Goal: Task Accomplishment & Management: Manage account settings

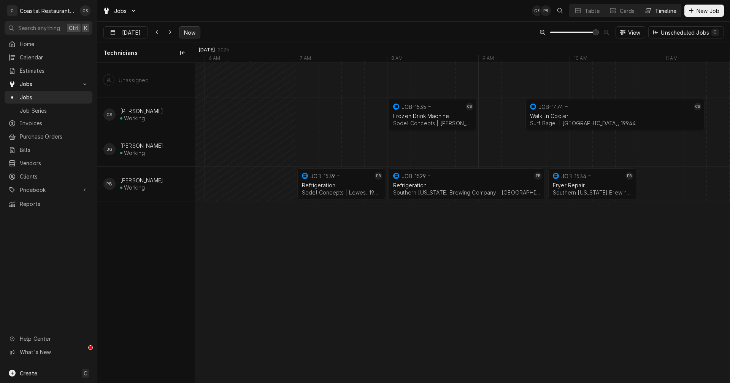
click at [186, 30] on span "Now" at bounding box center [190, 33] width 14 height 8
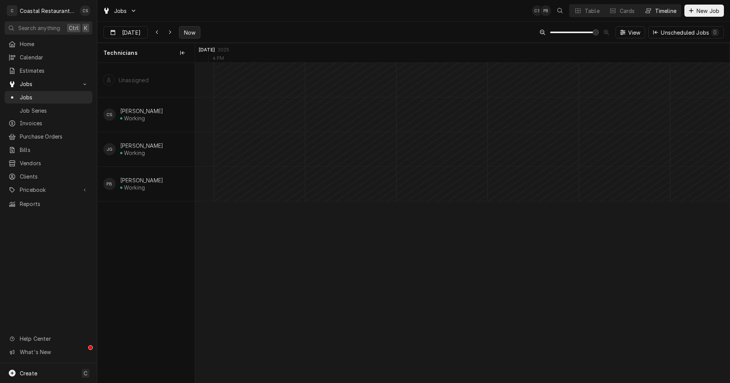
scroll to position [0, 10608]
type input "Aug 12"
click at [454, 180] on div "Walk In Cooler Sodel Concepts | Lewes, 19958" at bounding box center [458, 188] width 59 height 17
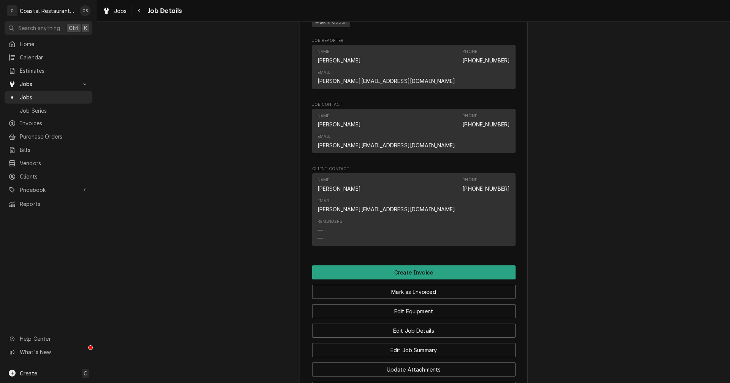
scroll to position [570, 0]
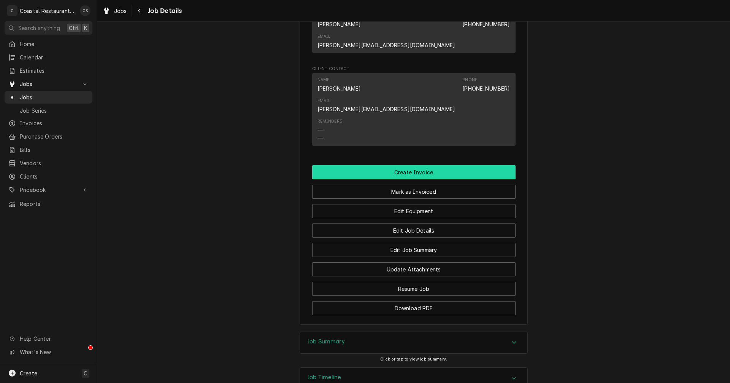
click at [408, 165] on button "Create Invoice" at bounding box center [413, 172] width 203 height 14
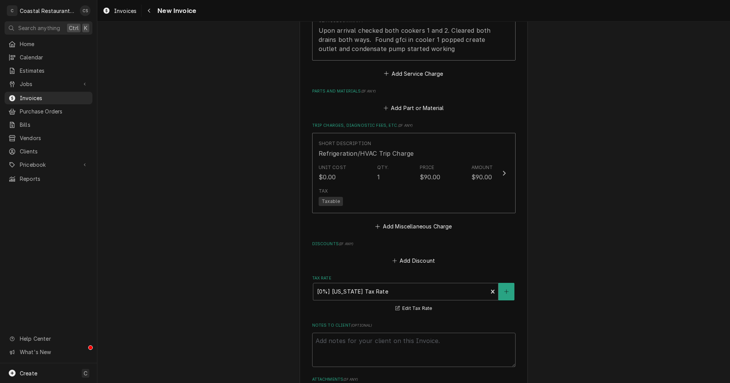
scroll to position [940, 0]
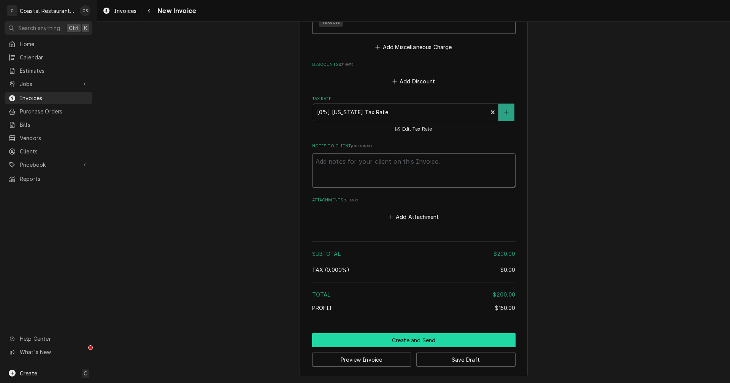
click at [419, 338] on button "Create and Send" at bounding box center [413, 340] width 203 height 14
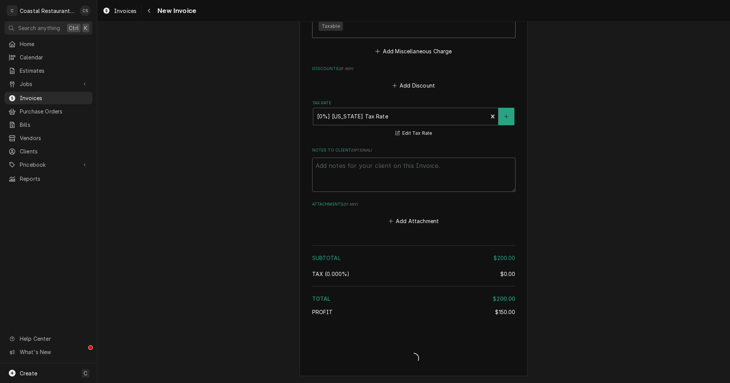
type textarea "x"
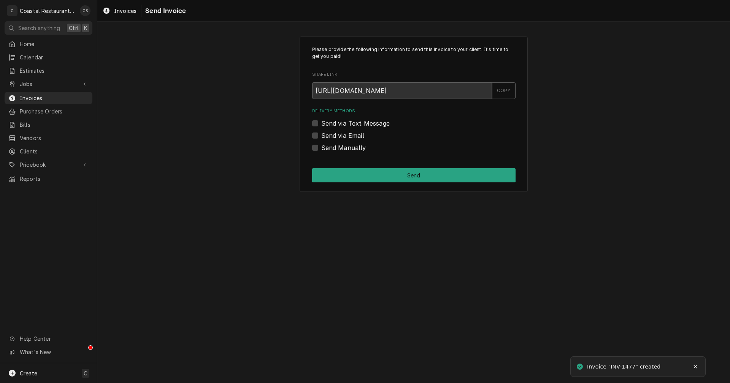
click at [321, 135] on label "Send via Email" at bounding box center [342, 135] width 43 height 9
click at [321, 135] on input "Send via Email" at bounding box center [422, 139] width 203 height 17
checkbox input "true"
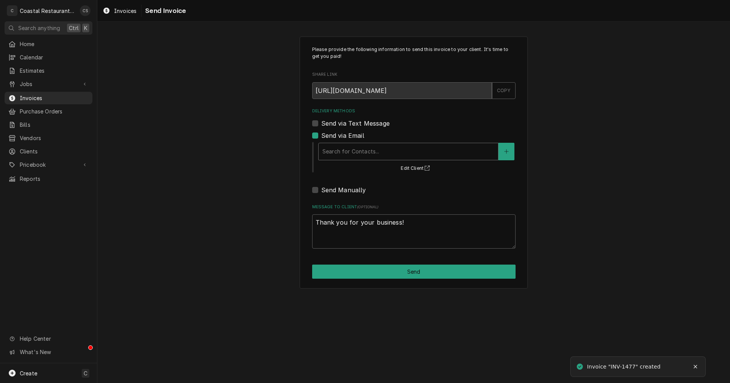
click at [361, 150] on div "Delivery Methods" at bounding box center [408, 152] width 172 height 14
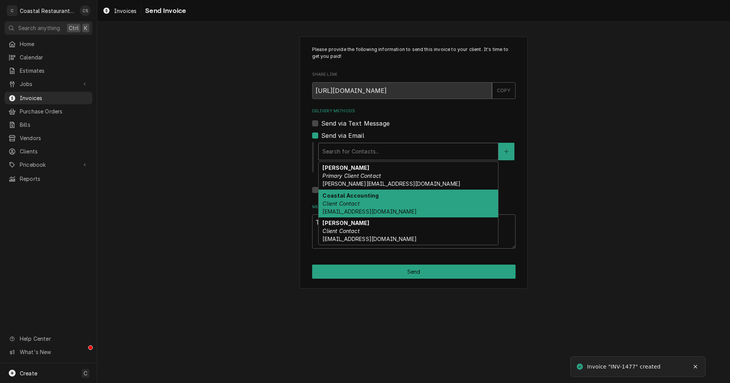
click at [352, 206] on em "Client Contact" at bounding box center [340, 203] width 37 height 6
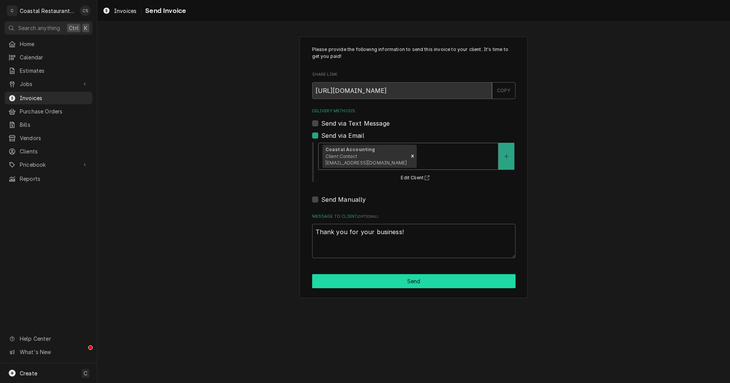
click at [407, 283] on button "Send" at bounding box center [413, 281] width 203 height 14
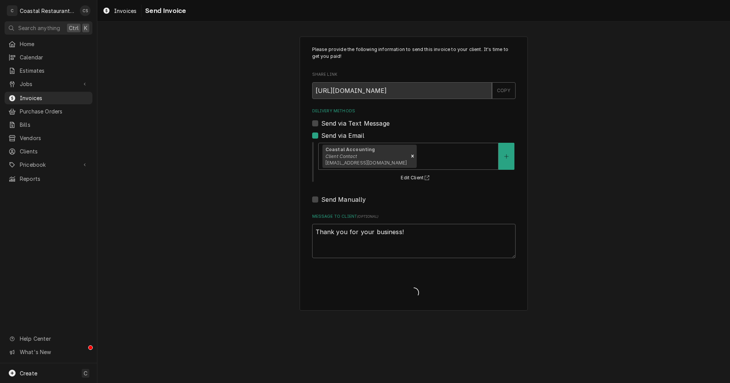
type textarea "x"
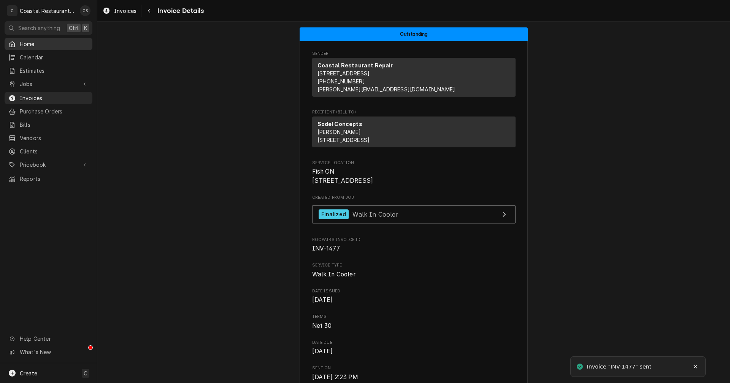
click at [42, 40] on span "Home" at bounding box center [54, 44] width 69 height 8
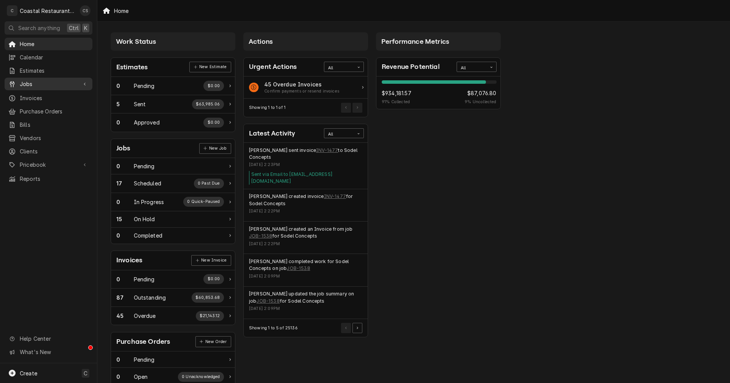
click at [36, 82] on span "Jobs" at bounding box center [48, 84] width 57 height 8
click at [37, 93] on span "Jobs" at bounding box center [54, 97] width 69 height 8
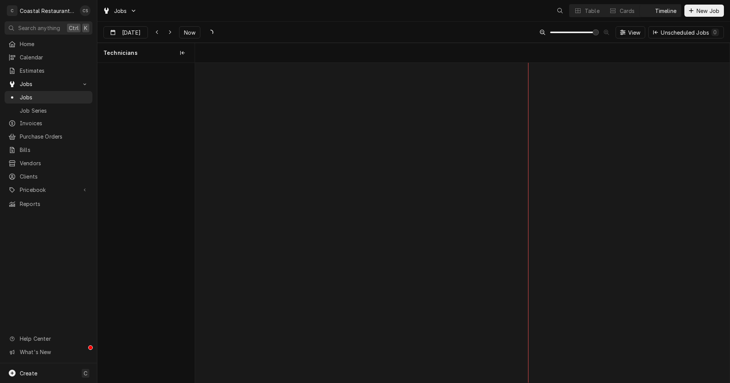
scroll to position [0, 10608]
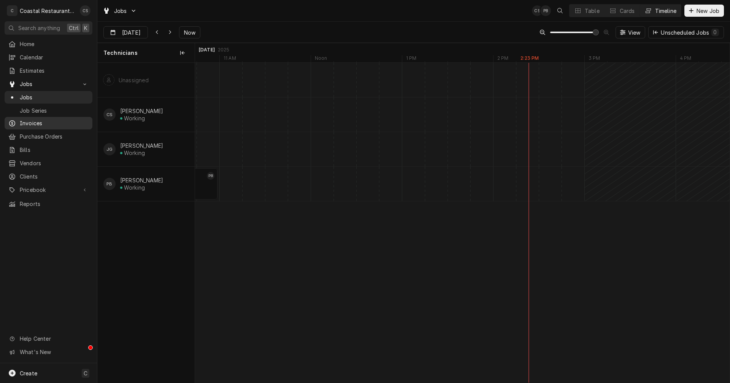
click at [35, 119] on span "Invoices" at bounding box center [54, 123] width 69 height 8
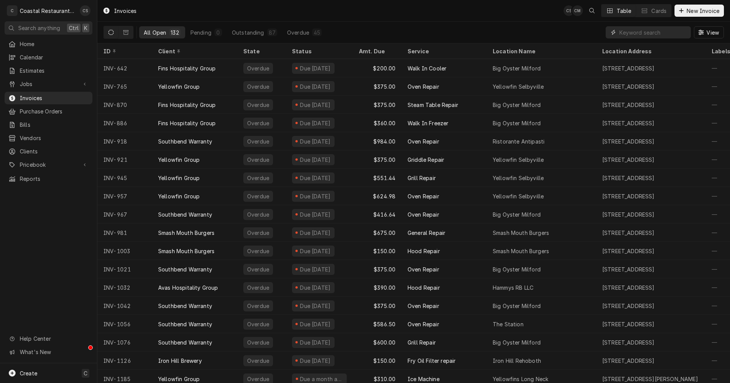
click at [634, 27] on input "Dynamic Content Wrapper" at bounding box center [653, 32] width 68 height 12
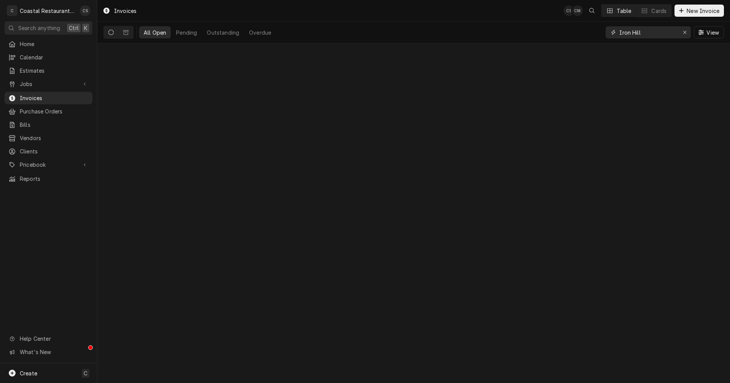
type input "Iron Hill"
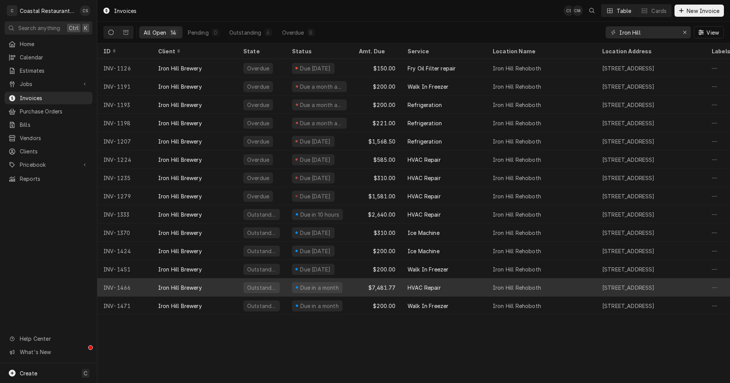
click at [206, 288] on div "Iron Hill Brewery" at bounding box center [194, 287] width 85 height 18
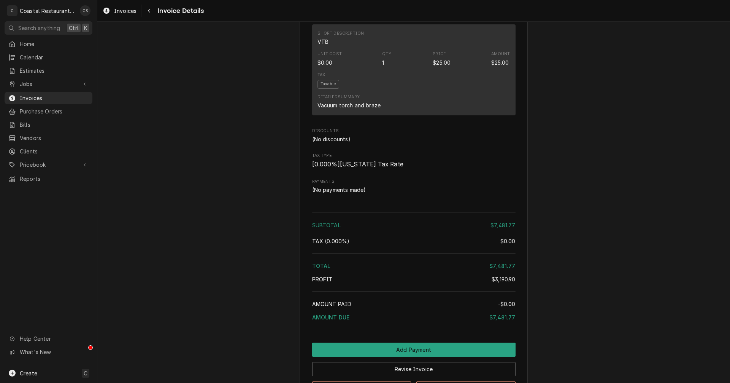
scroll to position [1483, 0]
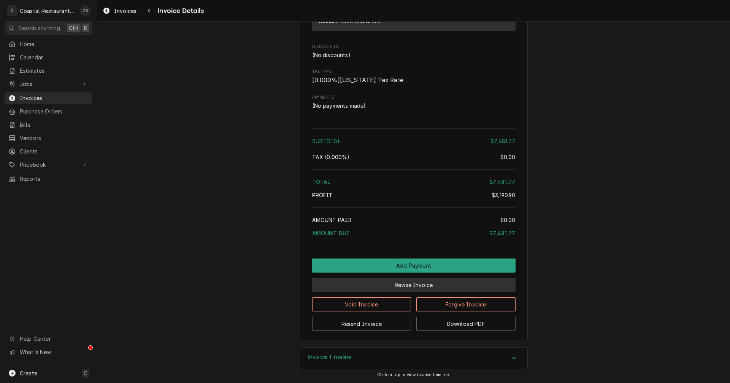
click at [411, 289] on button "Revise Invoice" at bounding box center [413, 285] width 203 height 14
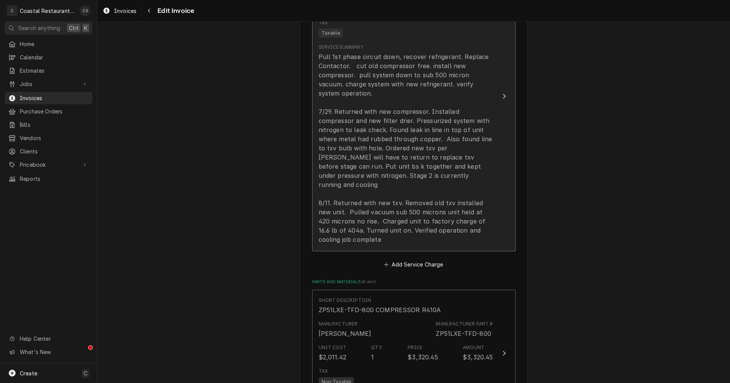
click at [351, 230] on div "Pull 1st phase circuit down, recover refrigerant. Replace Contactor. cut old co…" at bounding box center [406, 148] width 175 height 192
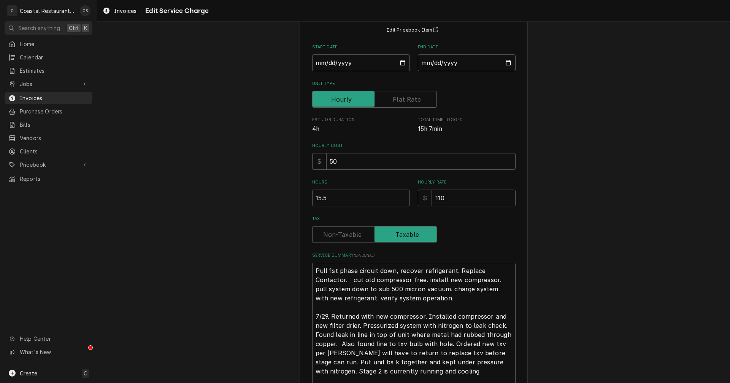
scroll to position [175, 0]
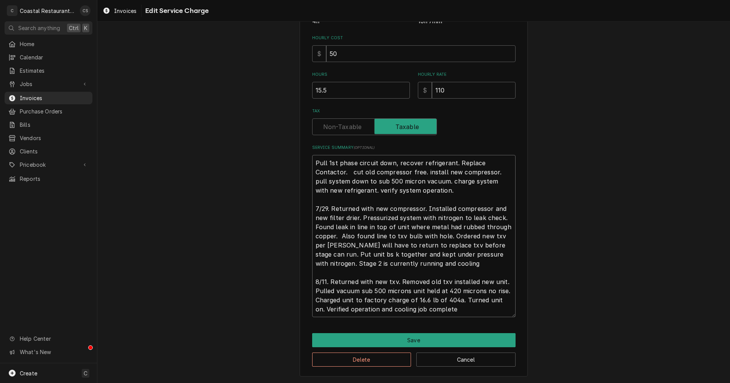
click at [448, 309] on textarea "Pull 1st phase circuit down, recover refrigerant. Replace Contactor. cut old co…" at bounding box center [413, 236] width 203 height 162
click at [460, 300] on textarea "Pull 1st phase circuit down, recover refrigerant. Replace Contactor. cut old co…" at bounding box center [413, 236] width 203 height 162
type textarea "x"
type textarea "Pull 1st phase circuit down, recover refrigerant. Replace Contactor. cut old co…"
type textarea "x"
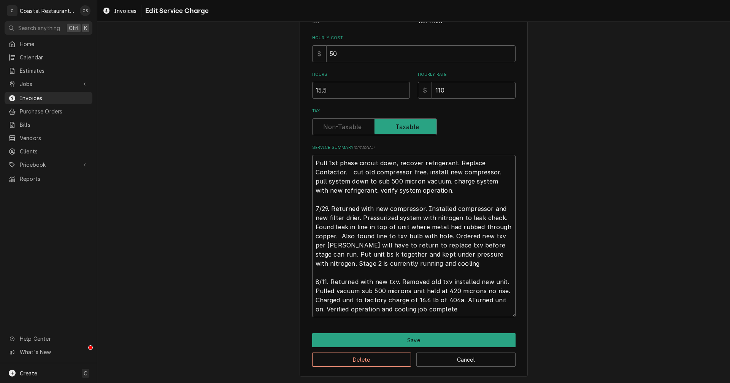
type textarea "Pull 1st phase circuit down, recover refrigerant. Replace Contactor. cut old co…"
type textarea "x"
type textarea "Pull 1st phase circuit down, recover refrigerant. Replace Contactor. cut old co…"
type textarea "x"
type textarea "Pull 1st phase circuit down, recover refrigerant. Replace Contactor. cut old co…"
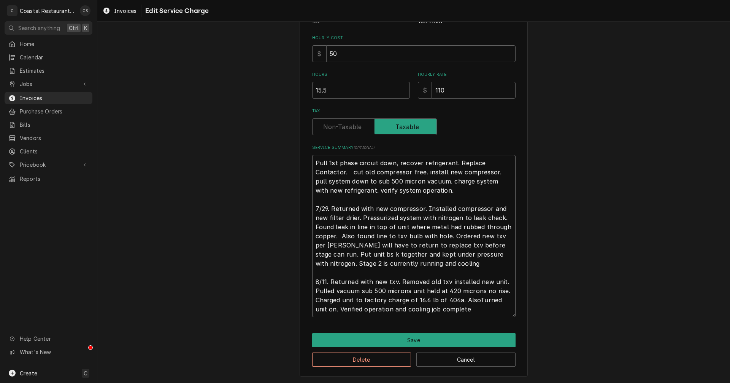
type textarea "x"
type textarea "Pull 1st phase circuit down, recover refrigerant. Replace Contactor. cut old co…"
type textarea "x"
type textarea "Pull 1st phase circuit down, recover refrigerant. Replace Contactor. cut old co…"
type textarea "x"
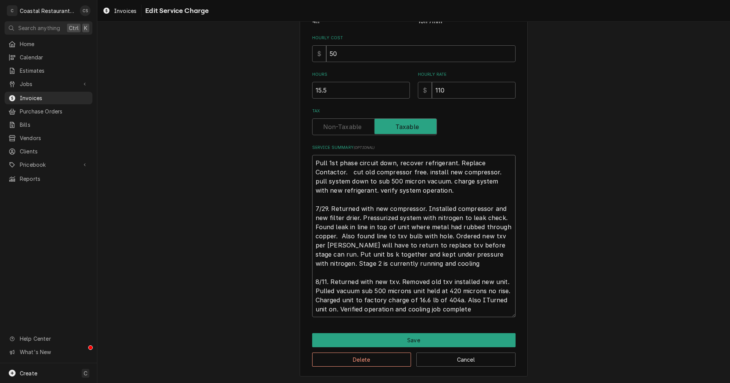
type textarea "Pull 1st phase circuit down, recover refrigerant. Replace Contactor. cut old co…"
type textarea "x"
type textarea "Pull 1st phase circuit down, recover refrigerant. Replace Contactor. cut old co…"
type textarea "x"
type textarea "Pull 1st phase circuit down, recover refrigerant. Replace Contactor. cut old co…"
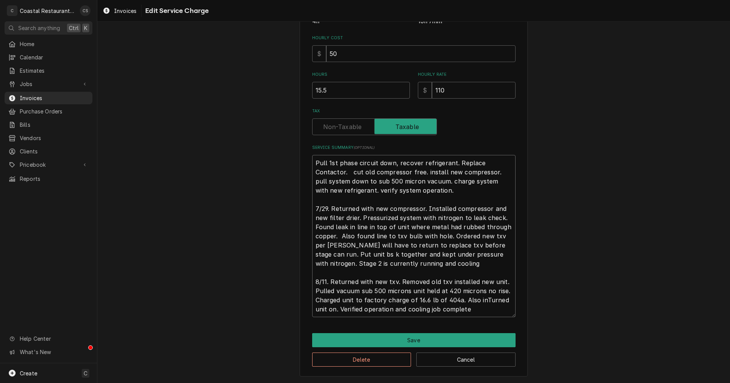
type textarea "x"
type textarea "Pull 1st phase circuit down, recover refrigerant. Replace Contactor. cut old co…"
type textarea "x"
type textarea "Pull 1st phase circuit down, recover refrigerant. Replace Contactor. cut old co…"
type textarea "x"
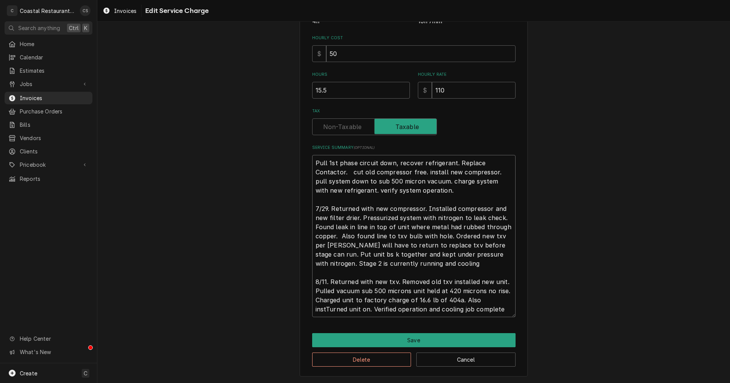
type textarea "Pull 1st phase circuit down, recover refrigerant. Replace Contactor. cut old co…"
type textarea "x"
type textarea "Pull 1st phase circuit down, recover refrigerant. Replace Contactor. cut old co…"
type textarea "x"
type textarea "Pull 1st phase circuit down, recover refrigerant. Replace Contactor. cut old co…"
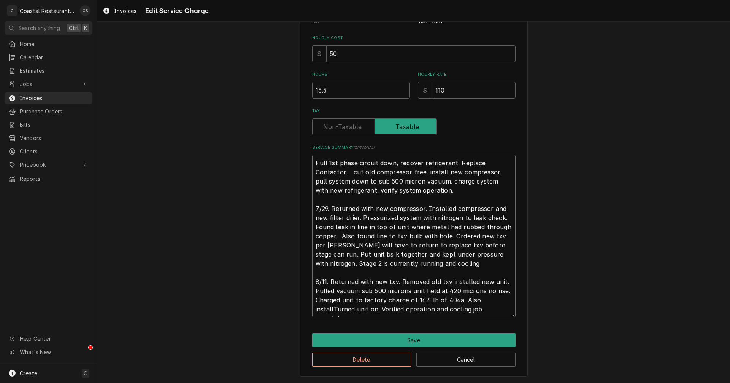
type textarea "x"
type textarea "Pull 1st phase circuit down, recover refrigerant. Replace Contactor. cut old co…"
type textarea "x"
type textarea "Pull 1st phase circuit down, recover refrigerant. Replace Contactor. cut old co…"
type textarea "x"
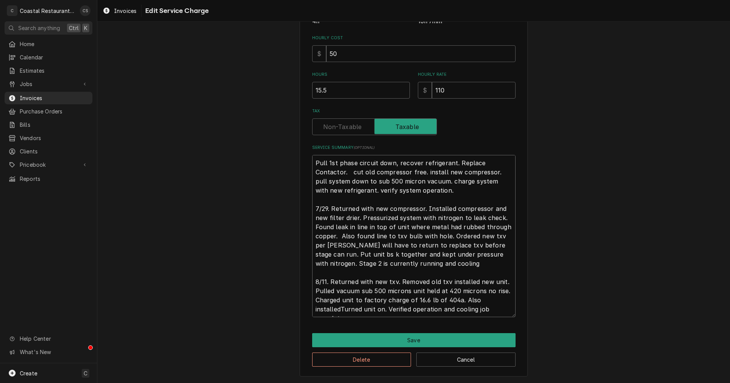
type textarea "Pull 1st phase circuit down, recover refrigerant. Replace Contactor. cut old co…"
type textarea "x"
type textarea "Pull 1st phase circuit down, recover refrigerant. Replace Contactor. cut old co…"
type textarea "x"
type textarea "Pull 1st phase circuit down, recover refrigerant. Replace Contactor. cut old co…"
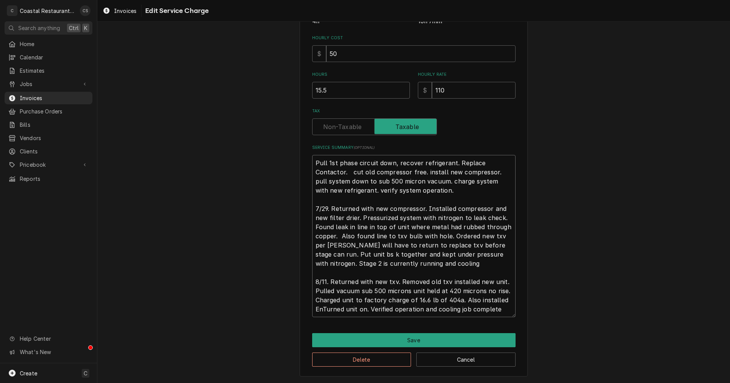
type textarea "x"
type textarea "Pull 1st phase circuit down, recover refrigerant. Replace Contactor. cut old co…"
type textarea "x"
type textarea "Pull 1st phase circuit down, recover refrigerant. Replace Contactor. cut old co…"
type textarea "x"
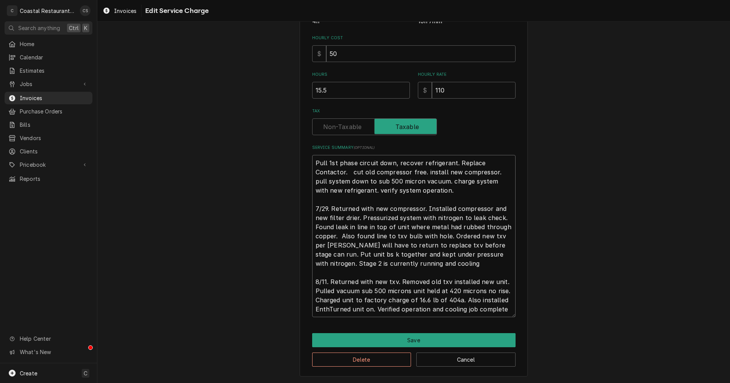
type textarea "Pull 1st phase circuit down, recover refrigerant. Replace Contactor. cut old co…"
type textarea "x"
type textarea "Pull 1st phase circuit down, recover refrigerant. Replace Contactor. cut old co…"
type textarea "x"
type textarea "Pull 1st phase circuit down, recover refrigerant. Replace Contactor. cut old co…"
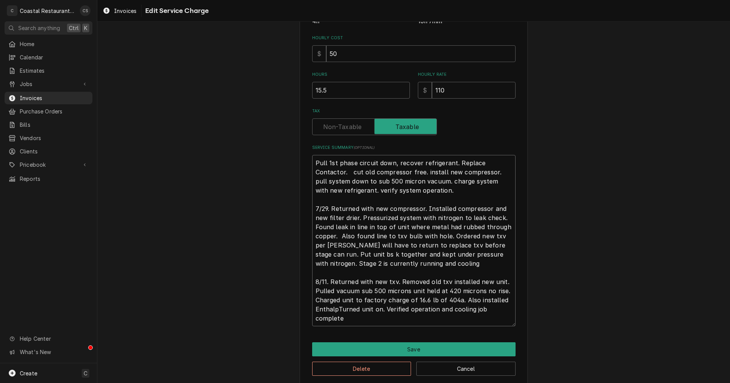
type textarea "x"
type textarea "Pull 1st phase circuit down, recover refrigerant. Replace Contactor. cut old co…"
type textarea "x"
type textarea "Pull 1st phase circuit down, recover refrigerant. Replace Contactor. cut old co…"
type textarea "x"
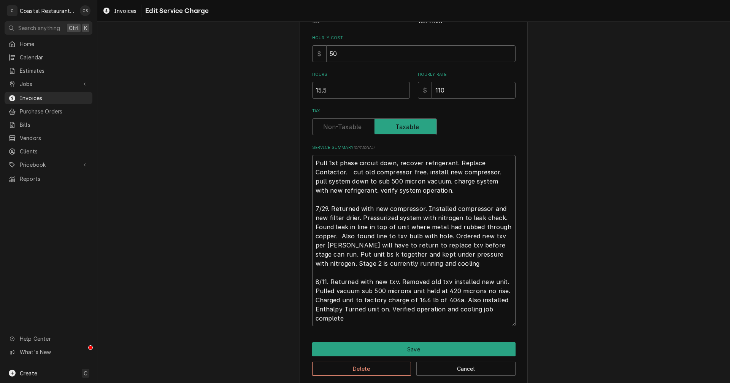
type textarea "Pull 1st phase circuit down, recover refrigerant. Replace Contactor. cut old co…"
type textarea "x"
type textarea "Pull 1st phase circuit down, recover refrigerant. Replace Contactor. cut old co…"
type textarea "x"
type textarea "Pull 1st phase circuit down, recover refrigerant. Replace Contactor. cut old co…"
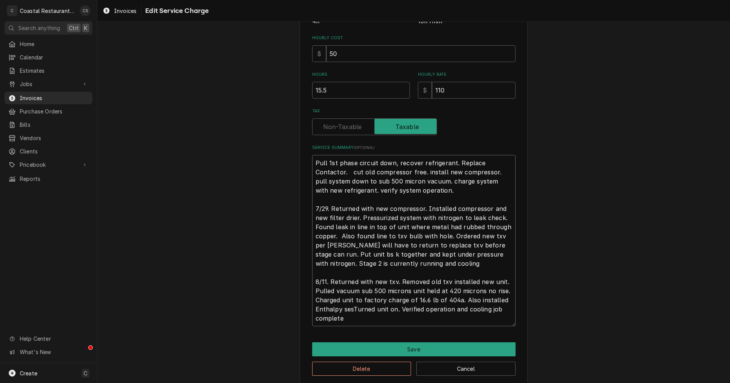
type textarea "x"
type textarea "Pull 1st phase circuit down, recover refrigerant. Replace Contactor. cut old co…"
type textarea "x"
type textarea "Pull 1st phase circuit down, recover refrigerant. Replace Contactor. cut old co…"
type textarea "x"
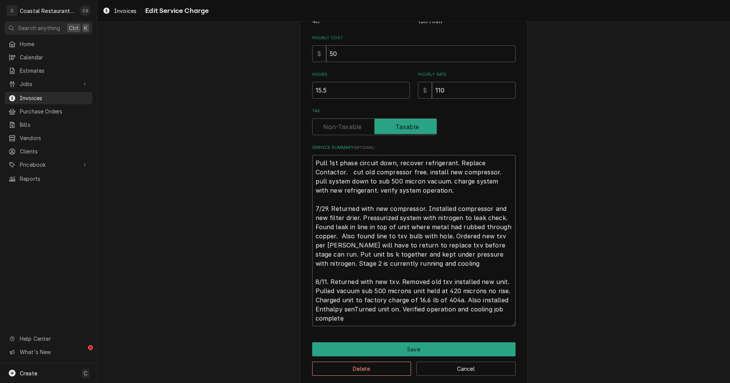
type textarea "Pull 1st phase circuit down, recover refrigerant. Replace Contactor. cut old co…"
type textarea "x"
type textarea "Pull 1st phase circuit down, recover refrigerant. Replace Contactor. cut old co…"
type textarea "x"
type textarea "Pull 1st phase circuit down, recover refrigerant. Replace Contactor. cut old co…"
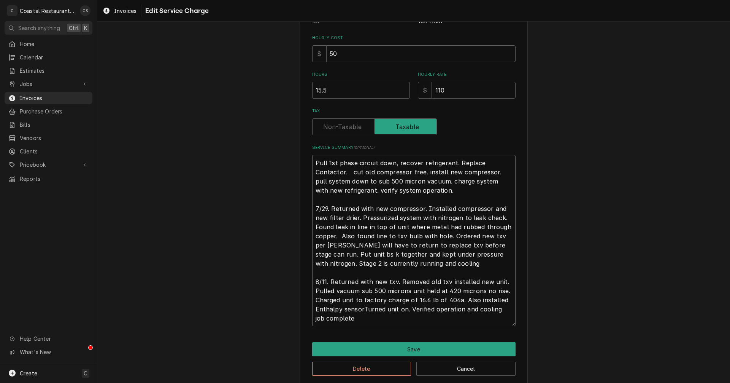
type textarea "x"
type textarea "Pull 1st phase circuit down, recover refrigerant. Replace Contactor. cut old co…"
type textarea "x"
type textarea "Pull 1st phase circuit down, recover refrigerant. Replace Contactor. cut old co…"
type textarea "x"
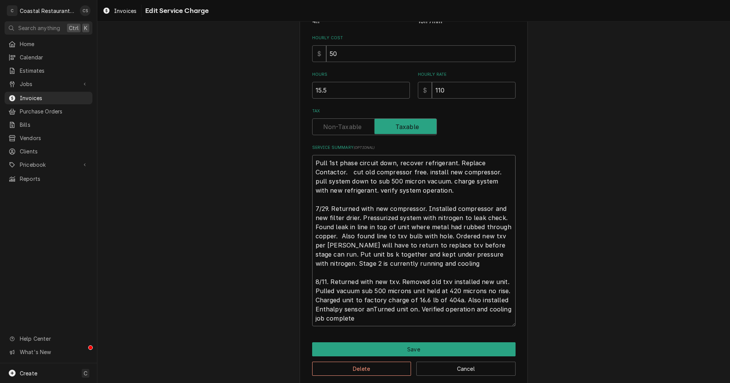
type textarea "Pull 1st phase circuit down, recover refrigerant. Replace Contactor. cut old co…"
type textarea "x"
type textarea "Pull 1st phase circuit down, recover refrigerant. Replace Contactor. cut old co…"
type textarea "x"
type textarea "Pull 1st phase circuit down, recover refrigerant. Replace Contactor. cut old co…"
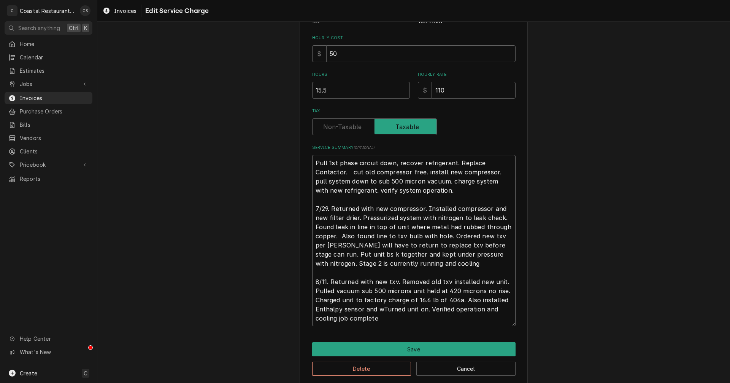
type textarea "x"
type textarea "Pull 1st phase circuit down, recover refrigerant. Replace Contactor. cut old co…"
type textarea "x"
type textarea "Pull 1st phase circuit down, recover refrigerant. Replace Contactor. cut old co…"
type textarea "x"
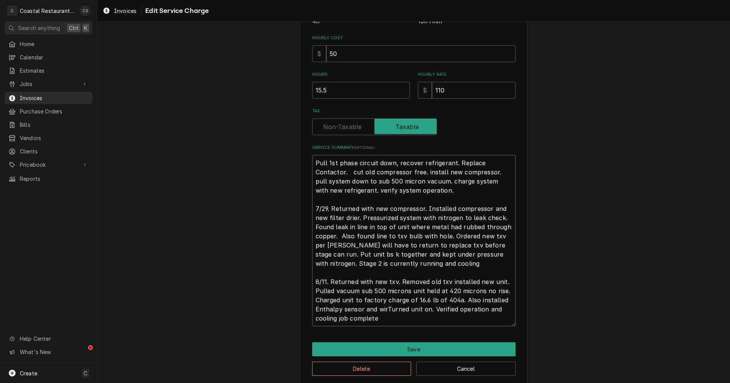
type textarea "Pull 1st phase circuit down, recover refrigerant. Replace Contactor. cut old co…"
type textarea "x"
type textarea "Pull 1st phase circuit down, recover refrigerant. Replace Contactor. cut old co…"
type textarea "x"
type textarea "Pull 1st phase circuit down, recover refrigerant. Replace Contactor. cut old co…"
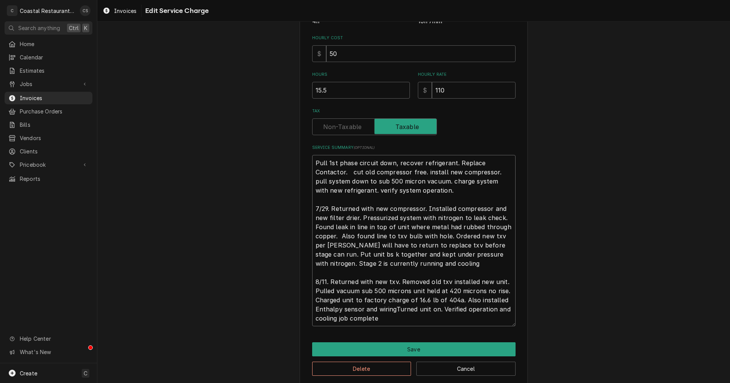
type textarea "x"
type textarea "Pull 1st phase circuit down, recover refrigerant. Replace Contactor. cut old co…"
type textarea "x"
type textarea "Pull 1st phase circuit down, recover refrigerant. Replace Contactor. cut old co…"
type textarea "x"
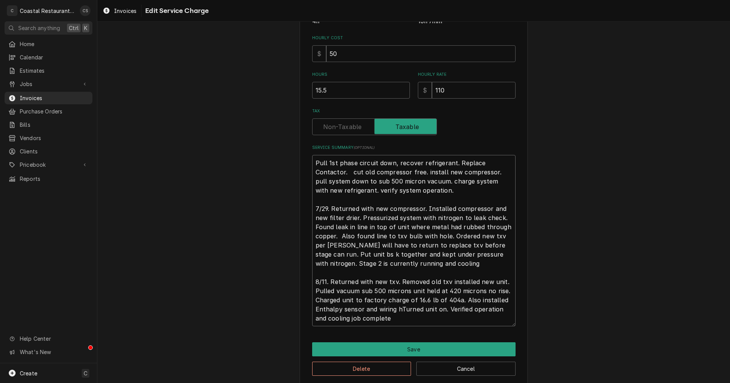
type textarea "Pull 1st phase circuit down, recover refrigerant. Replace Contactor. cut old co…"
type textarea "x"
type textarea "Pull 1st phase circuit down, recover refrigerant. Replace Contactor. cut old co…"
type textarea "x"
type textarea "Pull 1st phase circuit down, recover refrigerant. Replace Contactor. cut old co…"
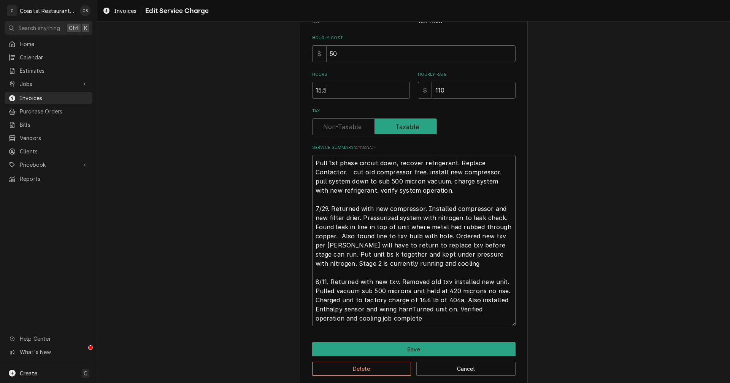
type textarea "x"
type textarea "Pull 1st phase circuit down, recover refrigerant. Replace Contactor. cut old co…"
type textarea "x"
type textarea "Pull 1st phase circuit down, recover refrigerant. Replace Contactor. cut old co…"
type textarea "x"
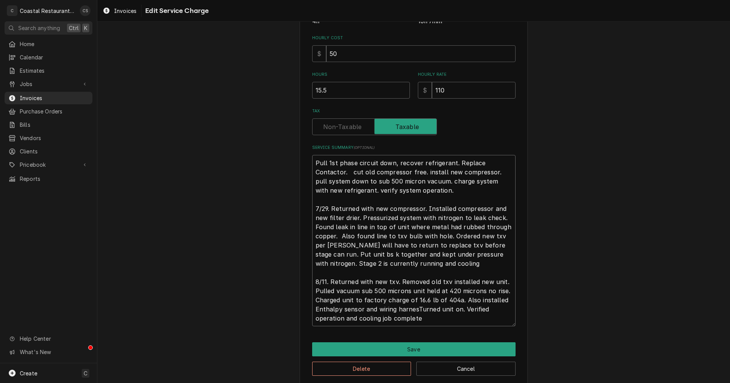
type textarea "Pull 1st phase circuit down, recover refrigerant. Replace Contactor. cut old co…"
type textarea "x"
type textarea "Pull 1st phase circuit down, recover refrigerant. Replace Contactor. cut old co…"
type textarea "x"
type textarea "Pull 1st phase circuit down, recover refrigerant. Replace Contactor. cut old co…"
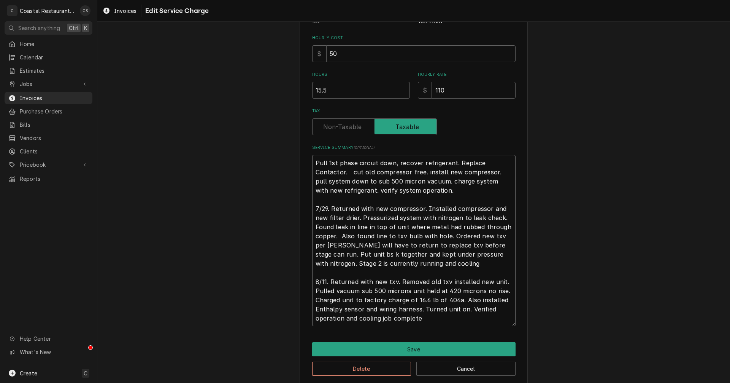
click at [441, 319] on textarea "Pull 1st phase circuit down, recover refrigerant. Replace Contactor. cut old co…" at bounding box center [413, 240] width 203 height 171
type textarea "x"
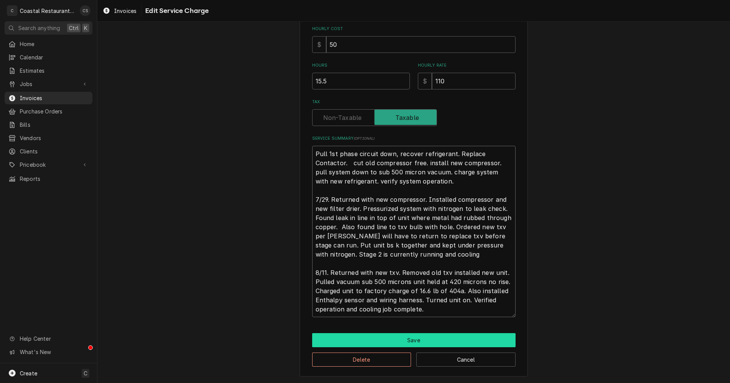
type textarea "Pull 1st phase circuit down, recover refrigerant. Replace Contactor. cut old co…"
click at [407, 338] on button "Save" at bounding box center [413, 340] width 203 height 14
type textarea "x"
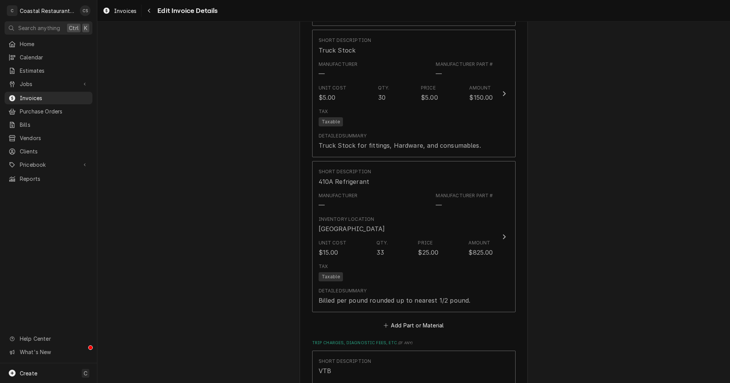
scroll to position [1436, 0]
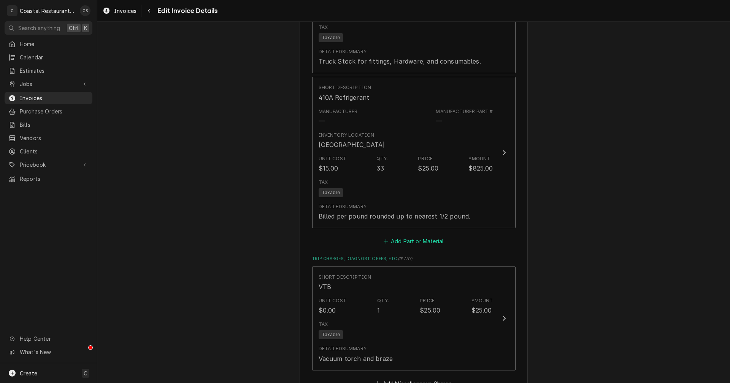
click at [414, 236] on button "Add Part or Material" at bounding box center [413, 241] width 63 height 11
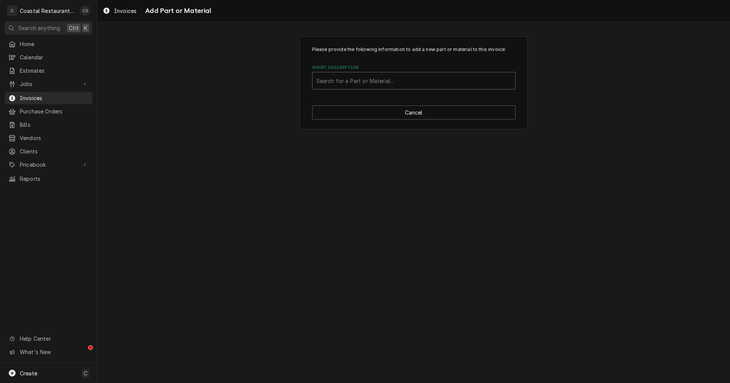
click at [364, 78] on div "Short Description" at bounding box center [413, 81] width 195 height 14
type input "Wireing harness (enthalpy)"
drag, startPoint x: 414, startPoint y: 83, endPoint x: 319, endPoint y: 83, distance: 95.1
click at [319, 83] on div "Short Description" at bounding box center [413, 81] width 195 height 14
type input "Carrier Enth"
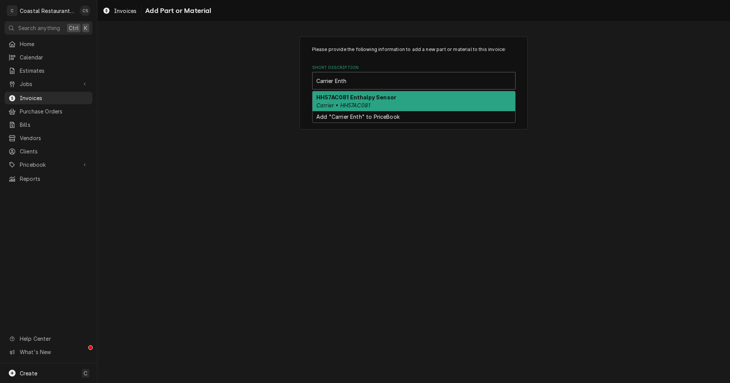
click at [352, 99] on strong "HH57AC081 Enthalpy Sensor" at bounding box center [356, 97] width 80 height 6
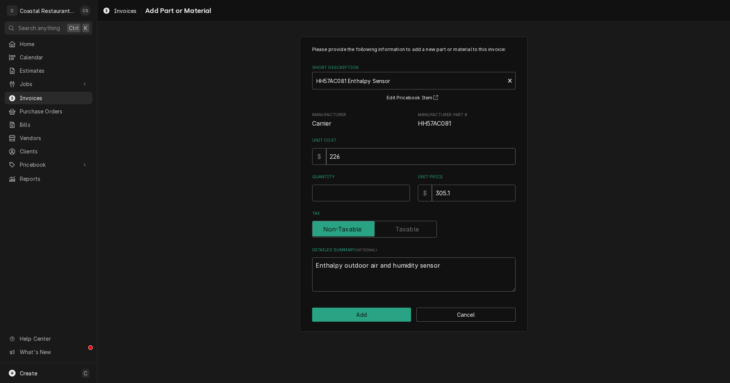
drag, startPoint x: 345, startPoint y: 157, endPoint x: 329, endPoint y: 157, distance: 16.7
click at [329, 157] on input "226" at bounding box center [420, 156] width 189 height 17
click at [349, 155] on input "226" at bounding box center [420, 156] width 189 height 17
type textarea "x"
type input "22"
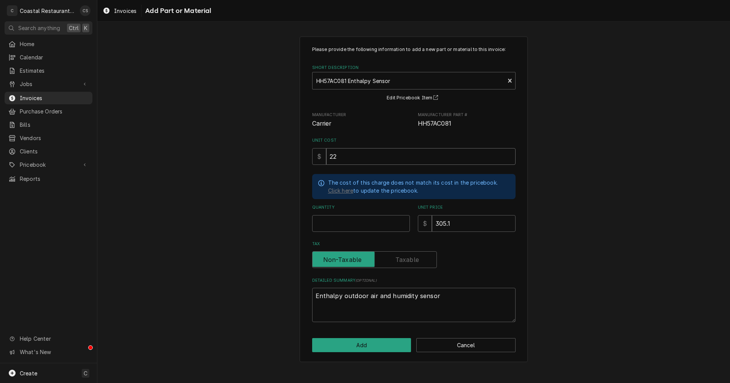
type textarea "x"
type input "2"
type textarea "x"
type input "25"
type textarea "x"
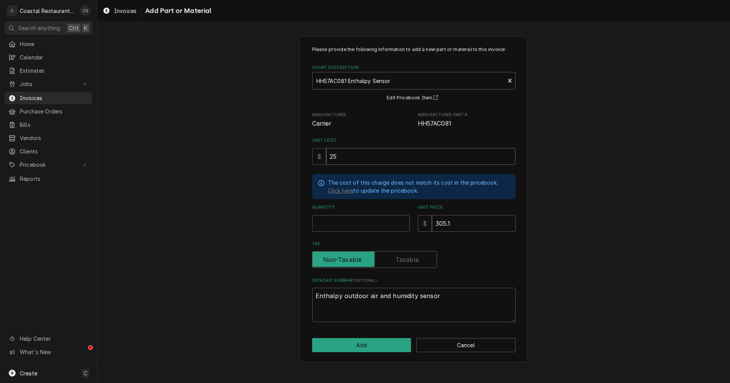
type input "256"
type textarea "x"
type input "256.5"
type textarea "x"
type input "256.58"
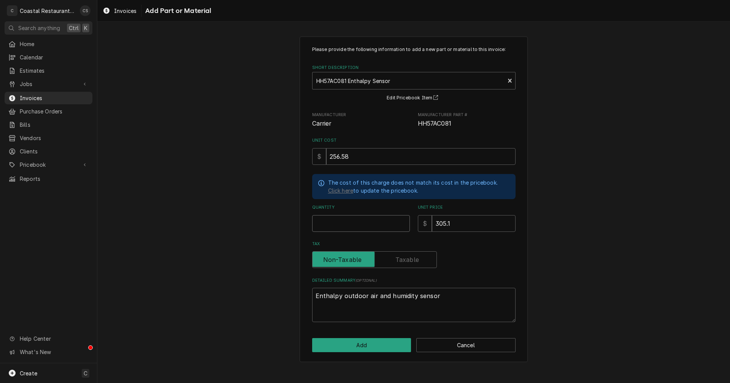
click at [345, 222] on input "Quantity" at bounding box center [361, 223] width 98 height 17
type textarea "x"
type input "1"
drag, startPoint x: 467, startPoint y: 225, endPoint x: 430, endPoint y: 223, distance: 36.2
click at [430, 223] on div "$ 305.1" at bounding box center [467, 223] width 98 height 17
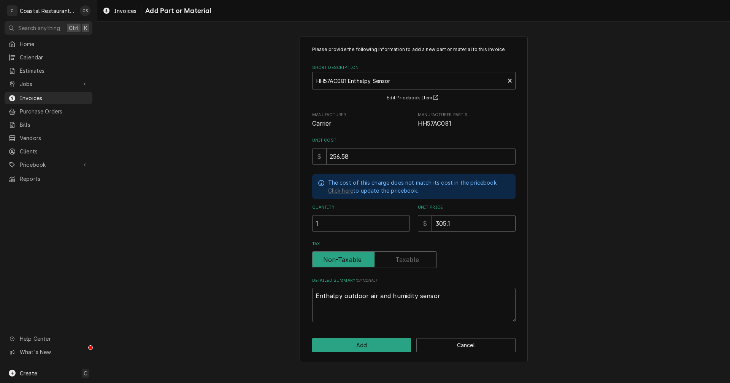
type textarea "x"
type input "4"
type textarea "x"
type input "42"
type textarea "x"
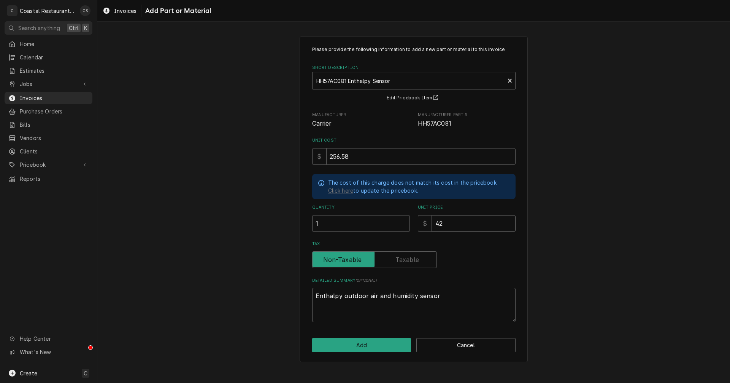
type input "423"
type textarea "x"
type input "423.3"
type textarea "x"
type input "423.35"
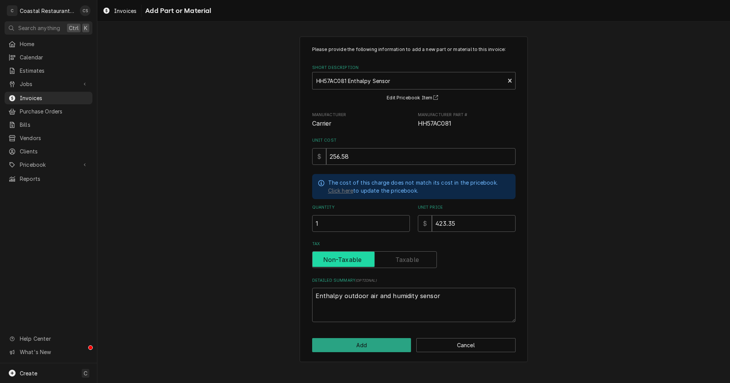
click at [419, 262] on input "Tax" at bounding box center [375, 259] width 118 height 17
checkbox input "true"
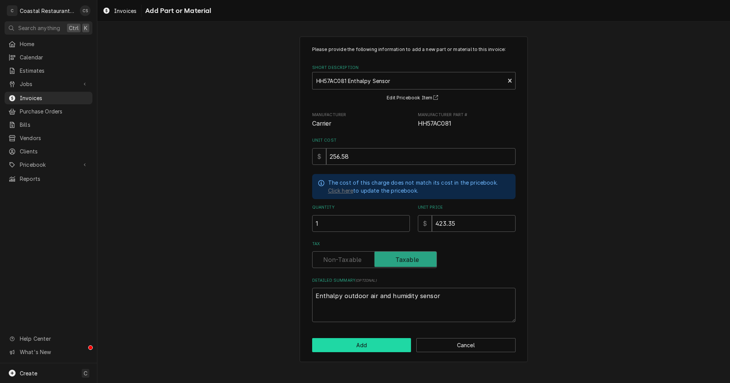
click at [386, 342] on button "Add" at bounding box center [361, 345] width 99 height 14
type textarea "x"
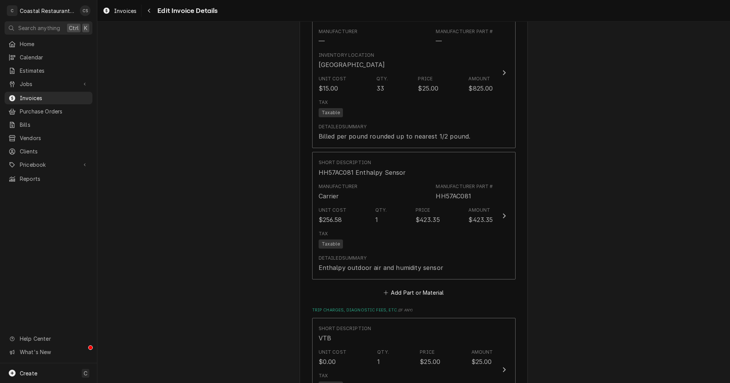
scroll to position [1521, 0]
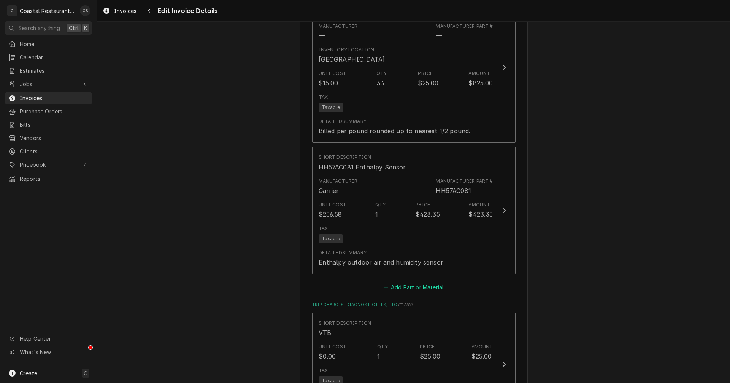
click at [415, 282] on button "Add Part or Material" at bounding box center [413, 287] width 63 height 11
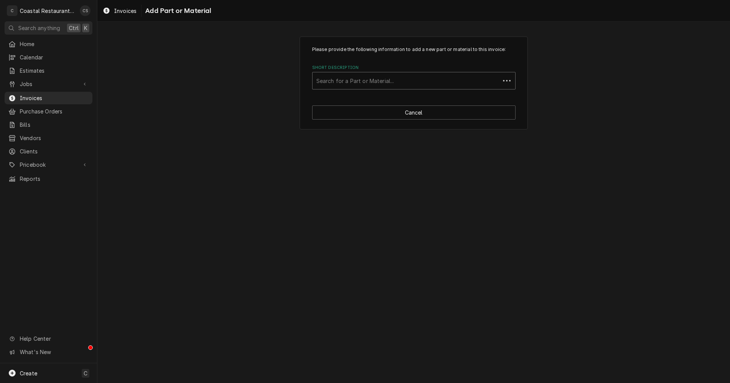
click at [349, 82] on div "Short Description" at bounding box center [406, 81] width 180 height 14
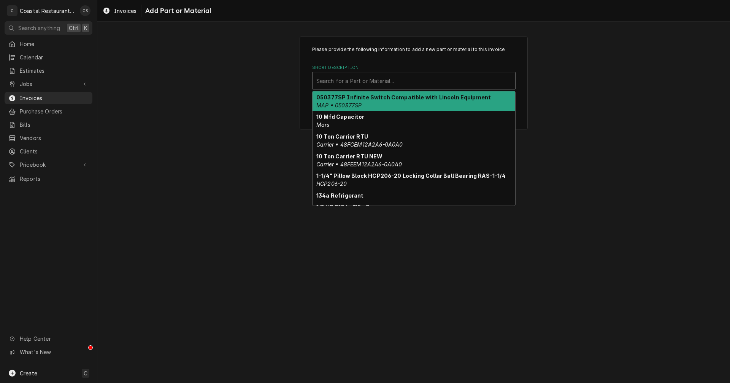
type input "H"
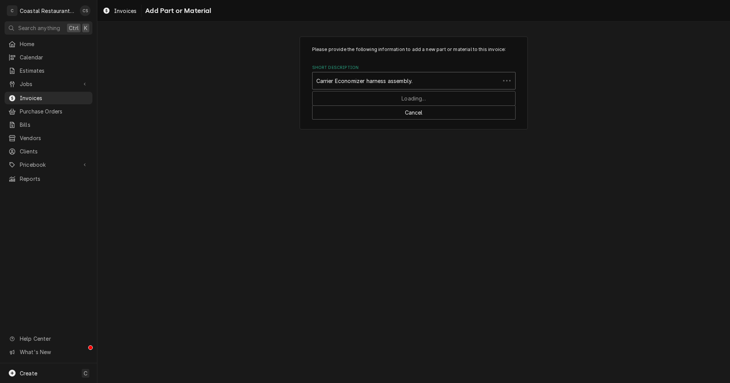
type input "Carrier Economizer harness assembly"
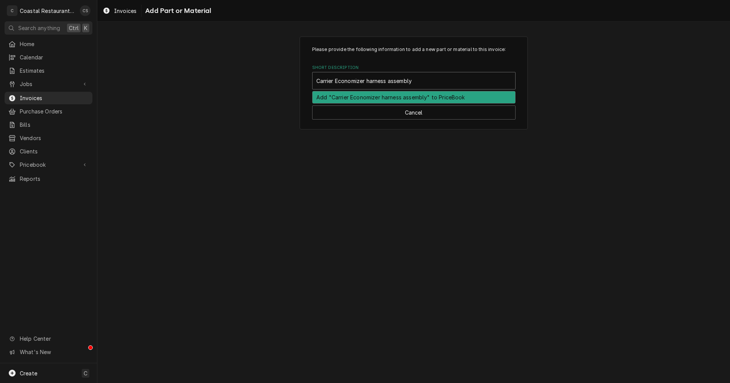
click at [354, 96] on div "Add "Carrier Economizer harness assembly" to PriceBook" at bounding box center [414, 97] width 203 height 12
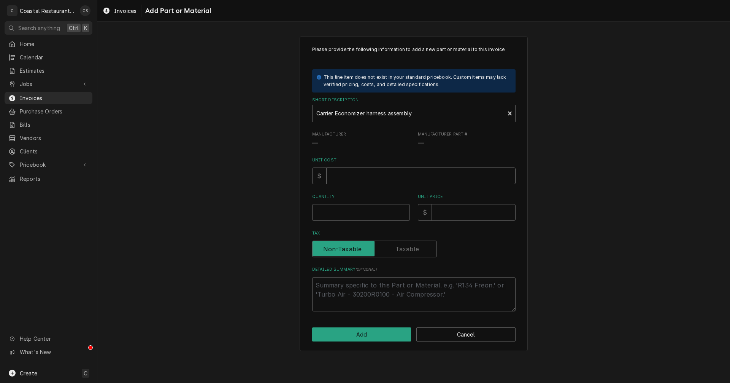
click at [348, 176] on input "Unit Cost" at bounding box center [420, 175] width 189 height 17
type textarea "x"
type input "7"
type textarea "x"
type input "73"
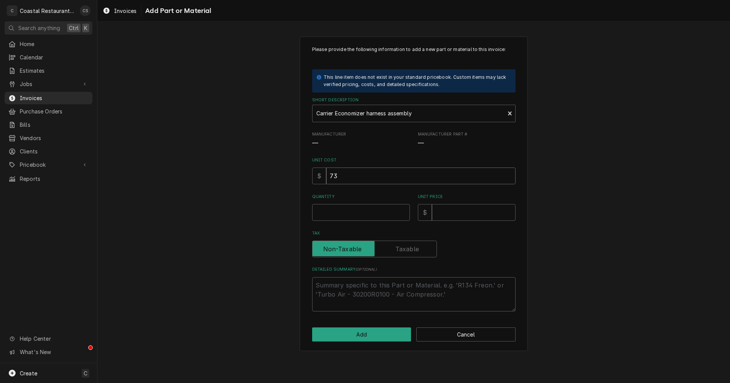
type textarea "x"
type input "73.0"
type textarea "x"
type input "73.07"
click at [344, 211] on input "Quantity" at bounding box center [361, 212] width 98 height 17
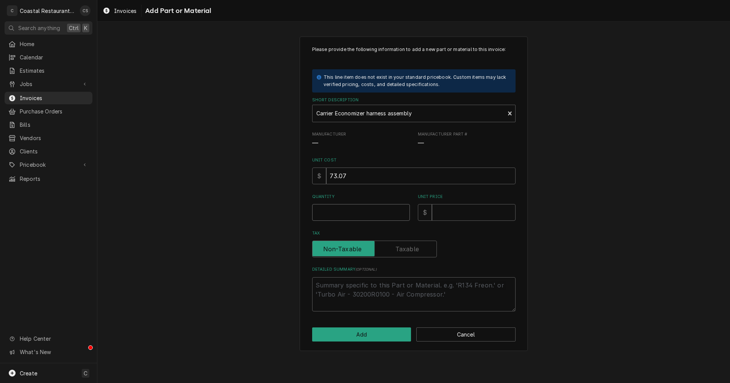
type textarea "x"
type input "1"
click at [449, 215] on input "Unit Price" at bounding box center [474, 212] width 84 height 17
click at [464, 212] on input "Unit Price" at bounding box center [474, 212] width 84 height 17
type textarea "x"
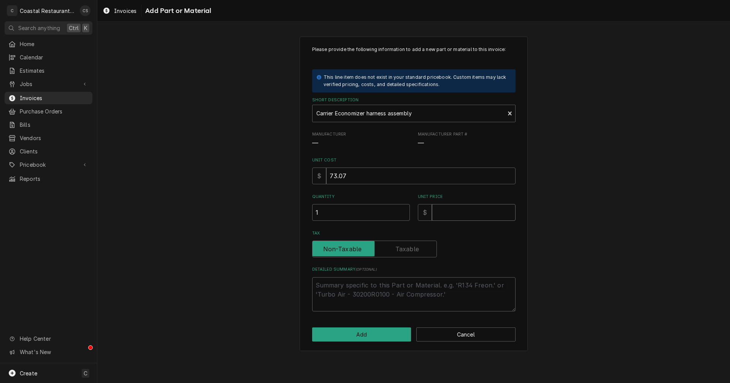
type input "1"
type textarea "x"
type input "12"
type textarea "x"
type input "12.5"
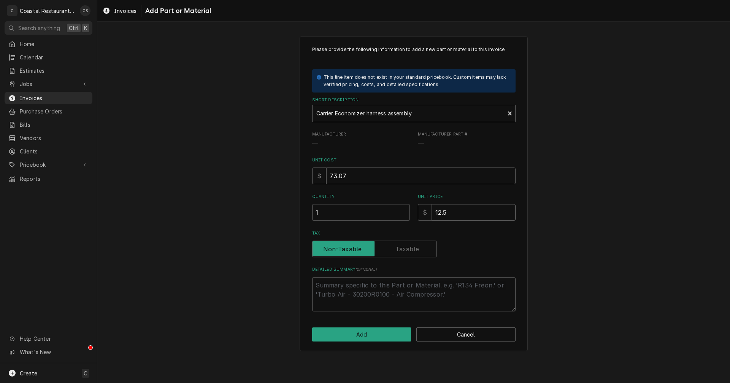
type textarea "x"
type input "12.56"
type textarea "x"
type input "120.56"
click at [402, 250] on label "Tax" at bounding box center [374, 248] width 125 height 17
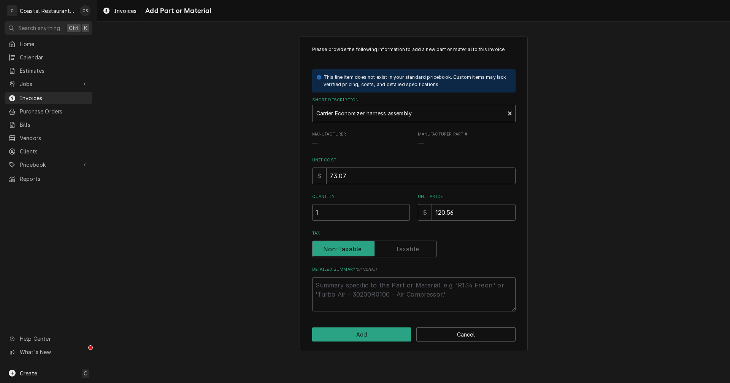
click at [402, 250] on input "Tax" at bounding box center [375, 248] width 118 height 17
checkbox input "true"
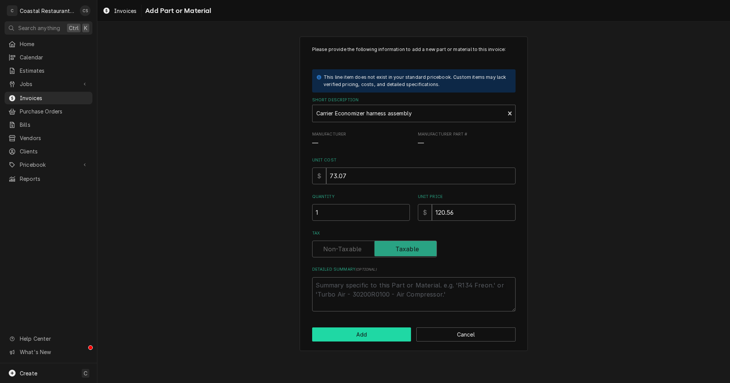
click at [375, 332] on button "Add" at bounding box center [361, 334] width 99 height 14
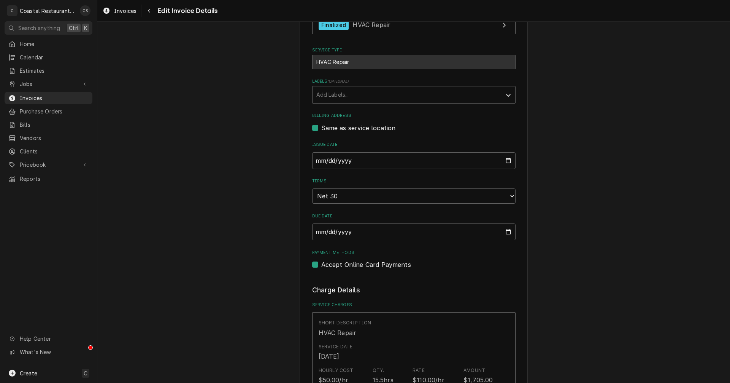
scroll to position [52, 0]
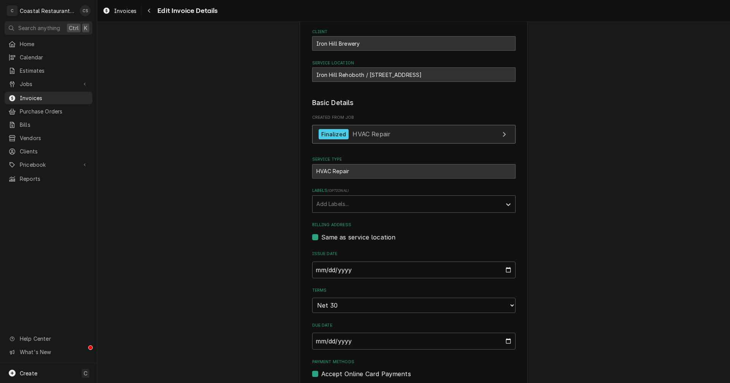
click at [364, 133] on span "HVAC Repair" at bounding box center [372, 134] width 38 height 8
type textarea "x"
click at [34, 96] on span "Invoices" at bounding box center [54, 98] width 69 height 8
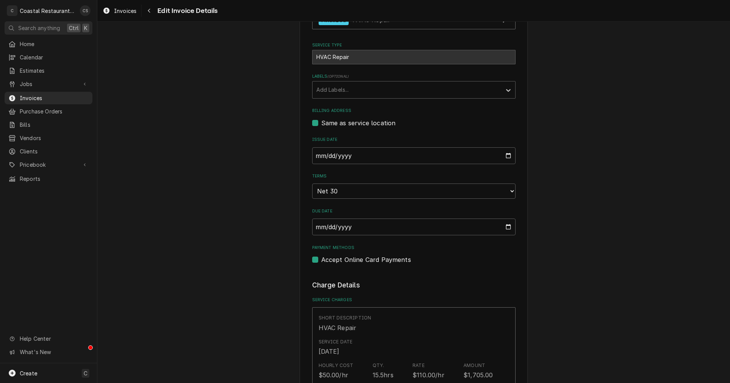
scroll to position [275, 0]
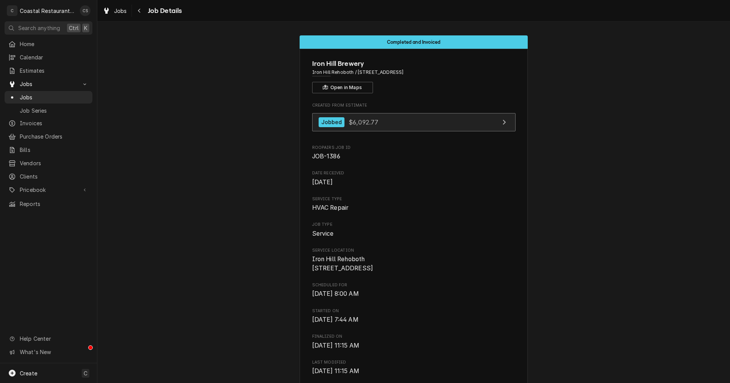
click at [361, 122] on span "$6,092.77" at bounding box center [364, 122] width 30 height 8
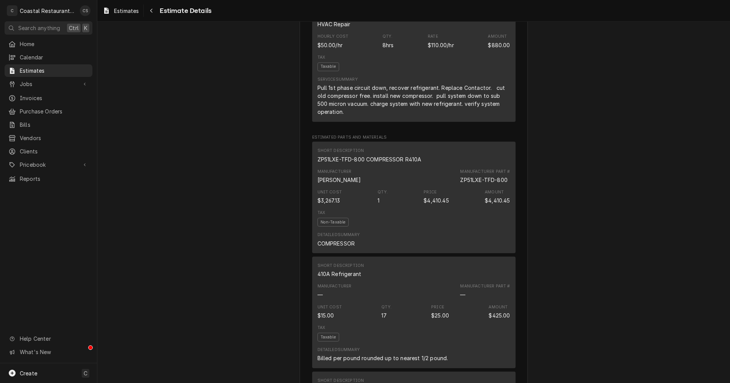
scroll to position [380, 0]
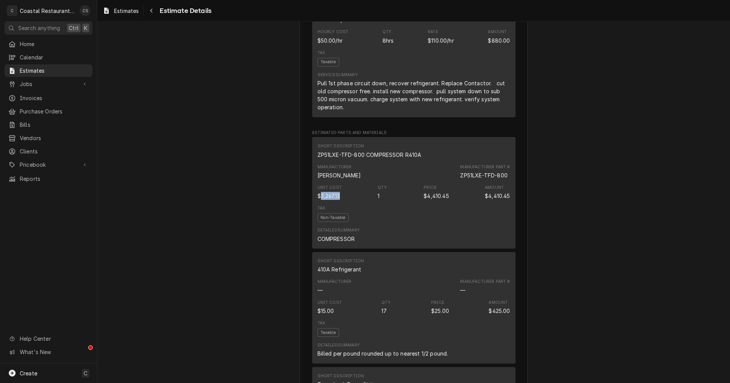
drag, startPoint x: 340, startPoint y: 220, endPoint x: 317, endPoint y: 221, distance: 22.8
click at [318, 202] on div "Unit Cost $3,267.13 Qty. 1 Price $4,410.45 Amount $4,410.45" at bounding box center [414, 192] width 193 height 21
copy div "3,267.13"
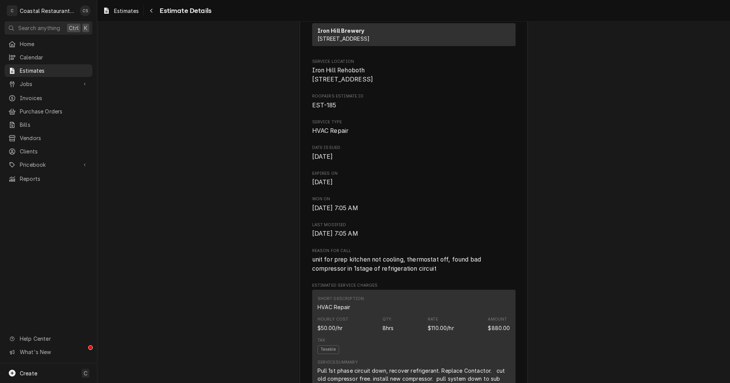
scroll to position [0, 0]
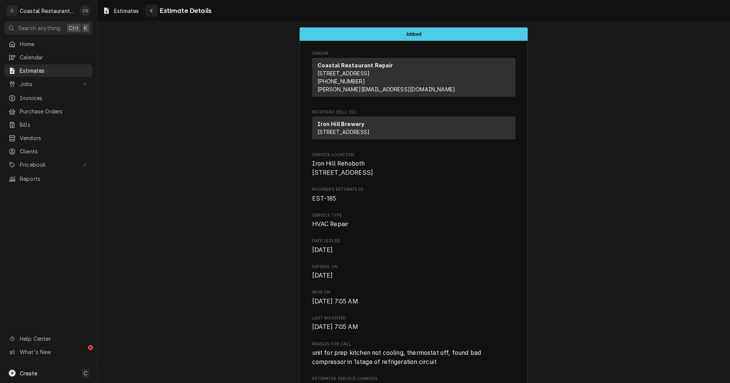
click at [154, 10] on div "Navigate back" at bounding box center [152, 11] width 8 height 8
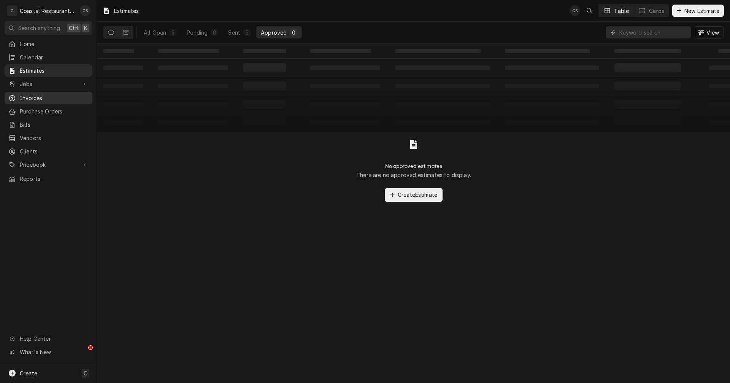
click at [44, 94] on span "Invoices" at bounding box center [54, 98] width 69 height 8
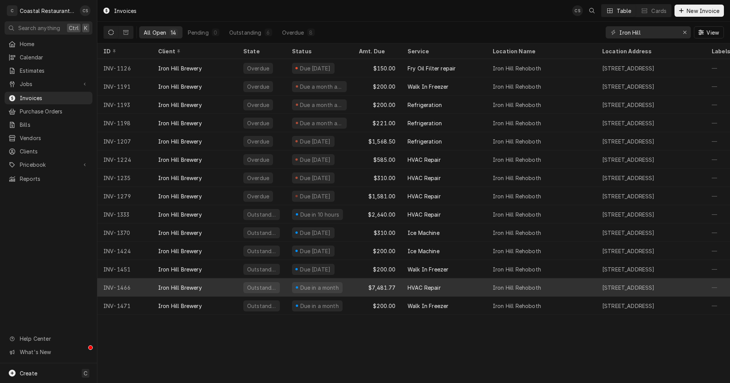
click at [200, 289] on div "Iron Hill Brewery" at bounding box center [180, 287] width 44 height 8
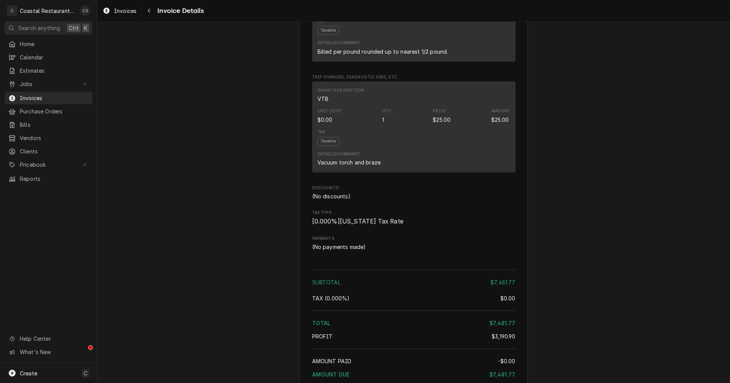
scroll to position [1489, 0]
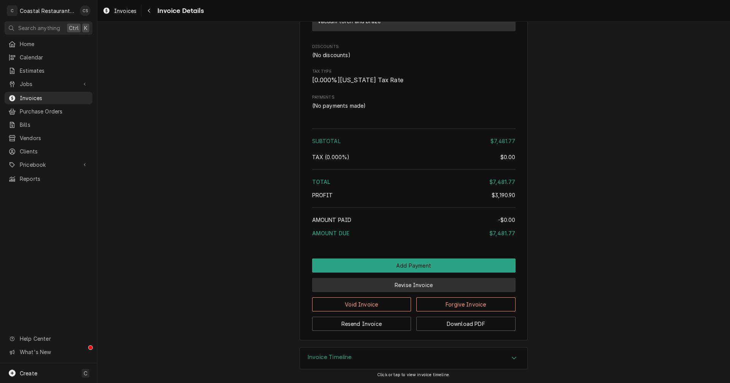
click at [411, 285] on button "Revise Invoice" at bounding box center [413, 285] width 203 height 14
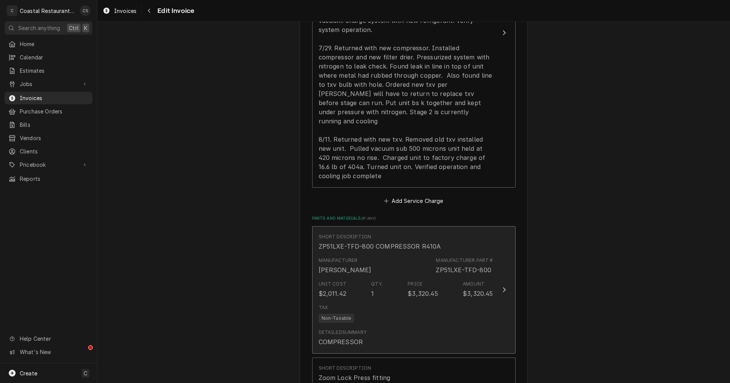
scroll to position [684, 0]
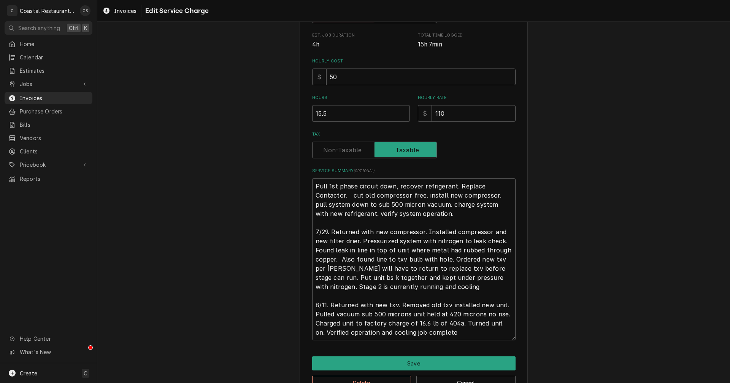
scroll to position [175, 0]
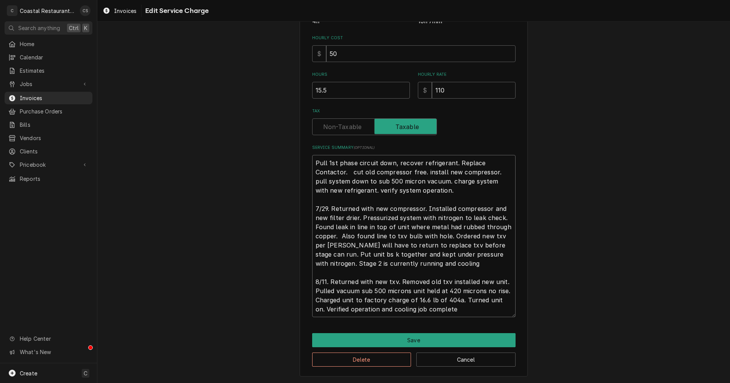
click at [460, 299] on textarea "Pull 1st phase circuit down, recover refrigerant. Replace Contactor. cut old co…" at bounding box center [413, 236] width 203 height 162
type textarea "x"
type textarea "Pull 1st phase circuit down, recover refrigerant. Replace Contactor. cut old co…"
type textarea "x"
type textarea "Pull 1st phase circuit down, recover refrigerant. Replace Contactor. cut old co…"
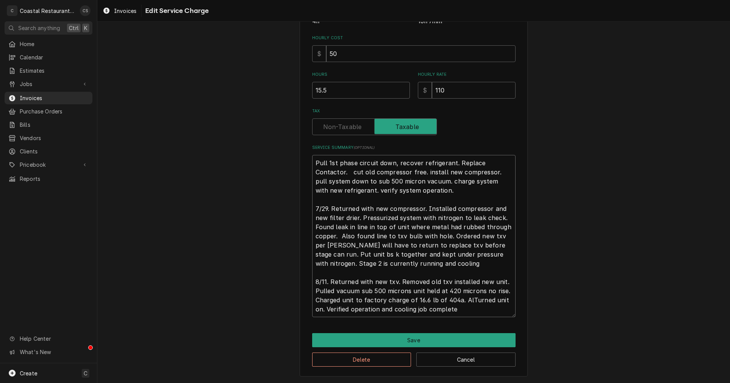
type textarea "x"
type textarea "Pull 1st phase circuit down, recover refrigerant. Replace Contactor. cut old co…"
type textarea "x"
type textarea "Pull 1st phase circuit down, recover refrigerant. Replace Contactor. cut old co…"
type textarea "x"
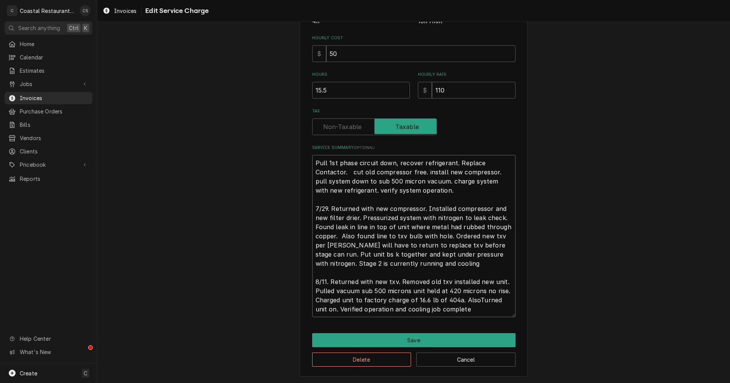
type textarea "Pull 1st phase circuit down, recover refrigerant. Replace Contactor. cut old co…"
type textarea "x"
type textarea "Pull 1st phase circuit down, recover refrigerant. Replace Contactor. cut old co…"
type textarea "x"
type textarea "Pull 1st phase circuit down, recover refrigerant. Replace Contactor. cut old co…"
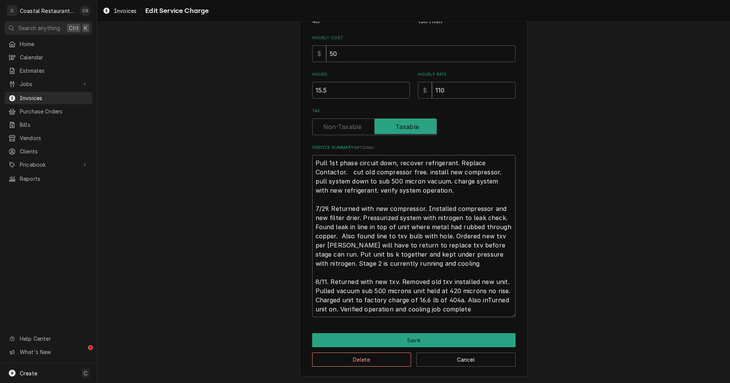
type textarea "x"
type textarea "Pull 1st phase circuit down, recover refrigerant. Replace Contactor. cut old co…"
type textarea "x"
type textarea "Pull 1st phase circuit down, recover refrigerant. Replace Contactor. cut old co…"
type textarea "x"
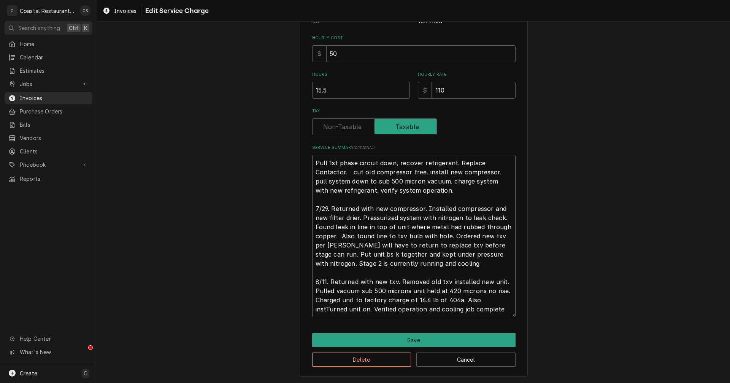
type textarea "Pull 1st phase circuit down, recover refrigerant. Replace Contactor. cut old co…"
type textarea "x"
type textarea "Pull 1st phase circuit down, recover refrigerant. Replace Contactor. cut old co…"
type textarea "x"
type textarea "Pull 1st phase circuit down, recover refrigerant. Replace Contactor. cut old co…"
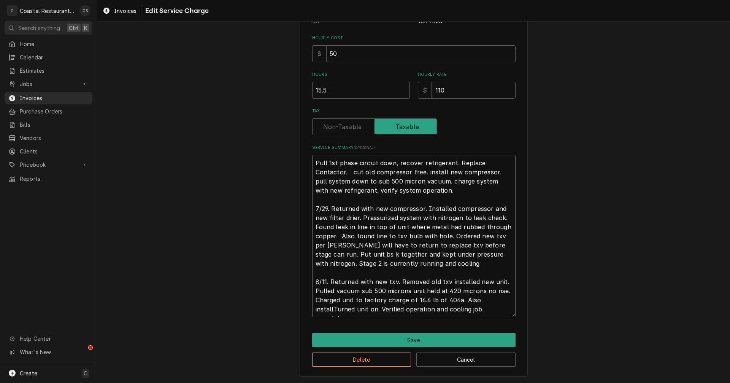
type textarea "x"
type textarea "Pull 1st phase circuit down, recover refrigerant. Replace Contactor. cut old co…"
type textarea "x"
type textarea "Pull 1st phase circuit down, recover refrigerant. Replace Contactor. cut old co…"
type textarea "x"
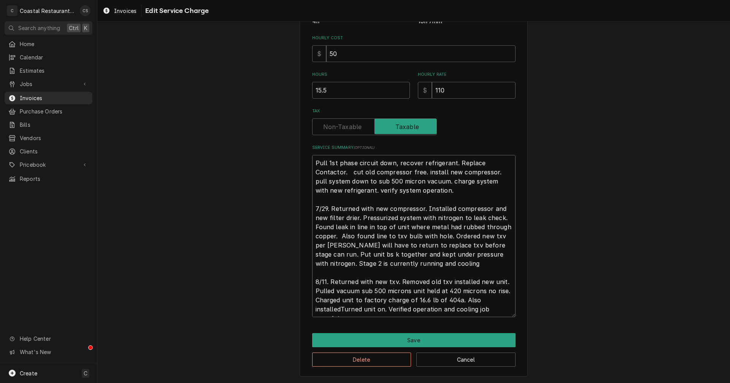
type textarea "Pull 1st phase circuit down, recover refrigerant. Replace Contactor. cut old co…"
type textarea "x"
type textarea "Pull 1st phase circuit down, recover refrigerant. Replace Contactor. cut old co…"
type textarea "x"
type textarea "Pull 1st phase circuit down, recover refrigerant. Replace Contactor. cut old co…"
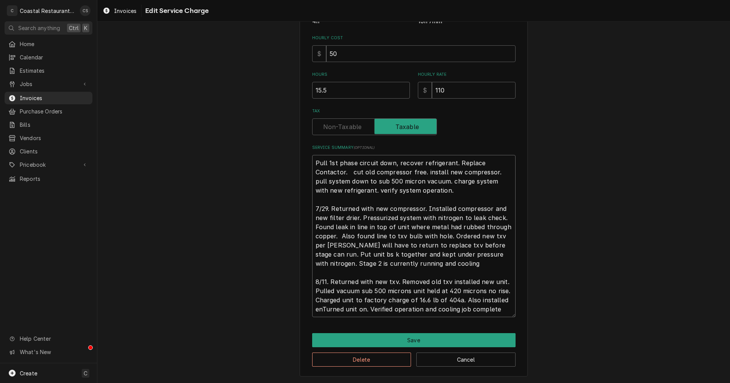
type textarea "x"
type textarea "Pull 1st phase circuit down, recover refrigerant. Replace Contactor. cut old co…"
type textarea "x"
type textarea "Pull 1st phase circuit down, recover refrigerant. Replace Contactor. cut old co…"
type textarea "x"
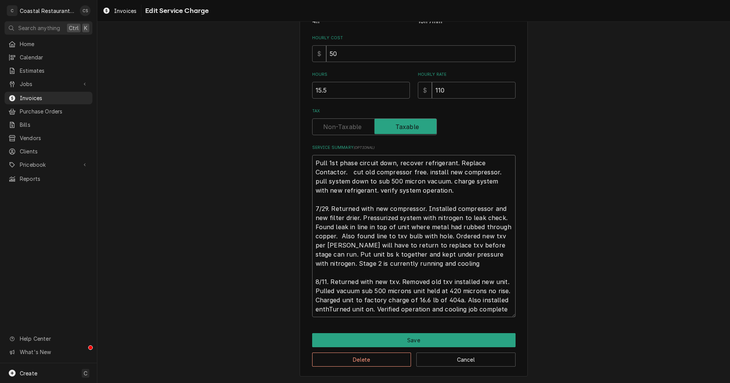
type textarea "Pull 1st phase circuit down, recover refrigerant. Replace Contactor. cut old co…"
type textarea "x"
type textarea "Pull 1st phase circuit down, recover refrigerant. Replace Contactor. cut old co…"
type textarea "x"
type textarea "Pull 1st phase circuit down, recover refrigerant. Replace Contactor. cut old co…"
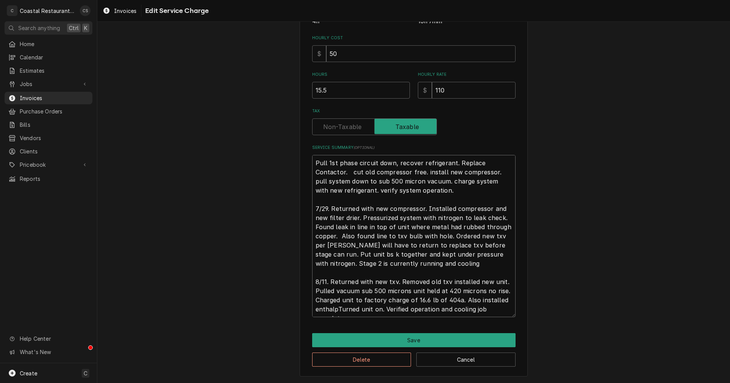
type textarea "x"
type textarea "Pull 1st phase circuit down, recover refrigerant. Replace Contactor. cut old co…"
type textarea "x"
type textarea "Pull 1st phase circuit down, recover refrigerant. Replace Contactor. cut old co…"
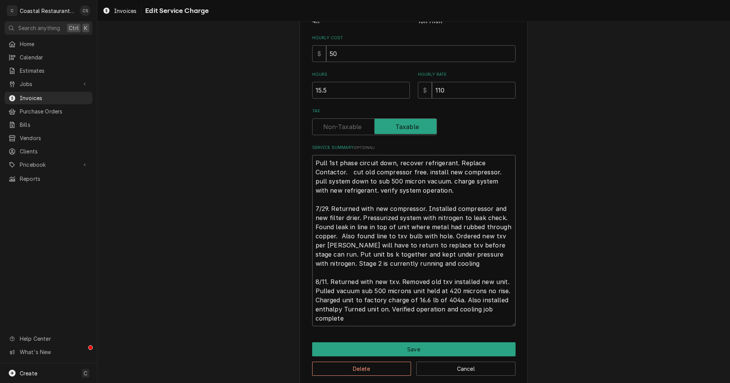
type textarea "x"
type textarea "Pull 1st phase circuit down, recover refrigerant. Replace Contactor. cut old co…"
type textarea "x"
type textarea "Pull 1st phase circuit down, recover refrigerant. Replace Contactor. cut old co…"
type textarea "x"
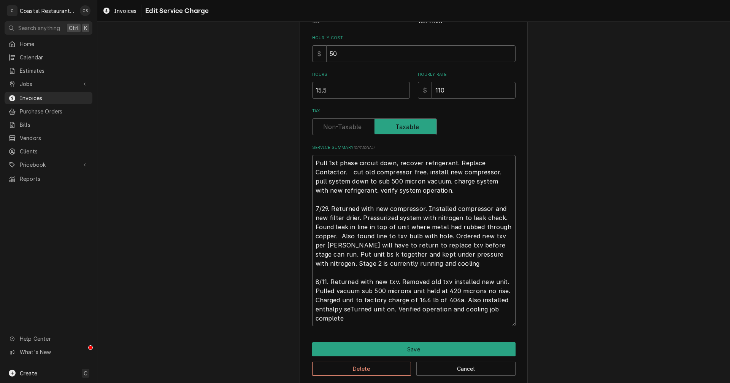
type textarea "Pull 1st phase circuit down, recover refrigerant. Replace Contactor. cut old co…"
type textarea "x"
type textarea "Pull 1st phase circuit down, recover refrigerant. Replace Contactor. cut old co…"
type textarea "x"
type textarea "Pull 1st phase circuit down, recover refrigerant. Replace Contactor. cut old co…"
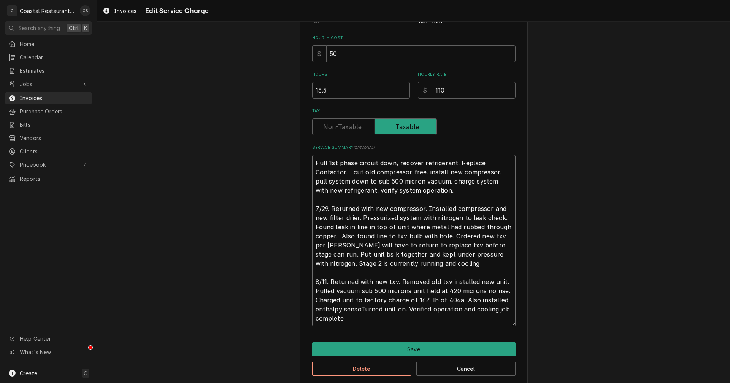
type textarea "x"
type textarea "Pull 1st phase circuit down, recover refrigerant. Replace Contactor. cut old co…"
type textarea "x"
type textarea "Pull 1st phase circuit down, recover refrigerant. Replace Contactor. cut old co…"
type textarea "x"
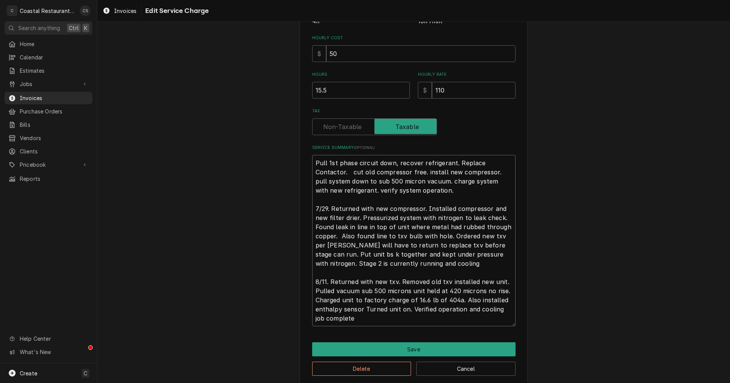
type textarea "Pull 1st phase circuit down, recover refrigerant. Replace Contactor. cut old co…"
type textarea "x"
type textarea "Pull 1st phase circuit down, recover refrigerant. Replace Contactor. cut old co…"
type textarea "x"
type textarea "Pull 1st phase circuit down, recover refrigerant. Replace Contactor. cut old co…"
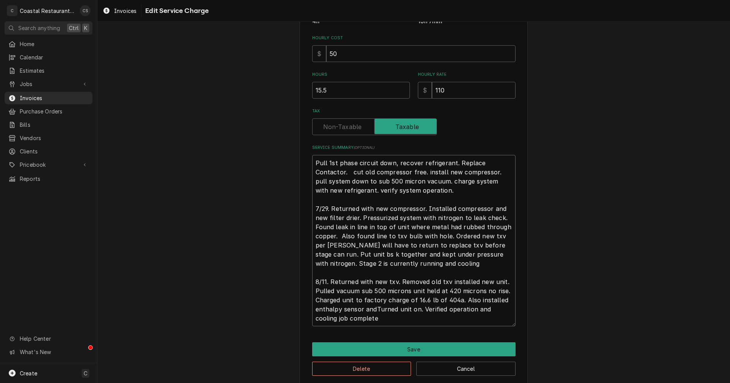
type textarea "x"
type textarea "Pull 1st phase circuit down, recover refrigerant. Replace Contactor. cut old co…"
type textarea "x"
type textarea "Pull 1st phase circuit down, recover refrigerant. Replace Contactor. cut old co…"
type textarea "x"
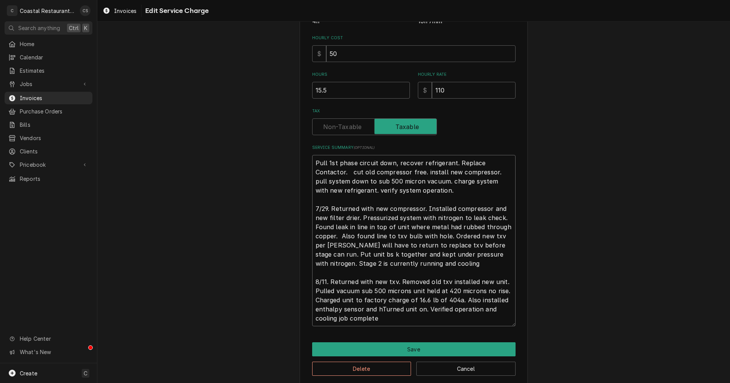
type textarea "Pull 1st phase circuit down, recover refrigerant. Replace Contactor. cut old co…"
type textarea "x"
type textarea "Pull 1st phase circuit down, recover refrigerant. Replace Contactor. cut old co…"
type textarea "x"
type textarea "Pull 1st phase circuit down, recover refrigerant. Replace Contactor. cut old co…"
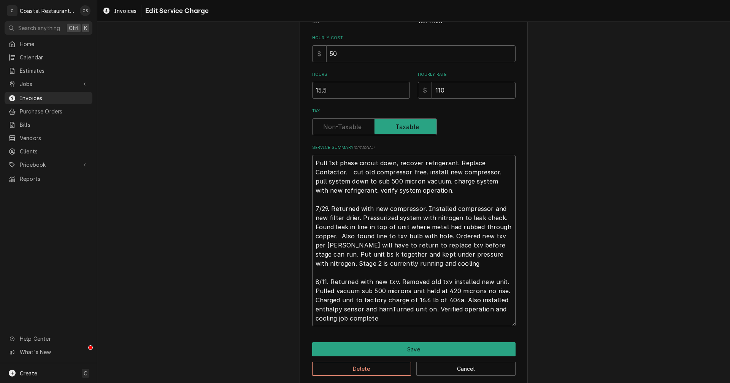
type textarea "x"
type textarea "Pull 1st phase circuit down, recover refrigerant. Replace Contactor. cut old co…"
type textarea "x"
type textarea "Pull 1st phase circuit down, recover refrigerant. Replace Contactor. cut old co…"
type textarea "x"
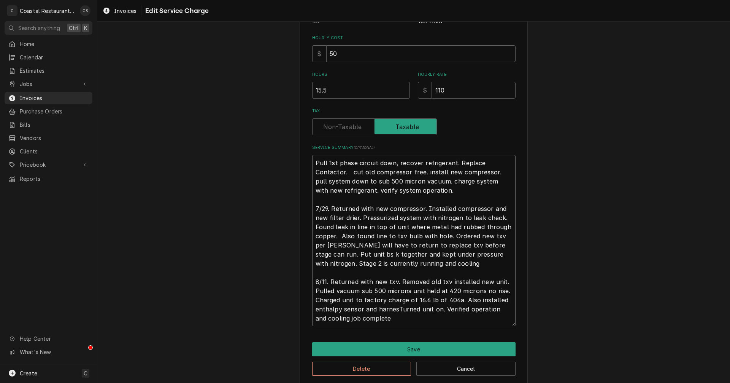
type textarea "Pull 1st phase circuit down, recover refrigerant. Replace Contactor. cut old co…"
type textarea "x"
type textarea "Pull 1st phase circuit down, recover refrigerant. Replace Contactor. cut old co…"
type textarea "x"
type textarea "Pull 1st phase circuit down, recover refrigerant. Replace Contactor. cut old co…"
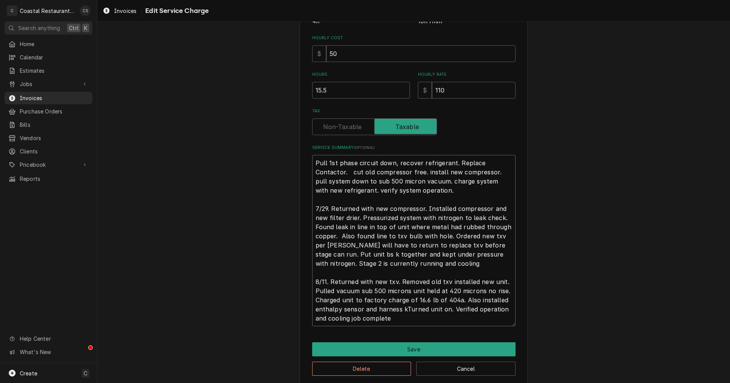
type textarea "x"
type textarea "Pull 1st phase circuit down, recover refrigerant. Replace Contactor. cut old co…"
type textarea "x"
type textarea "Pull 1st phase circuit down, recover refrigerant. Replace Contactor. cut old co…"
type textarea "x"
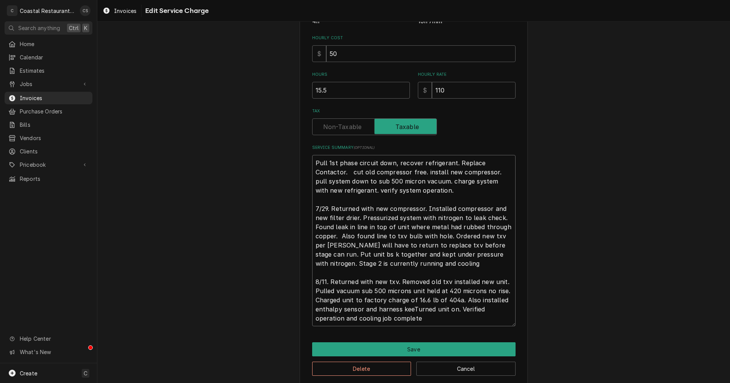
type textarea "Pull 1st phase circuit down, recover refrigerant. Replace Contactor. cut old co…"
type textarea "x"
type textarea "Pull 1st phase circuit down, recover refrigerant. Replace Contactor. cut old co…"
type textarea "x"
type textarea "Pull 1st phase circuit down, recover refrigerant. Replace Contactor. cut old co…"
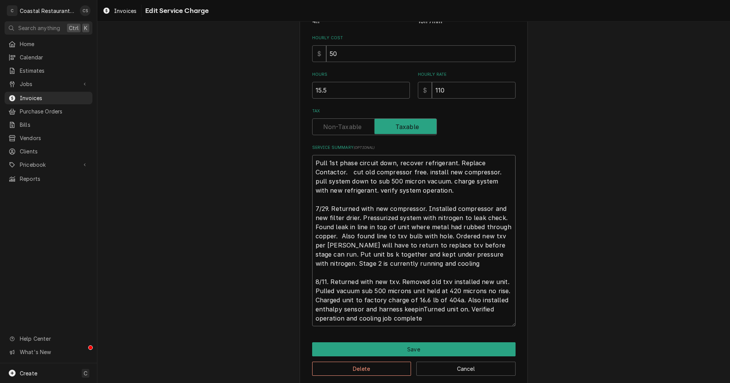
type textarea "x"
type textarea "Pull 1st phase circuit down, recover refrigerant. Replace Contactor. cut old co…"
type textarea "x"
type textarea "Pull 1st phase circuit down, recover refrigerant. Replace Contactor. cut old co…"
type textarea "x"
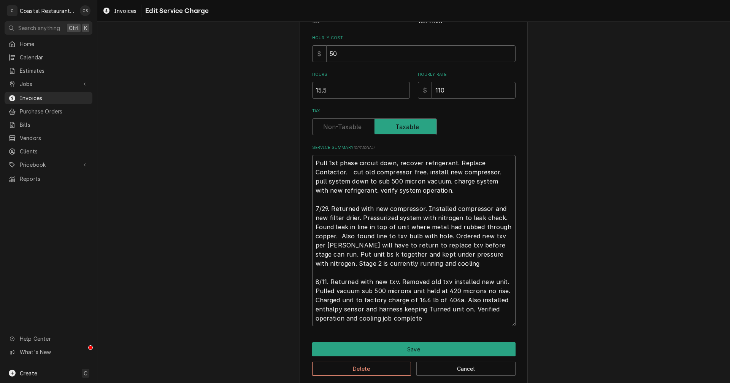
type textarea "Pull 1st phase circuit down, recover refrigerant. Replace Contactor. cut old co…"
type textarea "x"
type textarea "Pull 1st phase circuit down, recover refrigerant. Replace Contactor. cut old co…"
type textarea "x"
type textarea "Pull 1st phase circuit down, recover refrigerant. Replace Contactor. cut old co…"
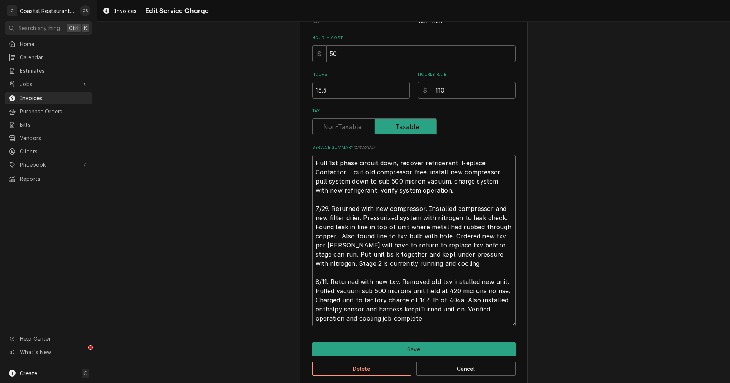
type textarea "x"
type textarea "Pull 1st phase circuit down, recover refrigerant. Replace Contactor. cut old co…"
type textarea "x"
type textarea "Pull 1st phase circuit down, recover refrigerant. Replace Contactor. cut old co…"
type textarea "x"
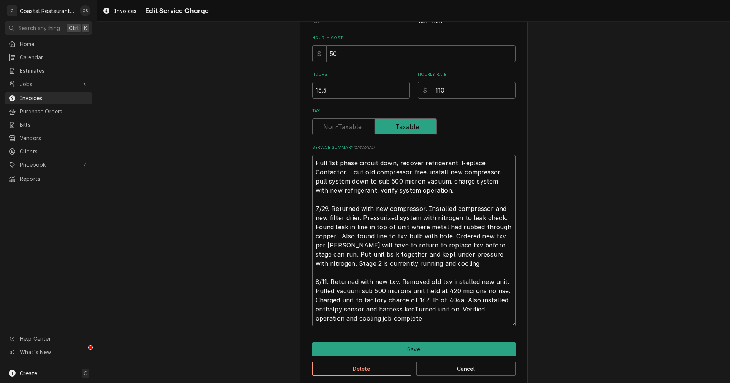
type textarea "Pull 1st phase circuit down, recover refrigerant. Replace Contactor. cut old co…"
type textarea "x"
type textarea "Pull 1st phase circuit down, recover refrigerant. Replace Contactor. cut old co…"
type textarea "x"
type textarea "Pull 1st phase circuit down, recover refrigerant. Replace Contactor. cut old co…"
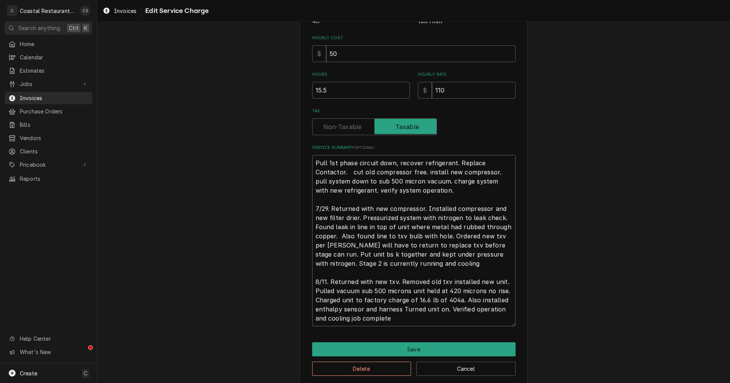
type textarea "x"
type textarea "Pull 1st phase circuit down, recover refrigerant. Replace Contactor. cut old co…"
type textarea "x"
type textarea "Pull 1st phase circuit down, recover refrigerant. Replace Contactor. cut old co…"
type textarea "x"
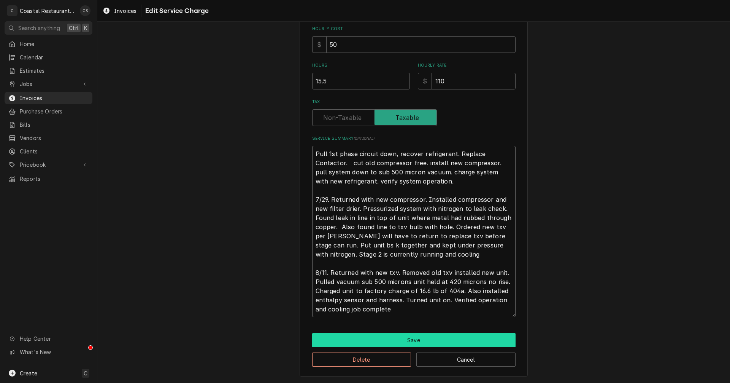
type textarea "Pull 1st phase circuit down, recover refrigerant. Replace Contactor. cut old co…"
click at [403, 336] on button "Save" at bounding box center [413, 340] width 203 height 14
type textarea "x"
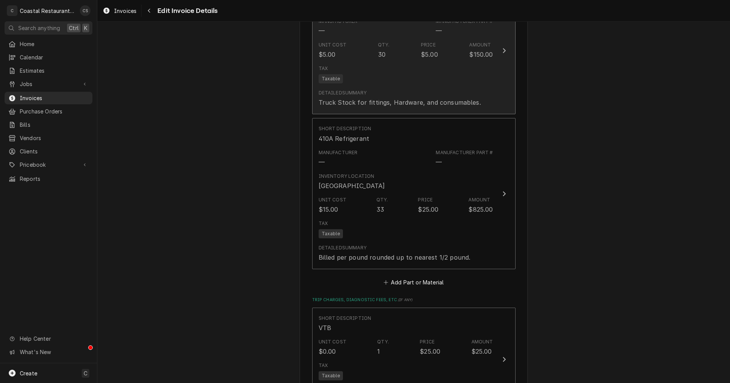
scroll to position [1398, 0]
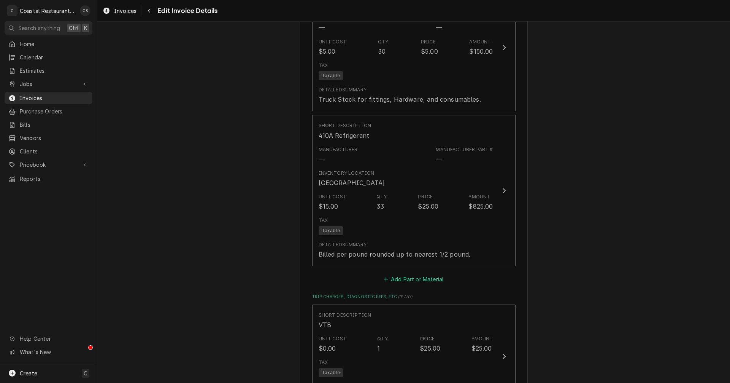
click at [416, 274] on button "Add Part or Material" at bounding box center [413, 279] width 63 height 11
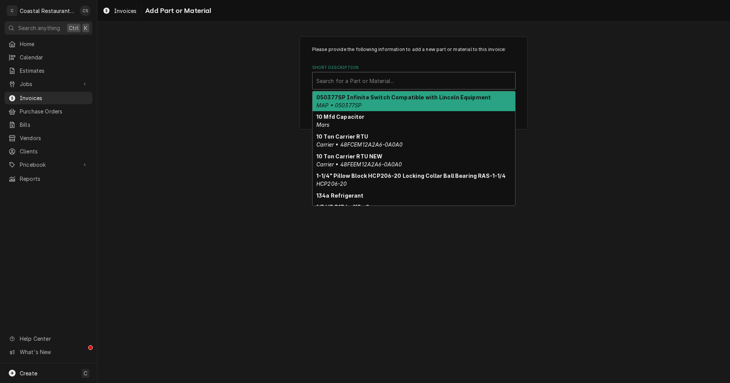
click at [350, 79] on div "Short Description" at bounding box center [413, 81] width 195 height 14
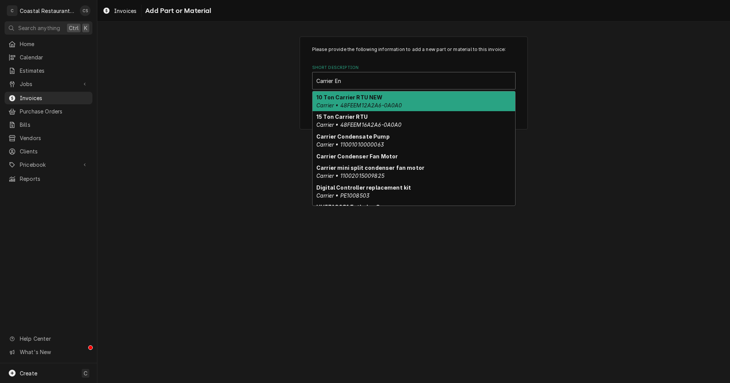
type input "Carrier Ent"
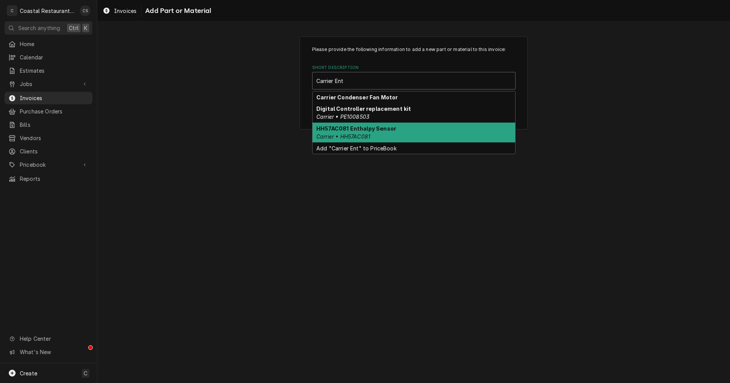
click at [348, 132] on div "HH57AC081 Enthalpy Sensor Carrier • HH57AC081" at bounding box center [414, 132] width 203 height 20
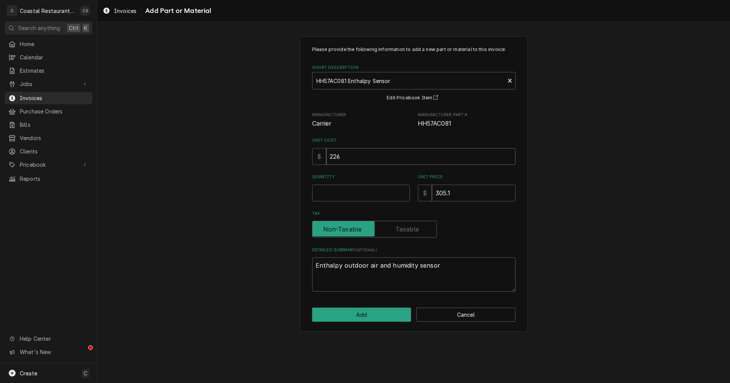
drag, startPoint x: 352, startPoint y: 157, endPoint x: 332, endPoint y: 154, distance: 20.7
click at [332, 154] on input "226" at bounding box center [420, 156] width 189 height 17
type textarea "x"
type input "25"
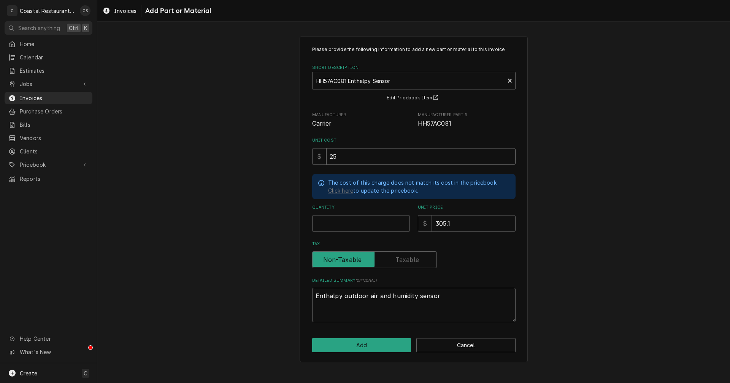
type textarea "x"
type input "256"
type textarea "x"
type input "256.5"
type textarea "x"
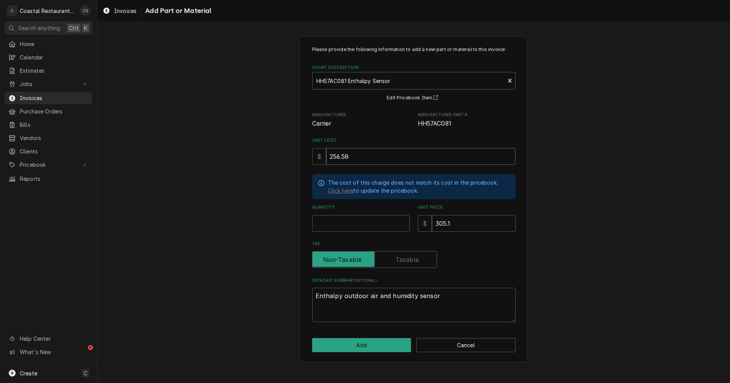
type input "256.58"
type textarea "x"
type input "1"
type textarea "x"
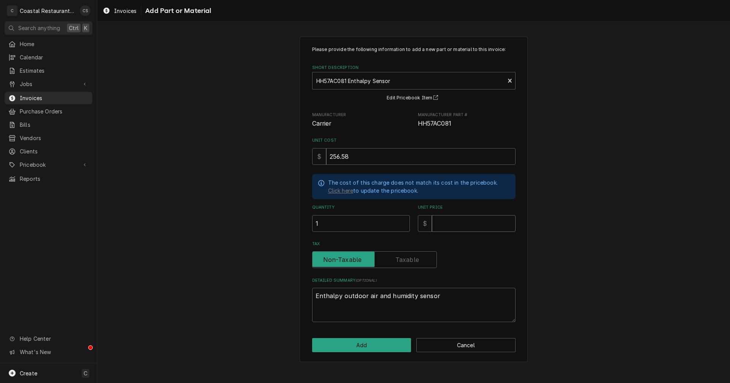
type input "4"
type textarea "x"
type input "42"
type textarea "x"
type input "423"
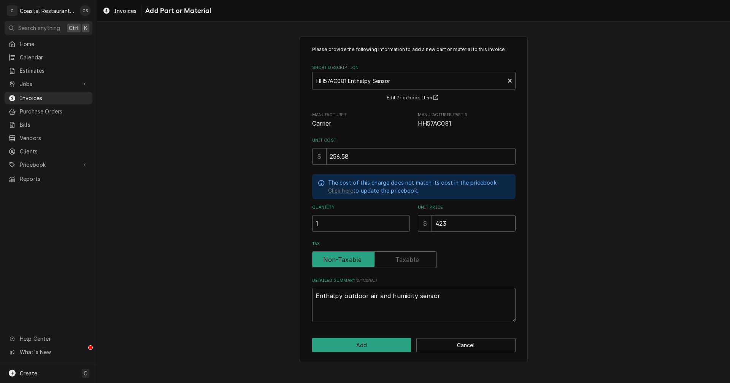
type textarea "x"
type input "423.3"
type textarea "x"
type input "423.35"
click at [400, 261] on label "Tax" at bounding box center [374, 259] width 125 height 17
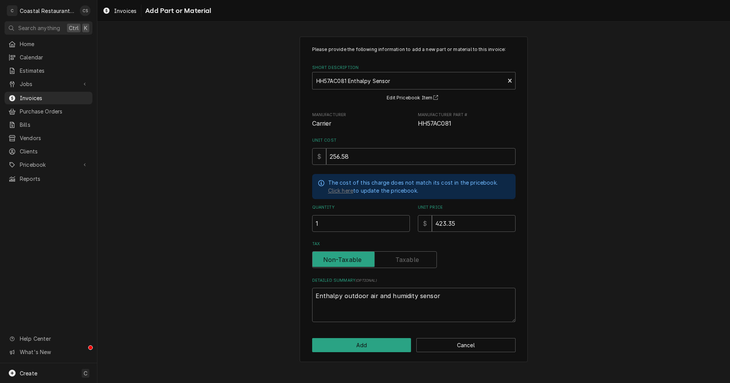
click at [400, 261] on input "Tax" at bounding box center [375, 259] width 118 height 17
checkbox input "true"
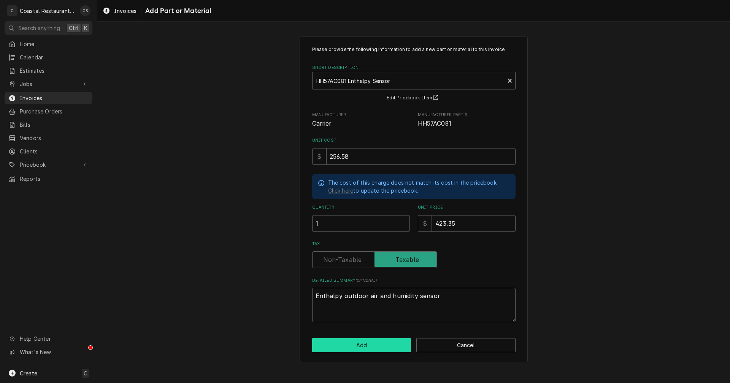
click at [390, 341] on button "Add" at bounding box center [361, 345] width 99 height 14
type textarea "x"
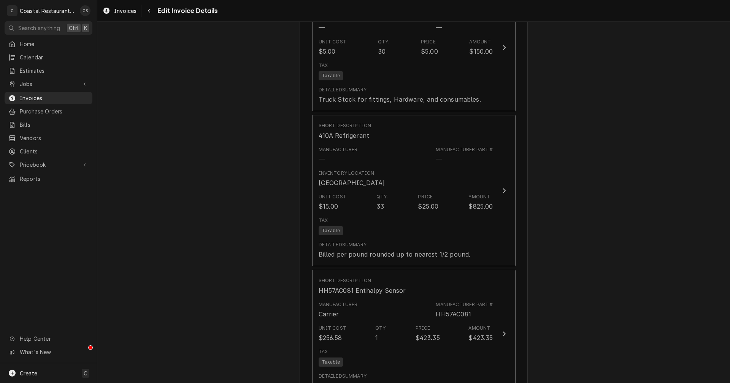
scroll to position [1550, 0]
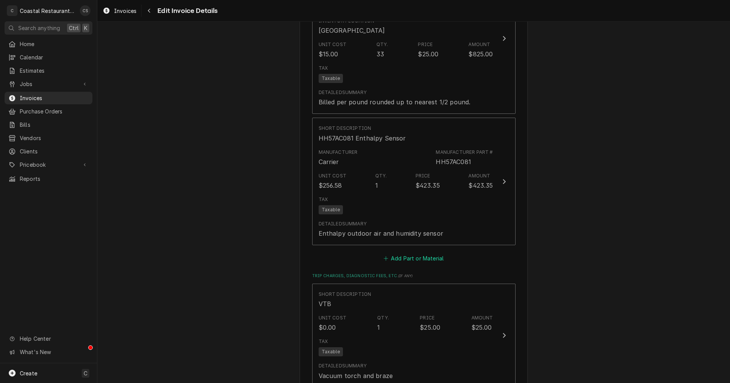
click at [405, 253] on button "Add Part or Material" at bounding box center [413, 258] width 63 height 11
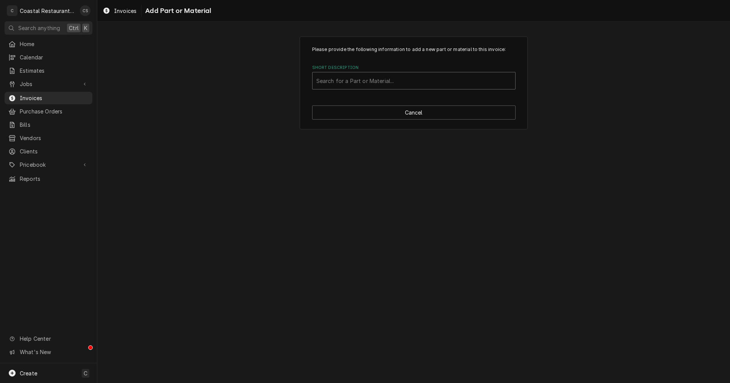
click at [348, 77] on div "Short Description" at bounding box center [413, 81] width 195 height 14
type input "c"
type input "Carrier Economizer Harness Assembly"
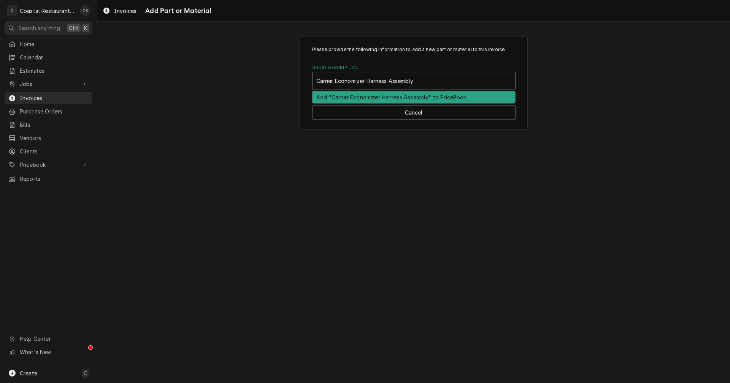
click at [357, 96] on div "Add "Carrier Economizer Harness Assembly" to PriceBook" at bounding box center [414, 97] width 203 height 12
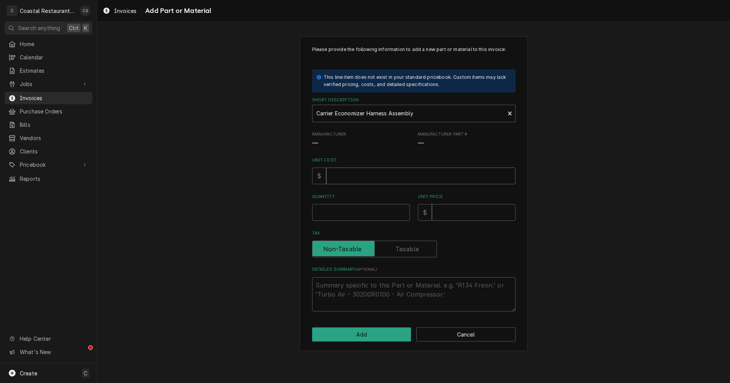
click at [341, 183] on input "Unit Cost" at bounding box center [420, 175] width 189 height 17
type textarea "x"
type input "7"
type textarea "x"
type input "73"
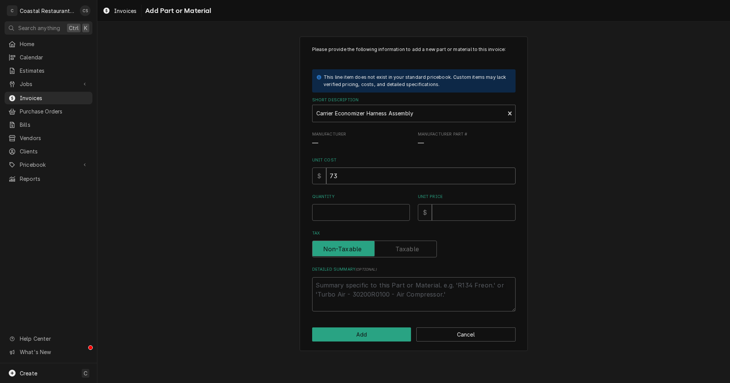
type textarea "x"
type input "73.0"
type textarea "x"
type input "73.07"
type textarea "x"
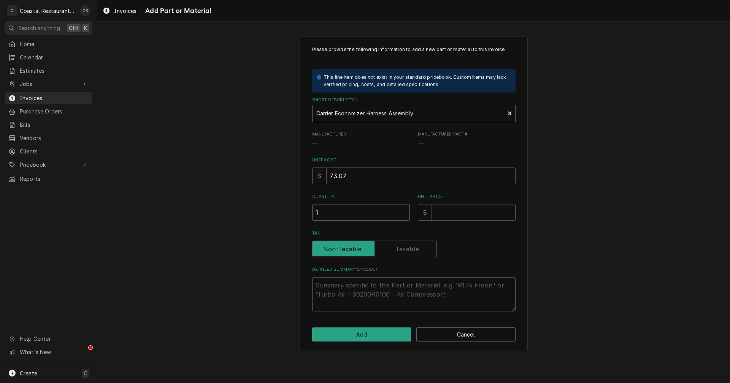
type input "1"
type textarea "x"
type input "1"
type textarea "x"
type input "12"
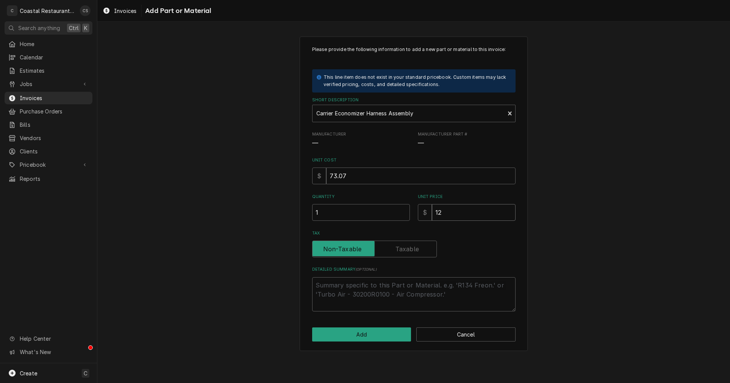
type textarea "x"
type input "120"
type textarea "x"
type input "120.5"
type textarea "x"
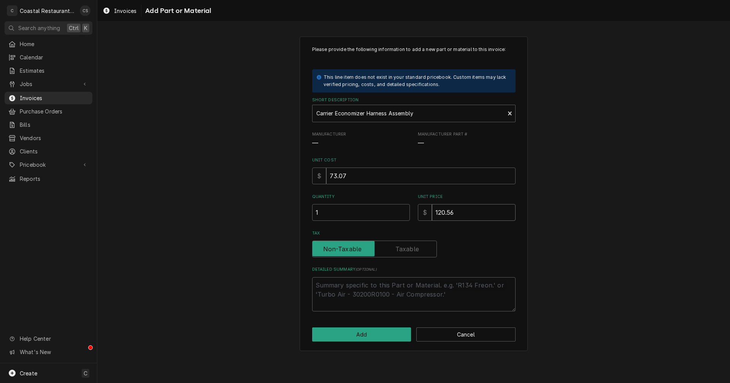
type input "120.56"
click at [403, 250] on label "Tax" at bounding box center [374, 248] width 125 height 17
click at [403, 250] on input "Tax" at bounding box center [375, 248] width 118 height 17
checkbox input "true"
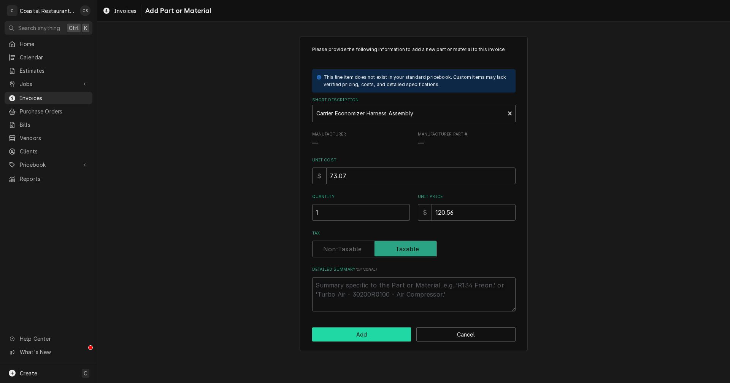
click at [385, 332] on button "Add" at bounding box center [361, 334] width 99 height 14
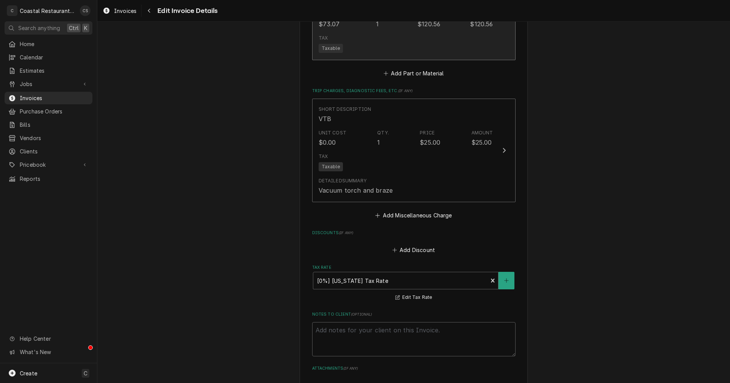
scroll to position [2059, 0]
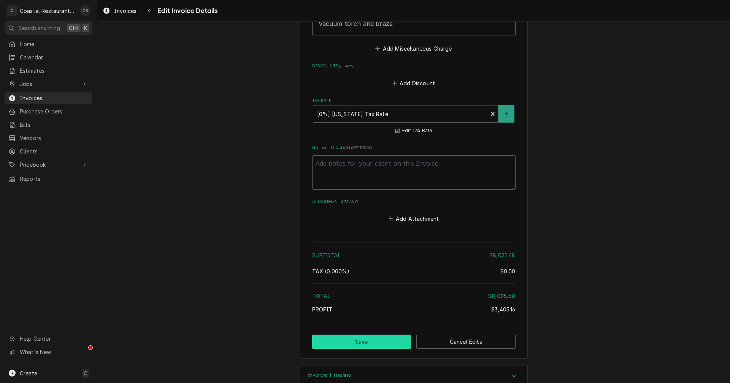
click at [382, 334] on button "Save" at bounding box center [361, 341] width 99 height 14
type textarea "x"
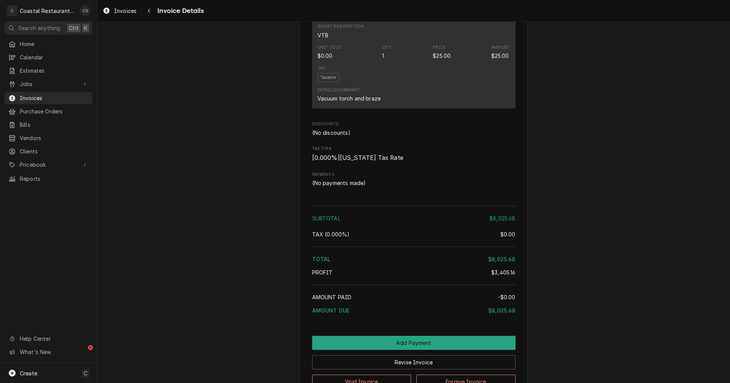
scroll to position [1711, 0]
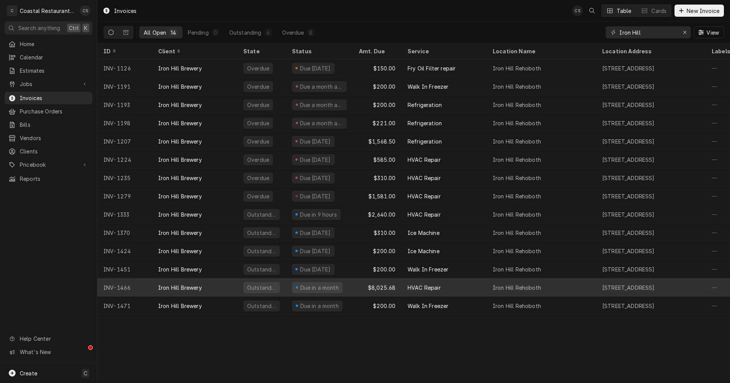
click at [214, 287] on div "Iron Hill Brewery" at bounding box center [194, 287] width 85 height 18
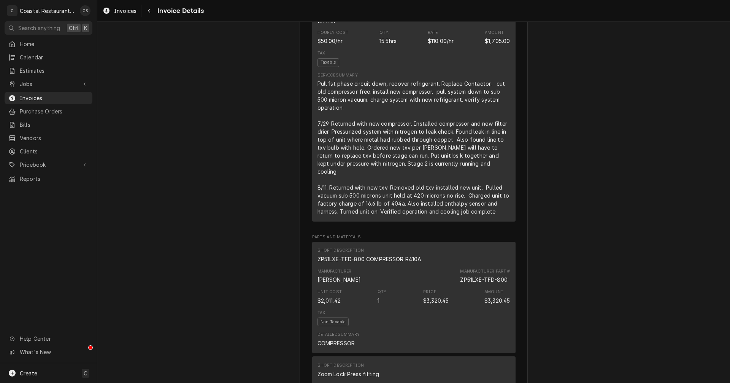
scroll to position [532, 0]
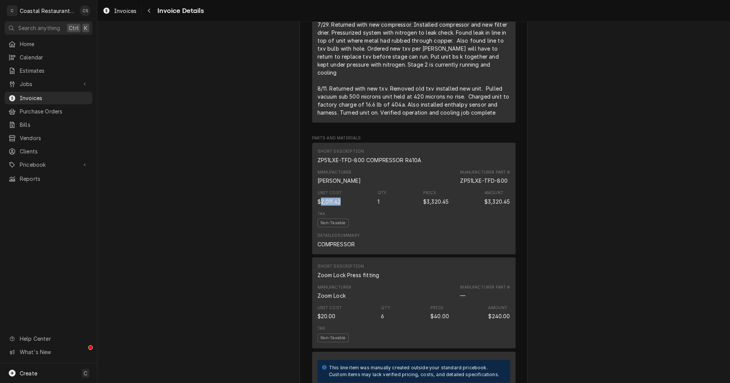
drag, startPoint x: 318, startPoint y: 218, endPoint x: 339, endPoint y: 218, distance: 21.3
click at [339, 205] on div "$2,011.42" at bounding box center [329, 201] width 23 height 8
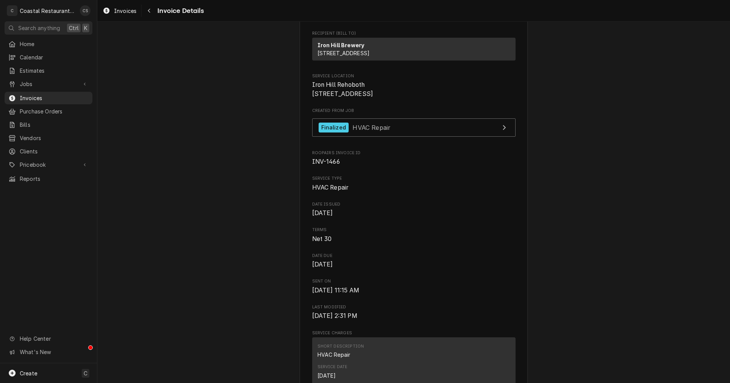
scroll to position [76, 0]
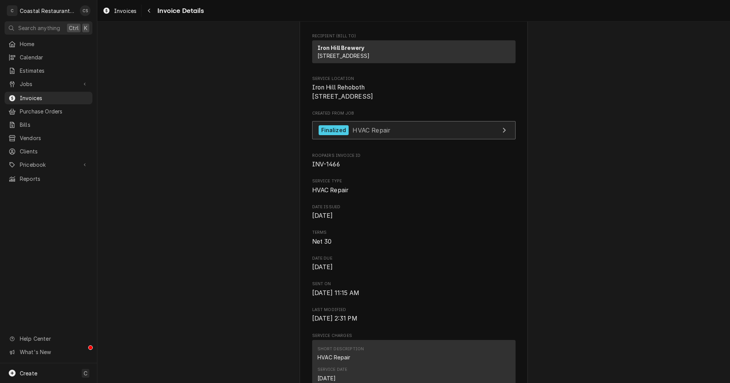
click at [360, 133] on span "HVAC Repair" at bounding box center [372, 130] width 38 height 8
click at [406, 220] on div "Date Issued Aug 11, 2025" at bounding box center [413, 212] width 203 height 16
click at [52, 47] on link "Home" at bounding box center [49, 44] width 88 height 13
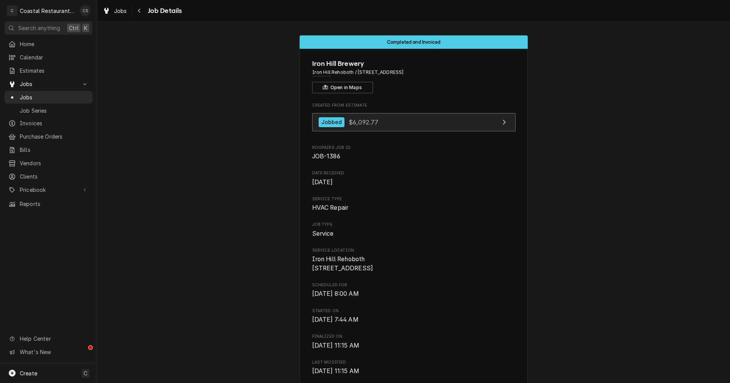
click at [349, 123] on span "$6,092.77" at bounding box center [364, 122] width 30 height 8
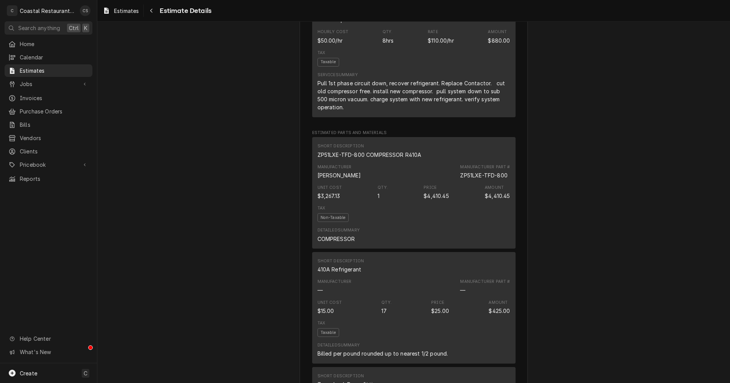
scroll to position [342, 0]
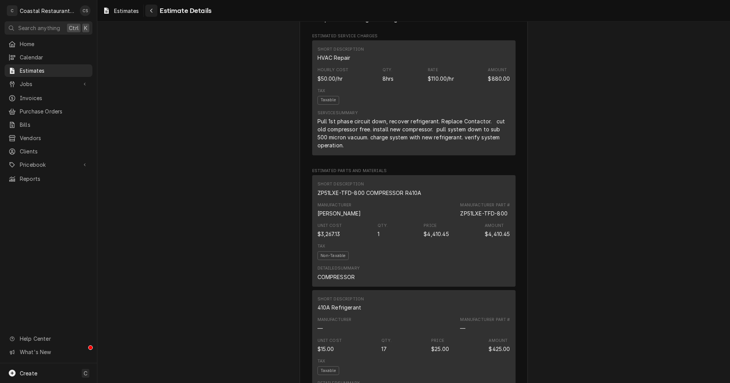
click at [151, 8] on icon "Navigate back" at bounding box center [151, 10] width 3 height 5
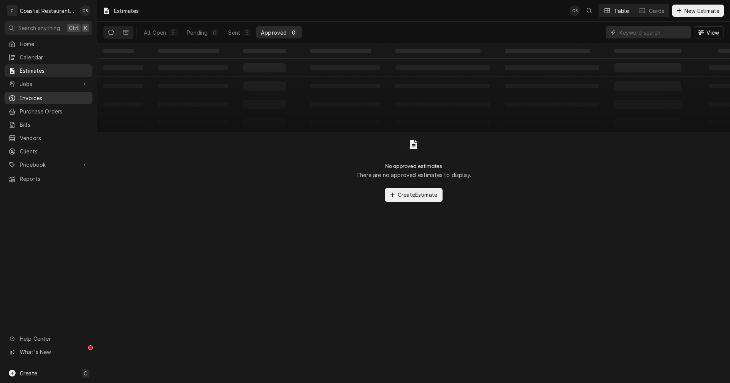
click at [38, 96] on span "Invoices" at bounding box center [54, 98] width 69 height 8
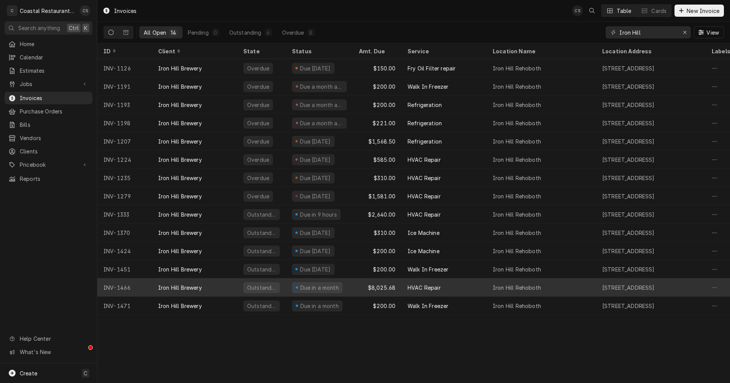
click at [211, 285] on div "Iron Hill Brewery" at bounding box center [194, 287] width 85 height 18
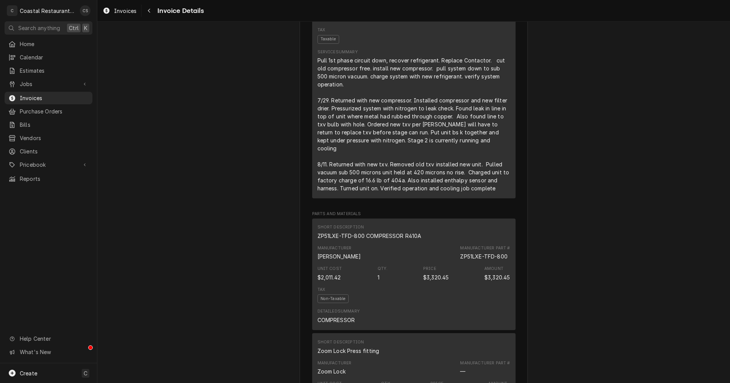
scroll to position [456, 0]
click at [377, 284] on div "Unit Cost $2,011.42 Qty. 1 Price $3,320.45 Amount $3,320.45" at bounding box center [414, 273] width 193 height 21
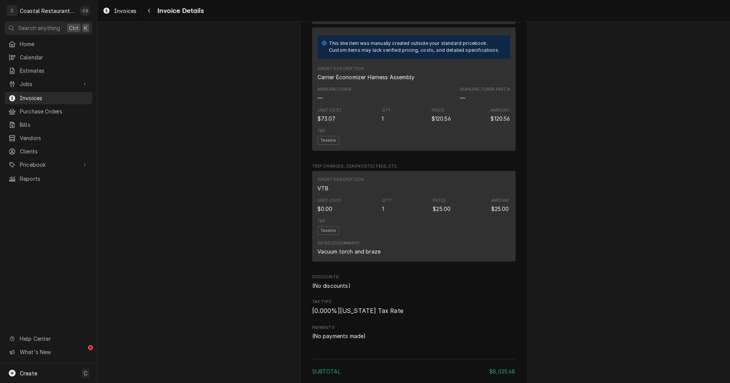
scroll to position [1711, 0]
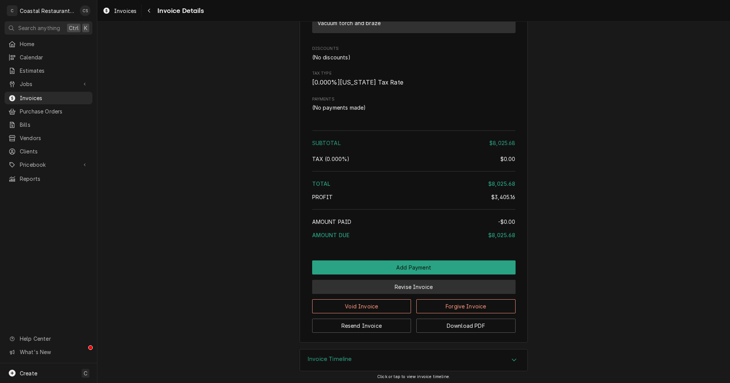
click at [410, 294] on button "Revise Invoice" at bounding box center [413, 286] width 203 height 14
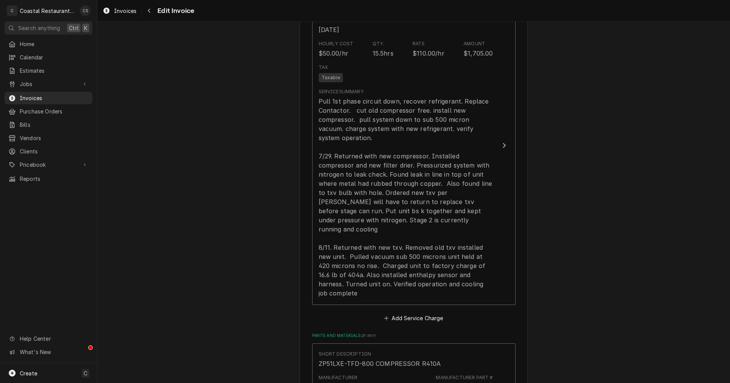
scroll to position [608, 0]
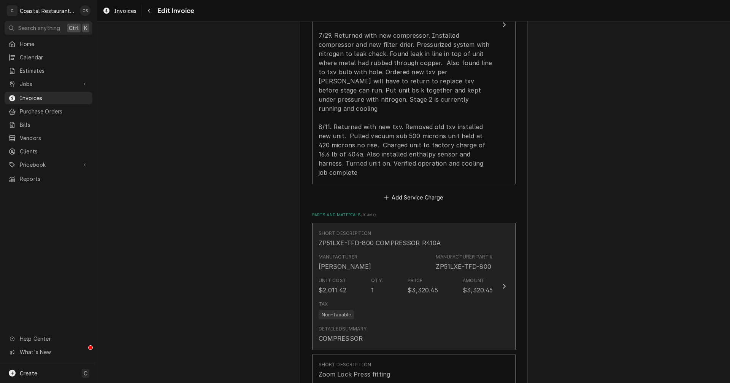
click at [391, 297] on div "Tax Non-Taxable" at bounding box center [406, 309] width 175 height 24
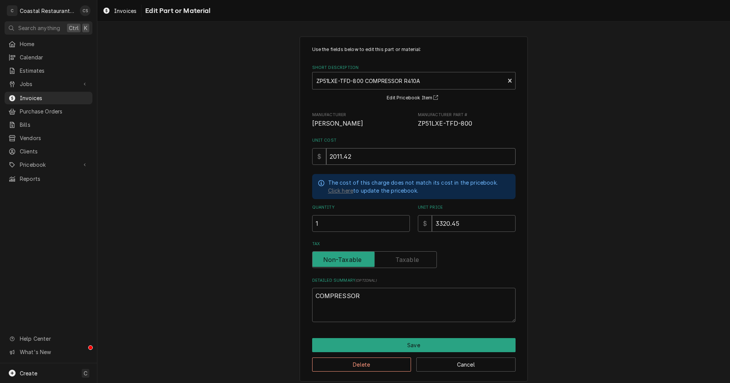
drag, startPoint x: 350, startPoint y: 154, endPoint x: 326, endPoint y: 155, distance: 23.6
click at [326, 155] on input "2011.42" at bounding box center [420, 156] width 189 height 17
type textarea "x"
type input "3"
type textarea "x"
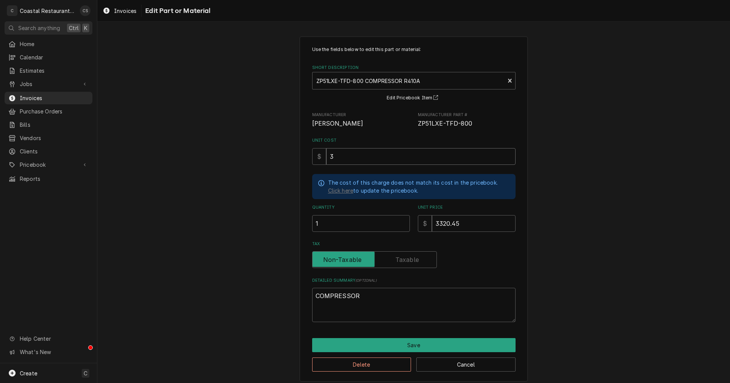
type input "32"
type textarea "x"
type input "326"
type textarea "x"
type input "3267"
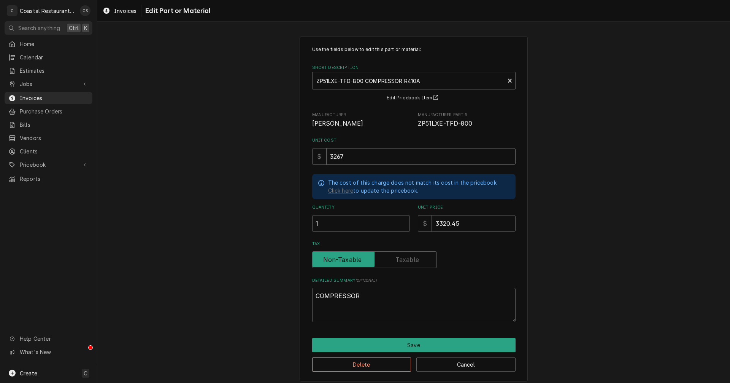
type textarea "x"
type input "3267.1"
type textarea "x"
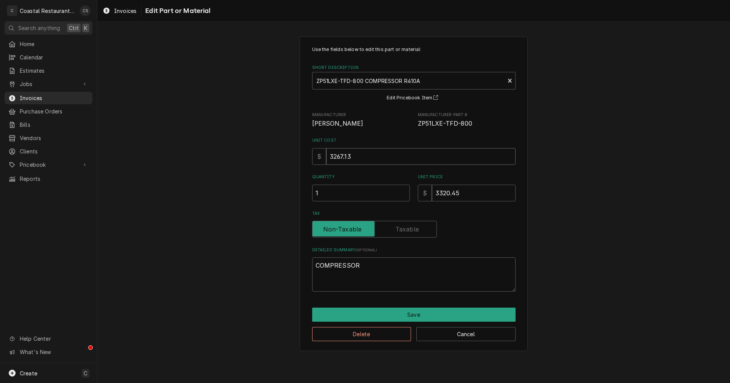
type input "3267.13"
drag, startPoint x: 463, startPoint y: 193, endPoint x: 435, endPoint y: 193, distance: 28.5
click at [435, 193] on input "3320.45" at bounding box center [474, 192] width 84 height 17
type textarea "x"
type input "4"
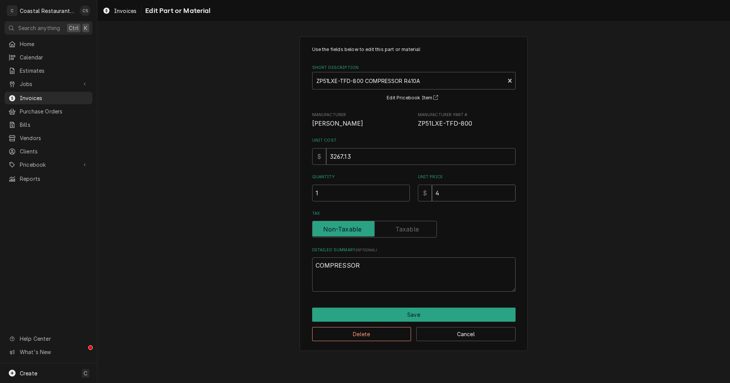
type textarea "x"
type input "44"
type textarea "x"
type input "441"
type textarea "x"
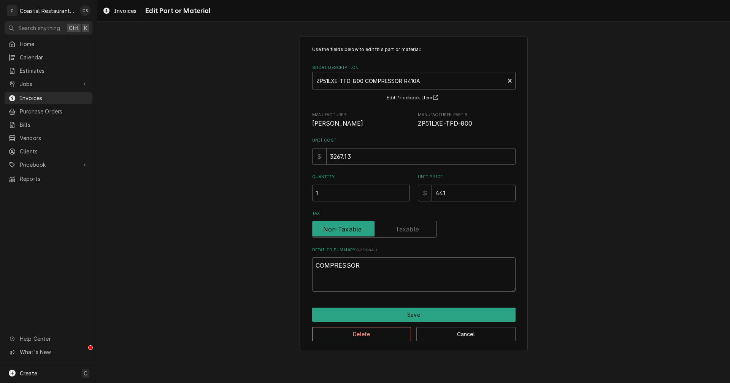
type input "4410"
type textarea "x"
type input "4410.6"
type textarea "x"
type input "4410.62"
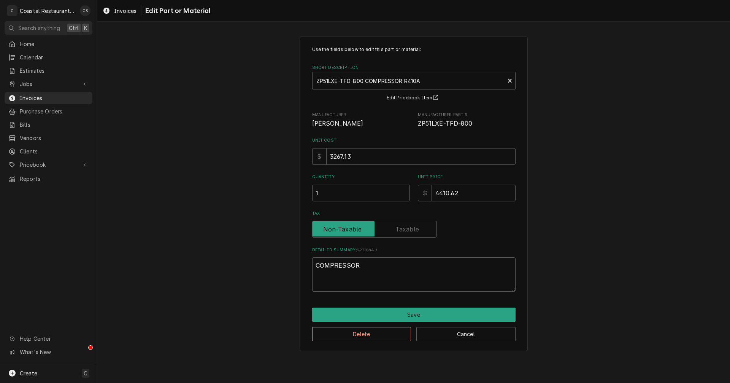
click at [412, 230] on label "Tax" at bounding box center [374, 229] width 125 height 17
click at [412, 230] on input "Tax" at bounding box center [375, 229] width 118 height 17
checkbox input "true"
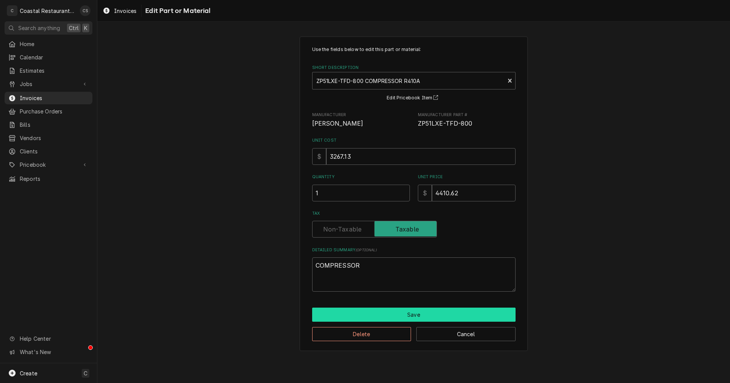
click at [400, 313] on button "Save" at bounding box center [413, 314] width 203 height 14
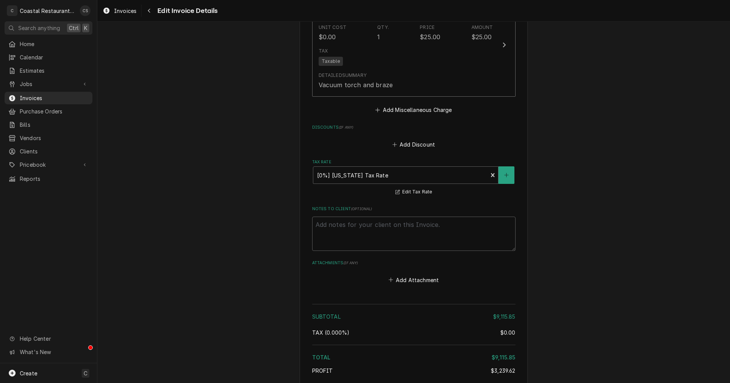
scroll to position [1945, 0]
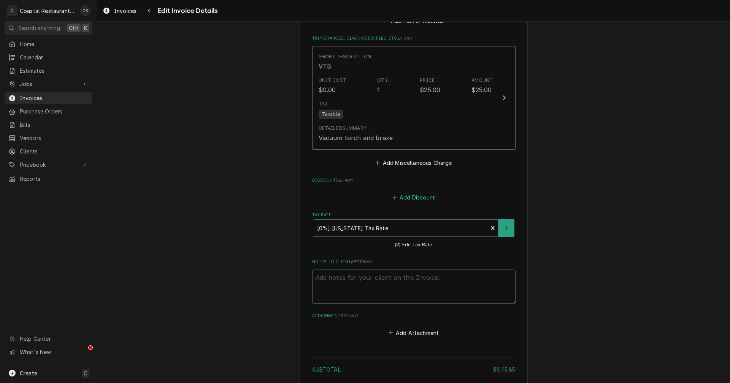
click at [417, 192] on button "Add Discount" at bounding box center [413, 197] width 45 height 11
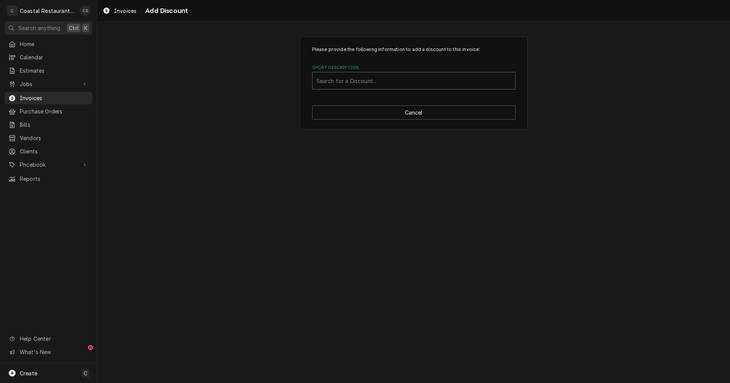
click at [348, 85] on div "Short Description" at bounding box center [413, 81] width 195 height 14
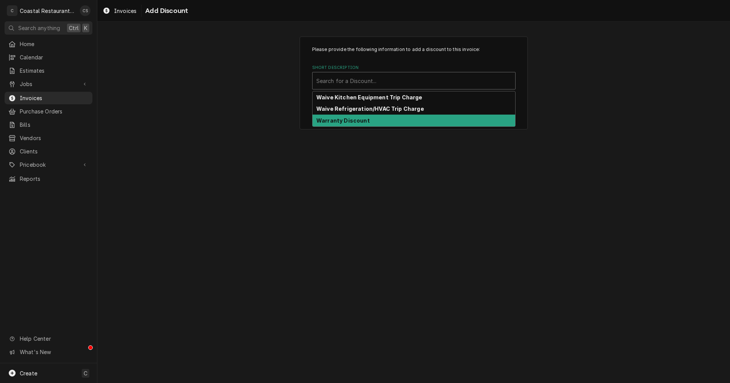
click at [335, 122] on strong "Warranty Discount" at bounding box center [343, 120] width 54 height 6
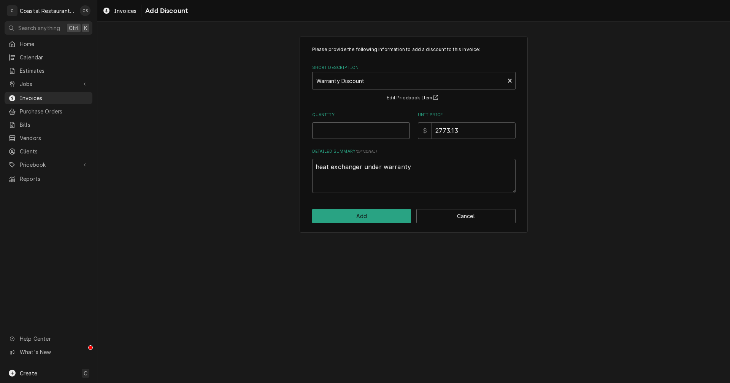
click at [339, 130] on input "Quantity" at bounding box center [361, 130] width 98 height 17
type textarea "x"
type input "1"
drag, startPoint x: 460, startPoint y: 130, endPoint x: 434, endPoint y: 130, distance: 26.6
click at [434, 130] on input "2773.13" at bounding box center [474, 130] width 84 height 17
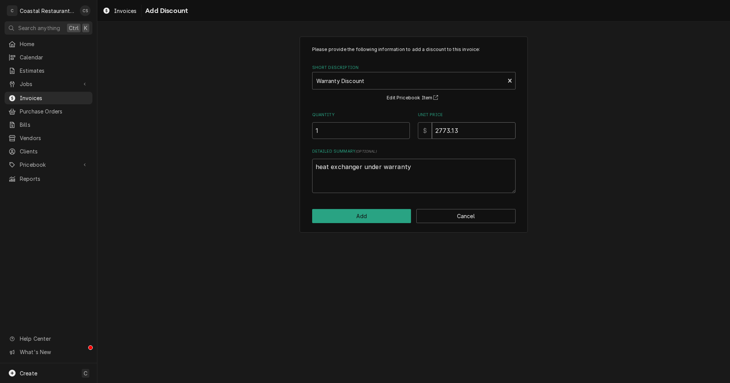
type textarea "x"
type input "5"
type textarea "x"
type input "50"
type textarea "x"
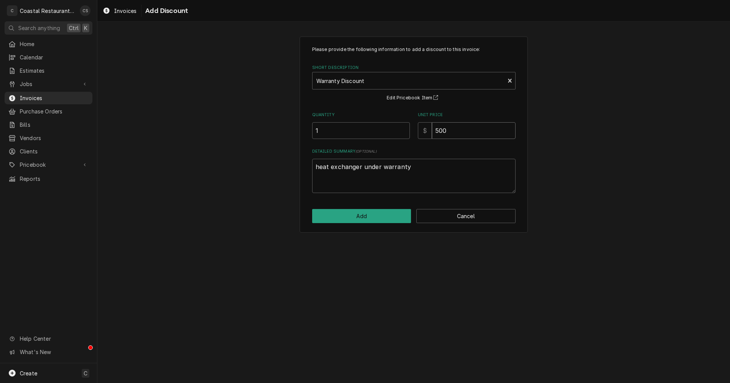
type input "500"
drag, startPoint x: 411, startPoint y: 167, endPoint x: 316, endPoint y: 166, distance: 94.3
click at [316, 166] on textarea "heat exchanger under warranty" at bounding box center [413, 176] width 203 height 34
type textarea "x"
type textarea "D"
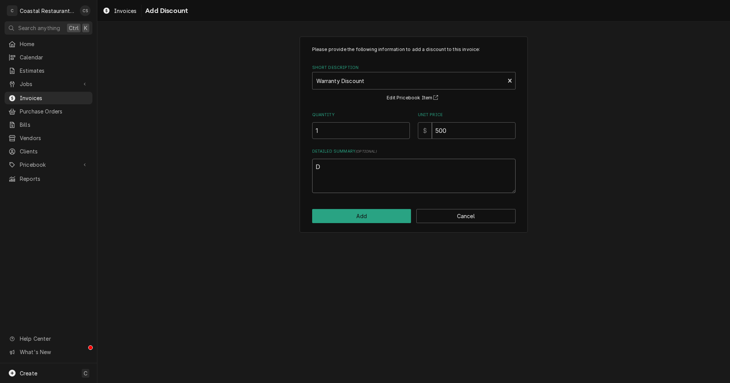
type textarea "x"
type textarea "Di"
type textarea "x"
type textarea "Dis"
type textarea "x"
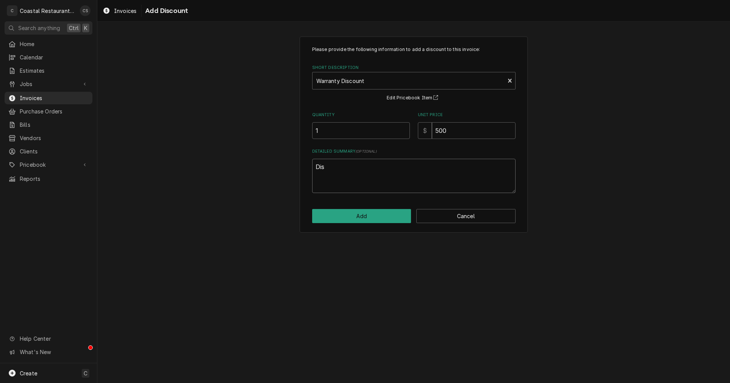
type textarea "Dist"
type textarea "x"
type textarea "Distr"
type textarea "x"
type textarea "Distri"
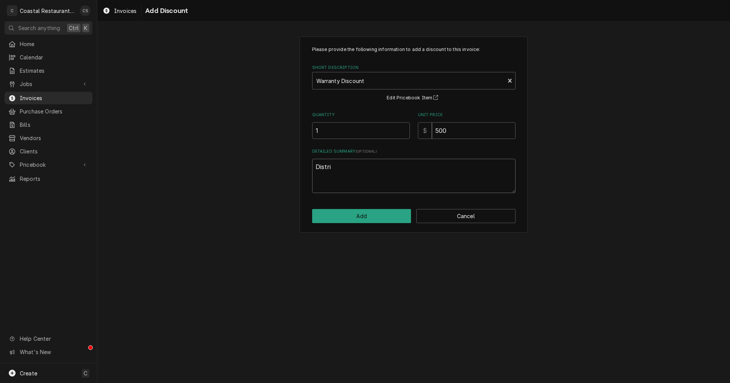
type textarea "x"
type textarea "Distrib"
type textarea "x"
type textarea "Distribu"
type textarea "x"
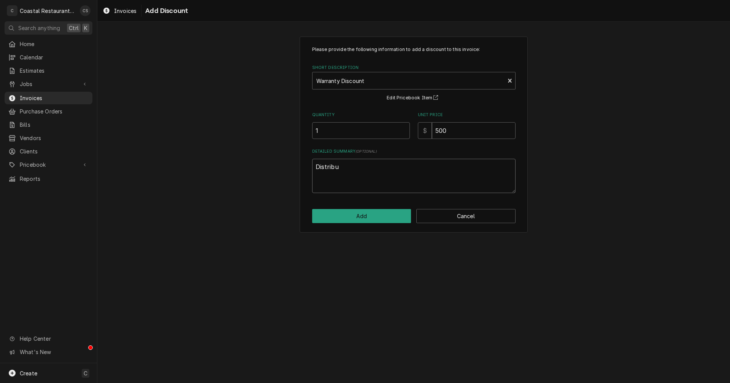
type textarea "Distribut"
type textarea "x"
type textarea "Distributo"
type textarea "x"
type textarea "Distributor"
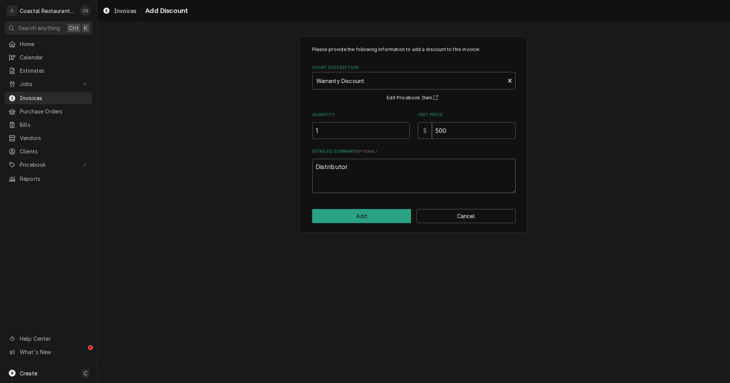
type textarea "x"
type textarea "Distributor"
type textarea "x"
type textarea "Distributor D"
type textarea "x"
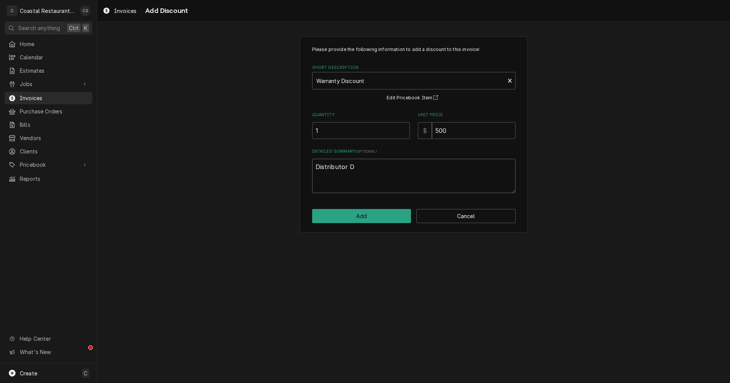
type textarea "Distributor Di"
type textarea "x"
type textarea "Distributor Dis"
type textarea "x"
type textarea "Distributor Disc"
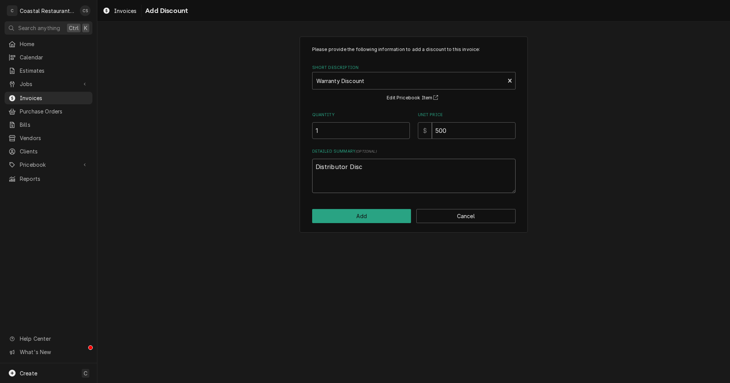
type textarea "x"
type textarea "Distributor Disco"
type textarea "x"
type textarea "Distributor Discou"
type textarea "x"
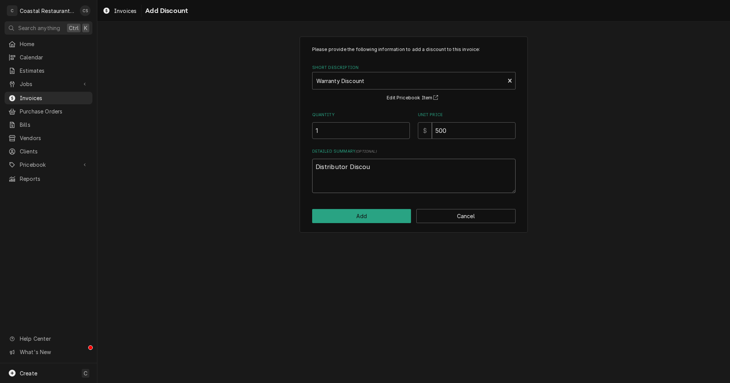
type textarea "Distributor Discoun"
type textarea "x"
type textarea "Distributor Discount"
type textarea "x"
type textarea "Distributor Discount"
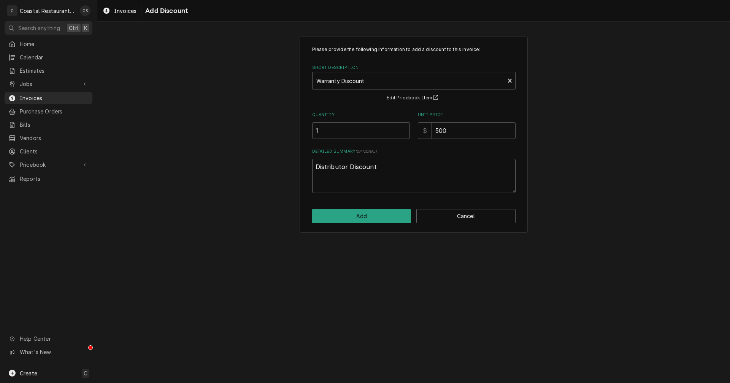
type textarea "x"
type textarea "Distributor Discount f"
type textarea "x"
type textarea "Distributor Discount fo"
type textarea "x"
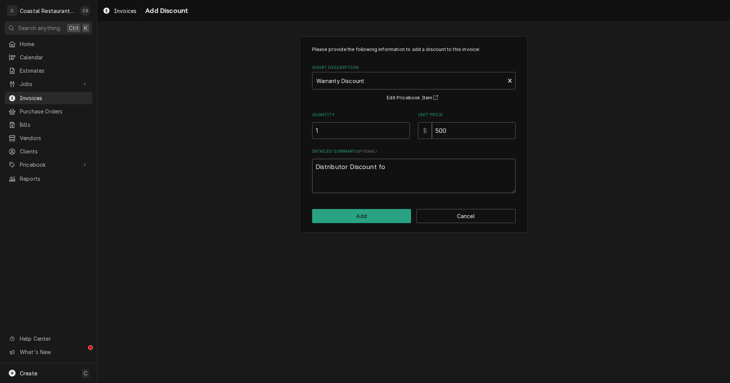
type textarea "Distributor Discount for"
type textarea "x"
type textarea "Distributor Discount for"
type textarea "x"
type textarea "Distributor Discount for s"
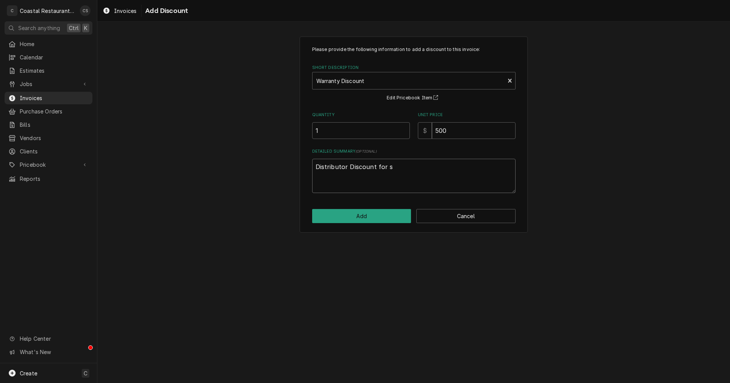
type textarea "x"
type textarea "Distributor Discount for se"
type textarea "x"
type textarea "Distributor Discount for sen"
type textarea "x"
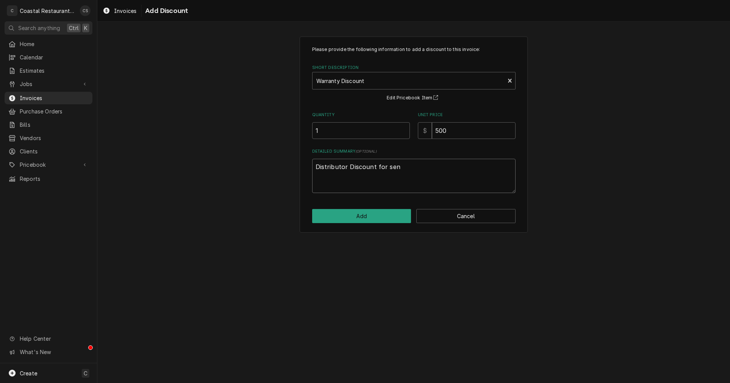
type textarea "Distributor Discount for send"
type textarea "x"
type textarea "Distributor Discount for sendi"
type textarea "x"
type textarea "Distributor Discount for sendin"
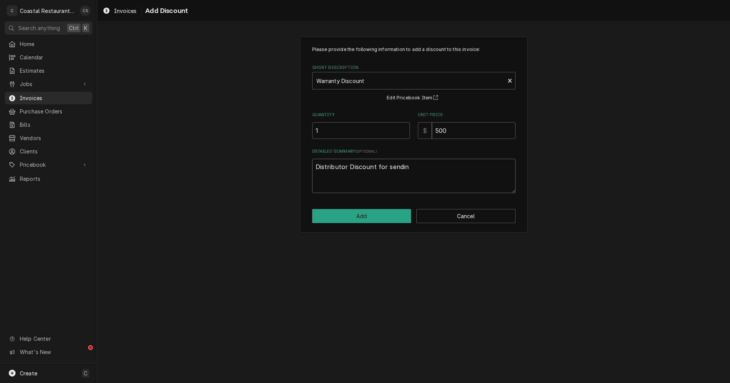
type textarea "x"
type textarea "Distributor Discount for sending"
type textarea "x"
type textarea "Distributor Discount for sending"
type textarea "x"
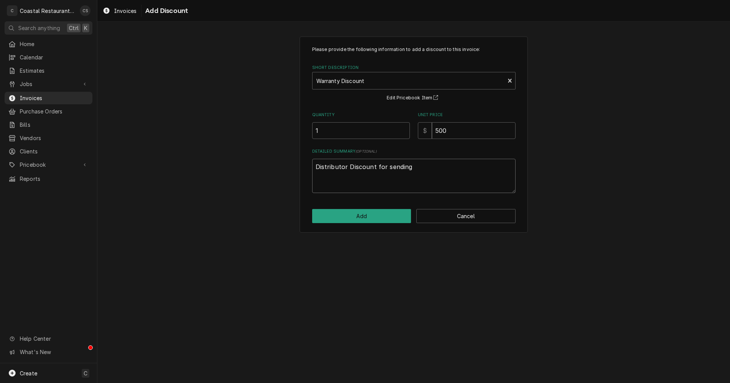
type textarea "Distributor Discount for sending W"
type textarea "x"
type textarea "Distributor Discount for sending Wr"
type textarea "x"
type textarea "Distributor Discount for sending W"
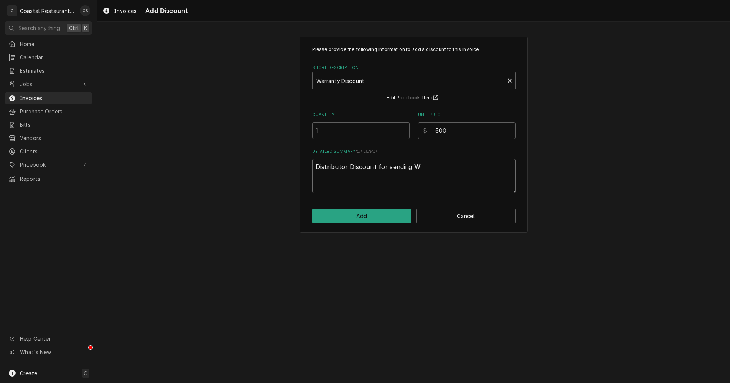
type textarea "x"
type textarea "Distributor Discount for sending"
type textarea "x"
type textarea "Distributor Discount for sending w"
type textarea "x"
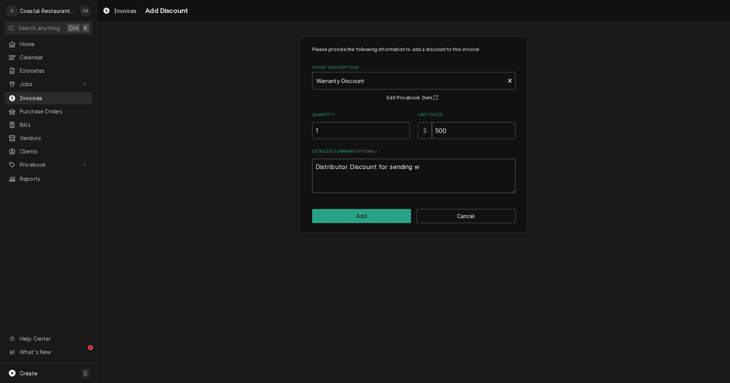
type textarea "Distributor Discount for sending wr"
type textarea "x"
type textarea "Distributor Discount for sending wro"
type textarea "x"
type textarea "Distributor Discount for sending wron"
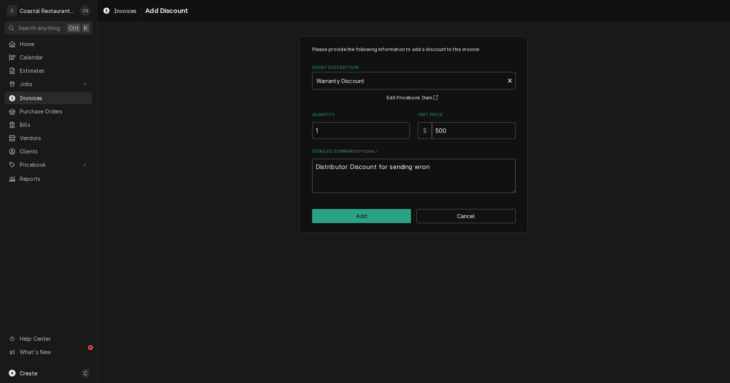
type textarea "x"
type textarea "Distributor Discount for sending wrong"
type textarea "x"
type textarea "Distributor Discount for sending wrong"
type textarea "x"
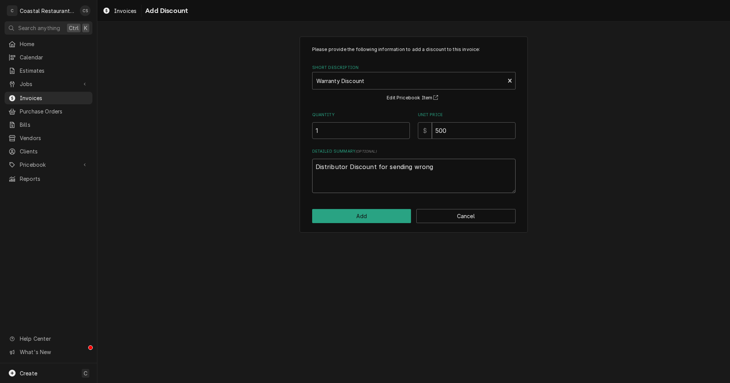
type textarea "Distributor Discount for sending wrong i"
type textarea "x"
type textarea "Distributor Discount for sending wrong it"
type textarea "x"
type textarea "Distributor Discount for sending wrong ite"
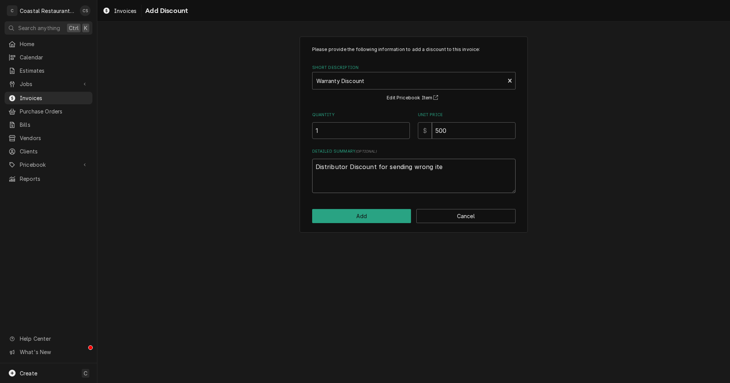
type textarea "x"
type textarea "Distributor Discount for sending wrong item"
type textarea "x"
type textarea "Distributor Discount for sending wrong item."
type textarea "x"
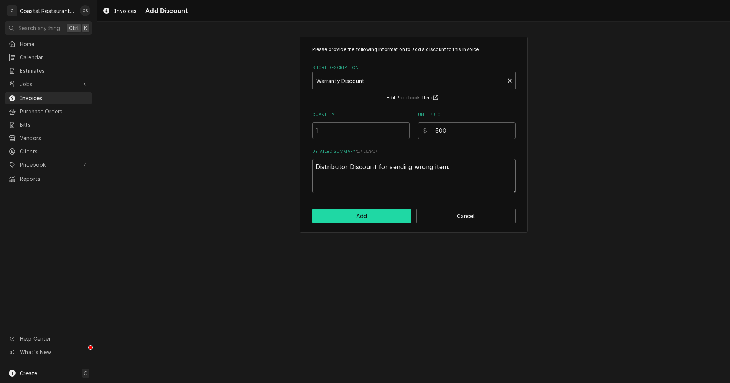
type textarea "Distributor Discount for sending wrong item."
click at [349, 212] on button "Add" at bounding box center [361, 216] width 99 height 14
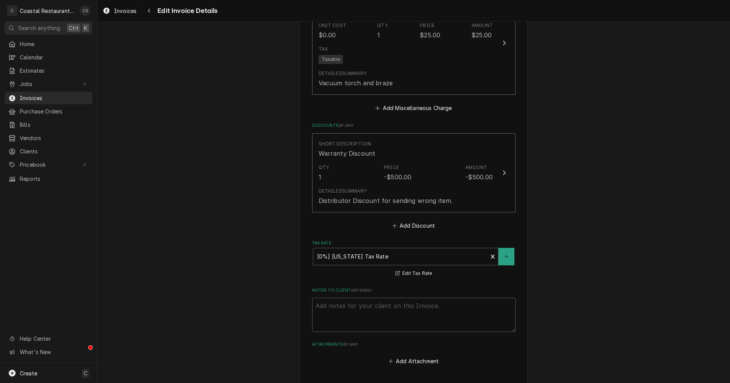
scroll to position [2135, 0]
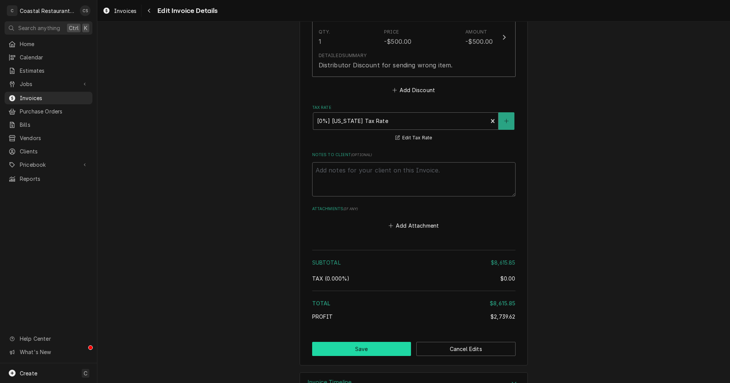
click at [376, 341] on button "Save" at bounding box center [361, 348] width 99 height 14
type textarea "x"
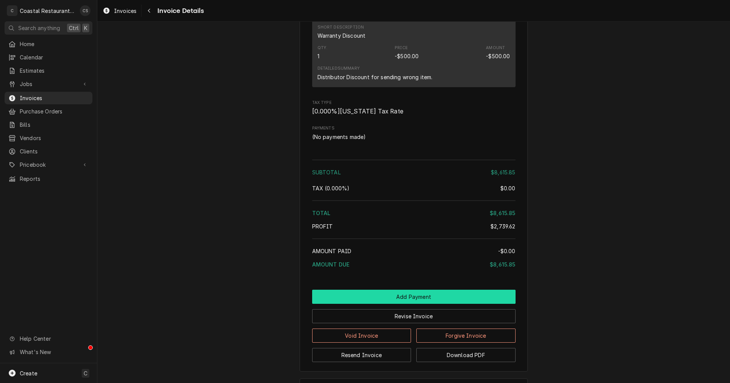
scroll to position [1794, 0]
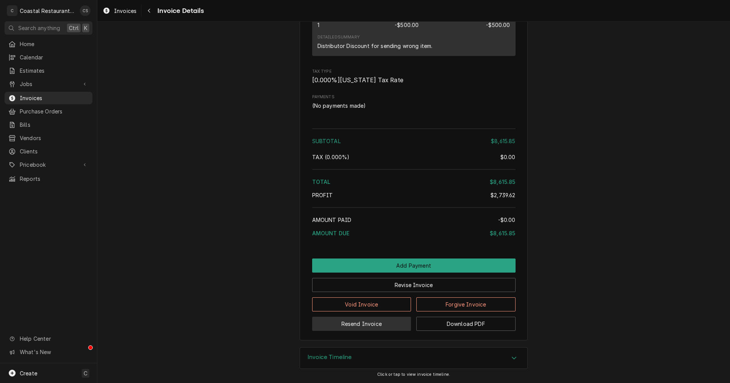
click at [371, 322] on button "Resend Invoice" at bounding box center [361, 323] width 99 height 14
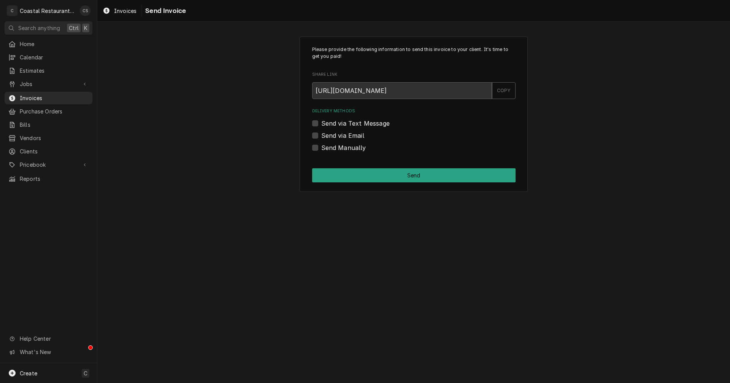
click at [321, 133] on label "Send via Email" at bounding box center [342, 135] width 43 height 9
click at [321, 133] on input "Send via Email" at bounding box center [422, 139] width 203 height 17
checkbox input "true"
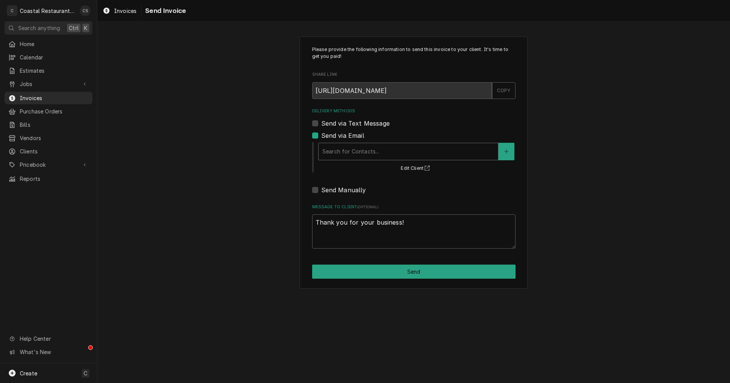
click at [346, 152] on div "Delivery Methods" at bounding box center [408, 152] width 172 height 14
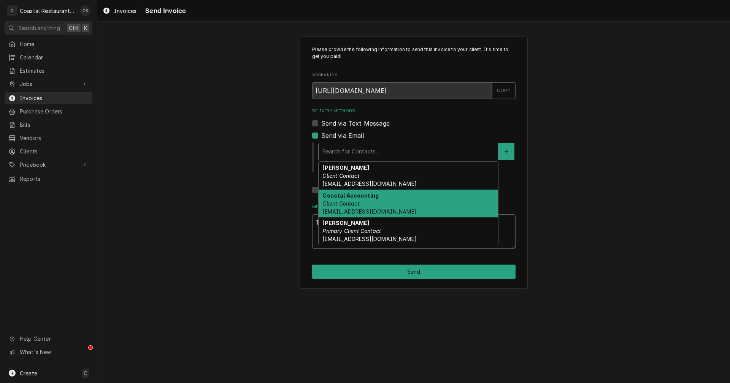
click at [345, 203] on em "Client Contact" at bounding box center [340, 203] width 37 height 6
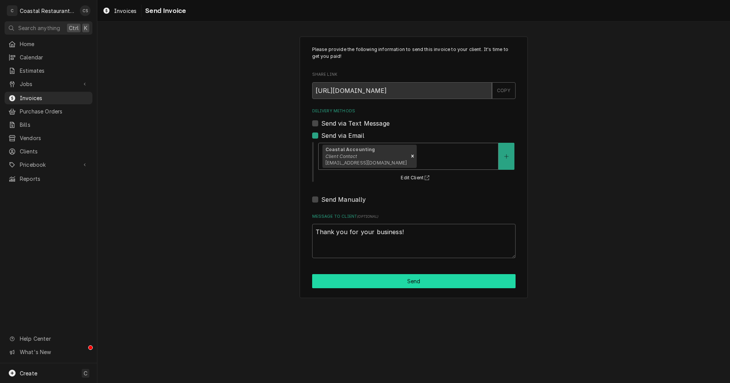
click at [418, 282] on button "Send" at bounding box center [413, 281] width 203 height 14
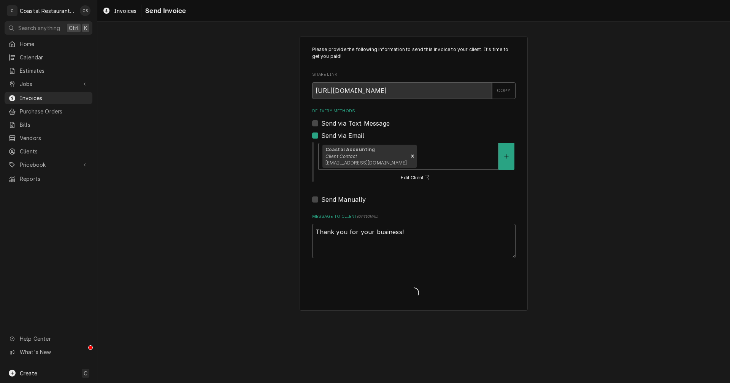
type textarea "x"
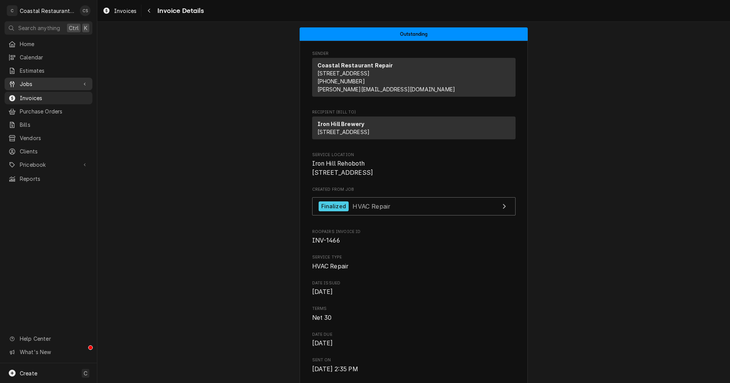
click at [30, 81] on span "Jobs" at bounding box center [48, 84] width 57 height 8
click at [42, 80] on span "Jobs" at bounding box center [48, 84] width 57 height 8
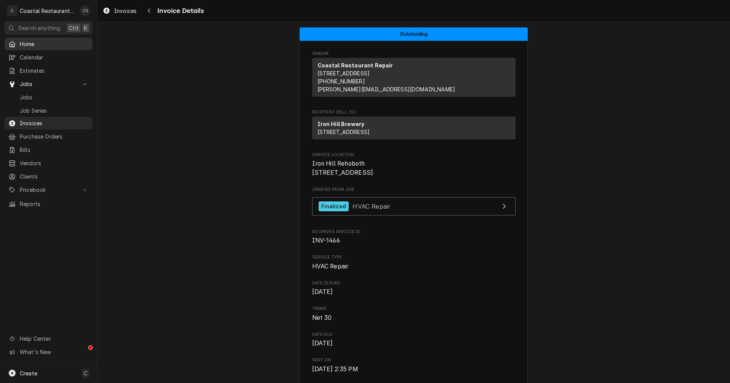
click at [32, 40] on span "Home" at bounding box center [54, 44] width 69 height 8
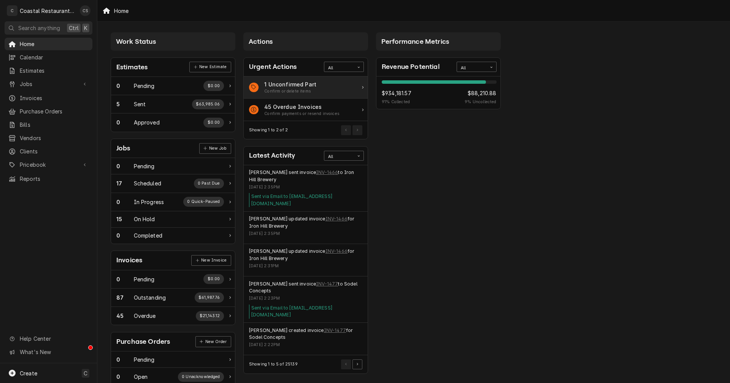
click at [294, 90] on div "Confirm or delete items" at bounding box center [290, 91] width 52 height 6
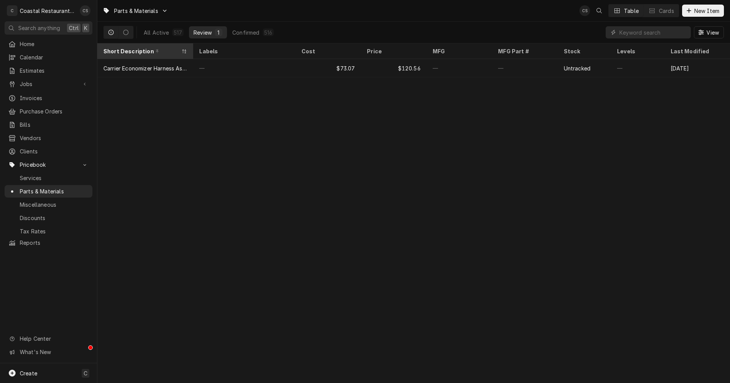
click at [152, 46] on div "Short Description" at bounding box center [145, 51] width 93 height 13
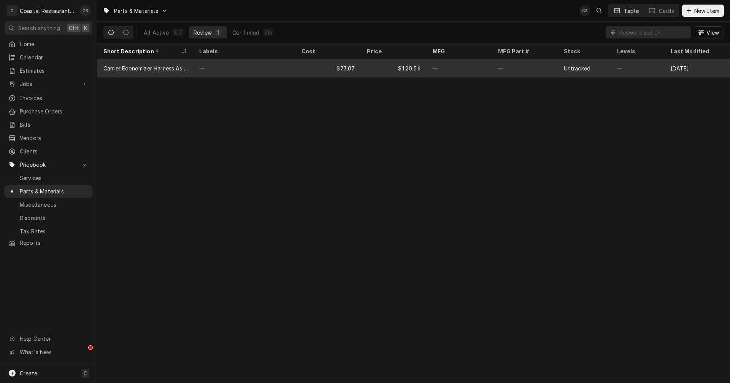
click at [160, 62] on div "Carrier Economizer Harness Assembly" at bounding box center [145, 68] width 96 height 18
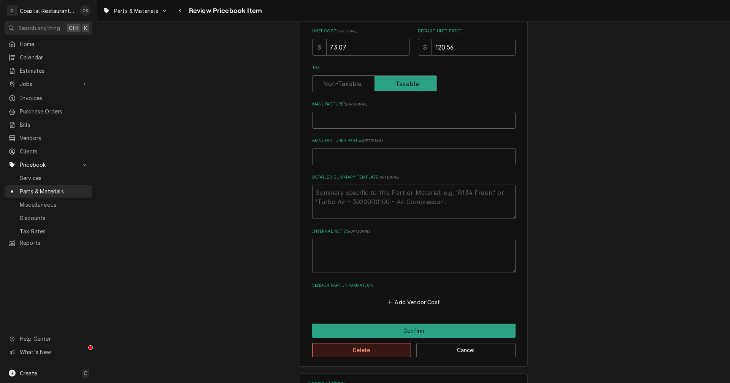
scroll to position [255, 0]
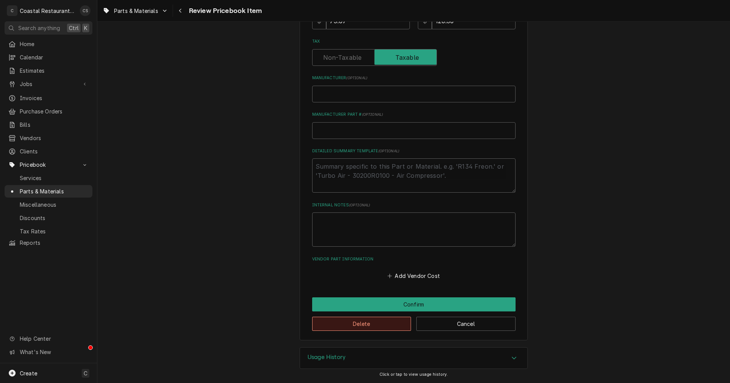
click at [383, 323] on button "Delete" at bounding box center [361, 323] width 99 height 14
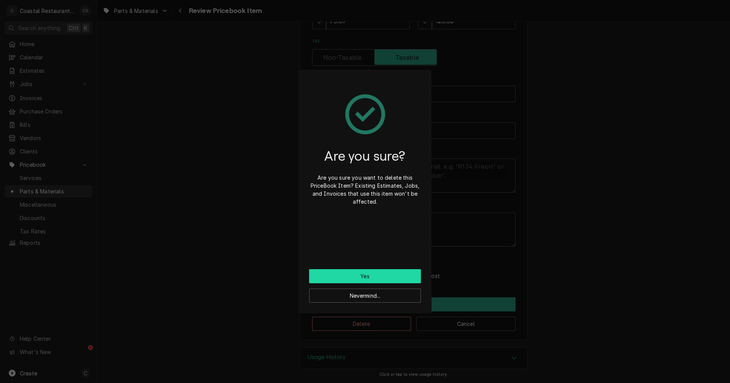
click at [372, 278] on button "Yes" at bounding box center [365, 276] width 112 height 14
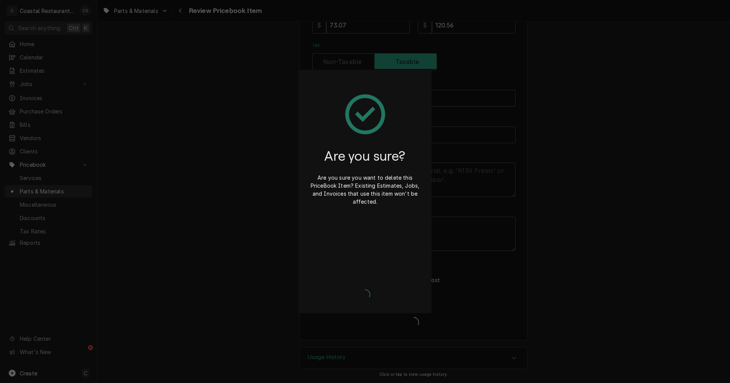
type textarea "x"
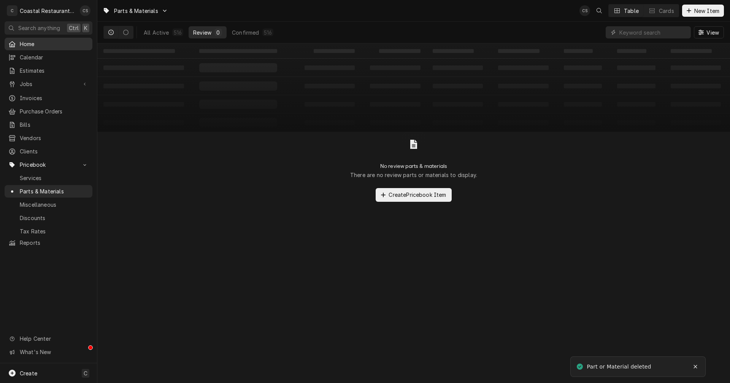
click at [38, 44] on span "Home" at bounding box center [54, 44] width 69 height 8
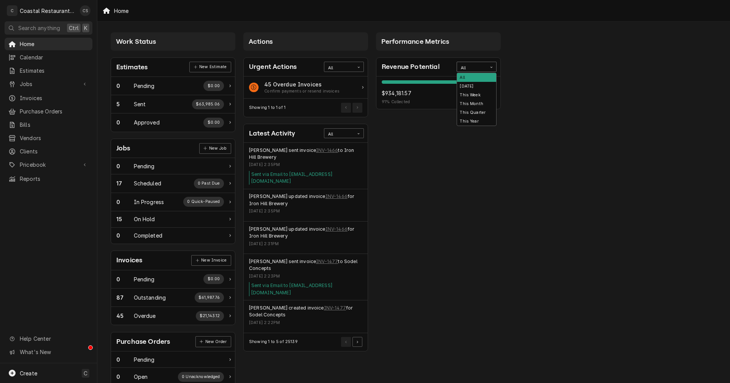
click at [475, 69] on div "All" at bounding box center [472, 68] width 22 height 6
click at [473, 122] on div "This Year" at bounding box center [476, 121] width 39 height 9
click at [472, 70] on div "All" at bounding box center [472, 68] width 22 height 6
click at [472, 119] on div "This Year" at bounding box center [476, 121] width 39 height 9
click at [57, 81] on span "Jobs" at bounding box center [48, 84] width 57 height 8
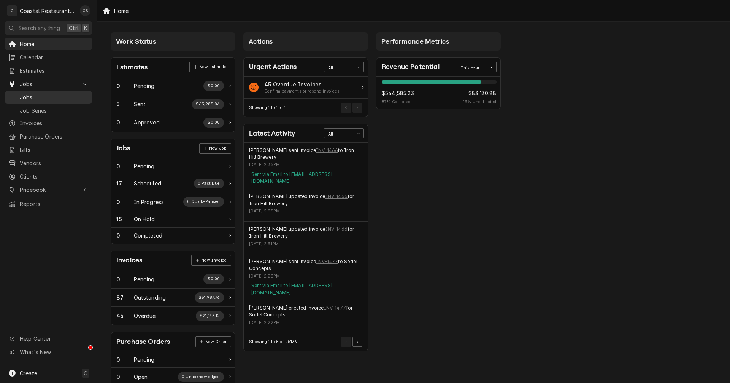
click at [54, 93] on span "Jobs" at bounding box center [54, 97] width 69 height 8
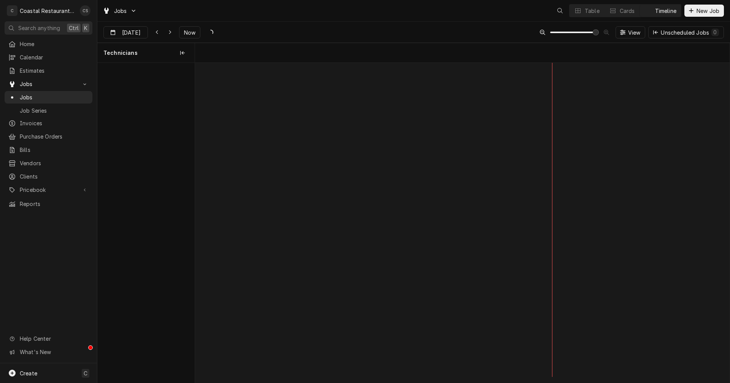
scroll to position [0, 10608]
click at [661, 9] on div "Timeline" at bounding box center [665, 11] width 21 height 8
click at [169, 30] on icon "Dynamic Content Wrapper" at bounding box center [169, 32] width 3 height 5
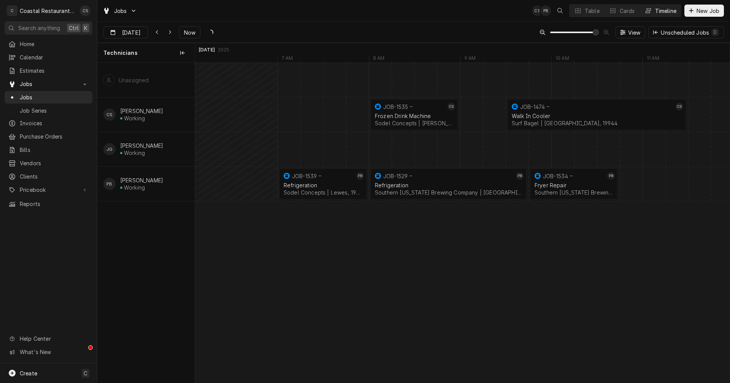
scroll to position [0, 0]
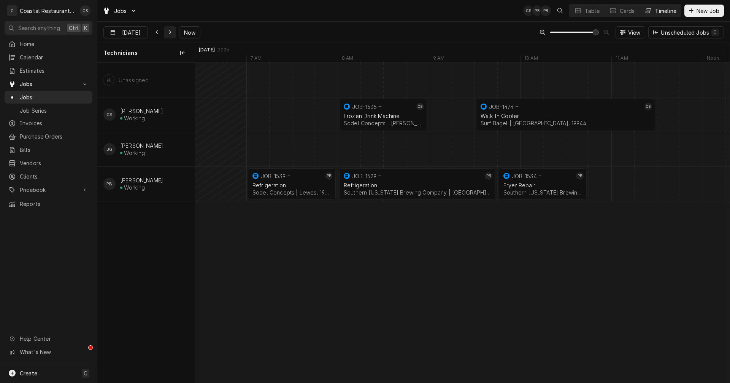
click at [170, 32] on icon "Dynamic Content Wrapper" at bounding box center [169, 32] width 3 height 5
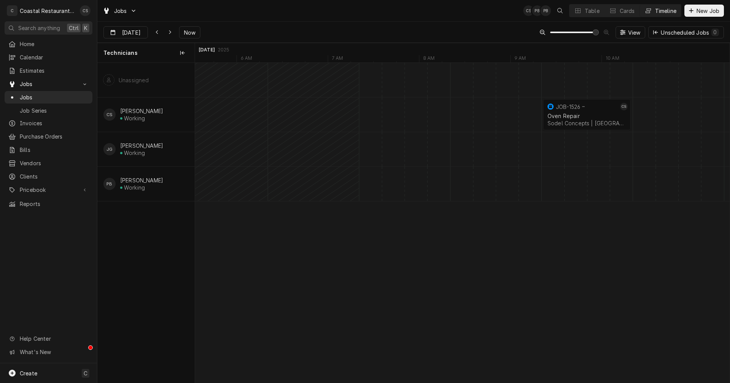
scroll to position [0, 14515]
drag, startPoint x: 680, startPoint y: 185, endPoint x: 425, endPoint y: 187, distance: 254.4
click at [425, 187] on div "9:00 AM 10:00 AM JOB-1526 CS Oven Repair Sodel Concepts | [GEOGRAPHIC_DATA], 19…" at bounding box center [462, 222] width 535 height 319
drag, startPoint x: 503, startPoint y: 111, endPoint x: 601, endPoint y: 115, distance: 98.2
click at [601, 115] on div "10:00 AM 11:00 AM JOB-1526 CS Oven Repair Sodel Concepts | [GEOGRAPHIC_DATA], 1…" at bounding box center [462, 222] width 535 height 319
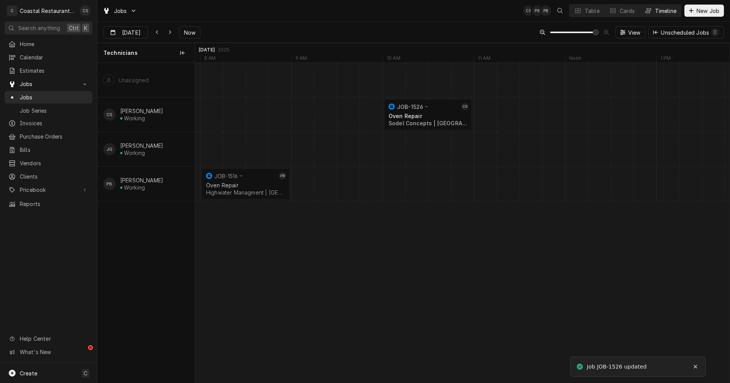
scroll to position [0, 14781]
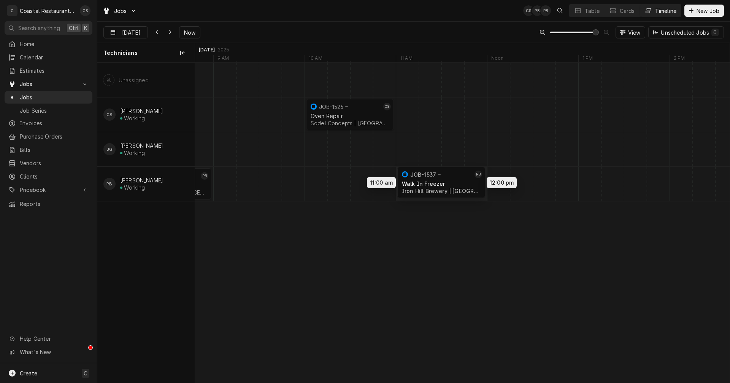
drag, startPoint x: 716, startPoint y: 184, endPoint x: 424, endPoint y: 182, distance: 291.3
click at [424, 182] on div "11:00 AM 12:00 PM JOB-1537 PB Walk In [GEOGRAPHIC_DATA] | [GEOGRAPHIC_DATA], 19…" at bounding box center [462, 222] width 535 height 319
type input "[DATE]"
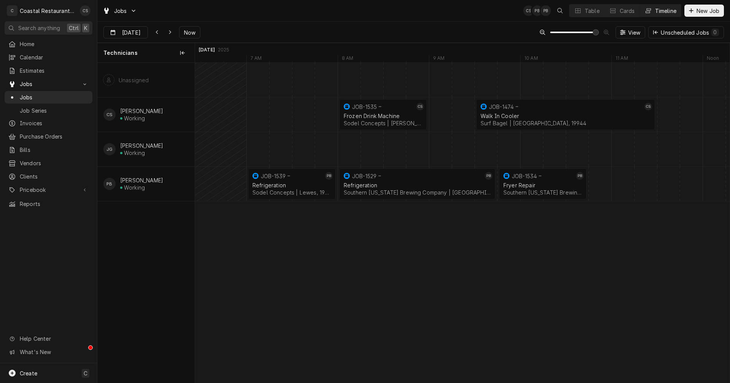
scroll to position [0, 12437]
